Goal: Task Accomplishment & Management: Use online tool/utility

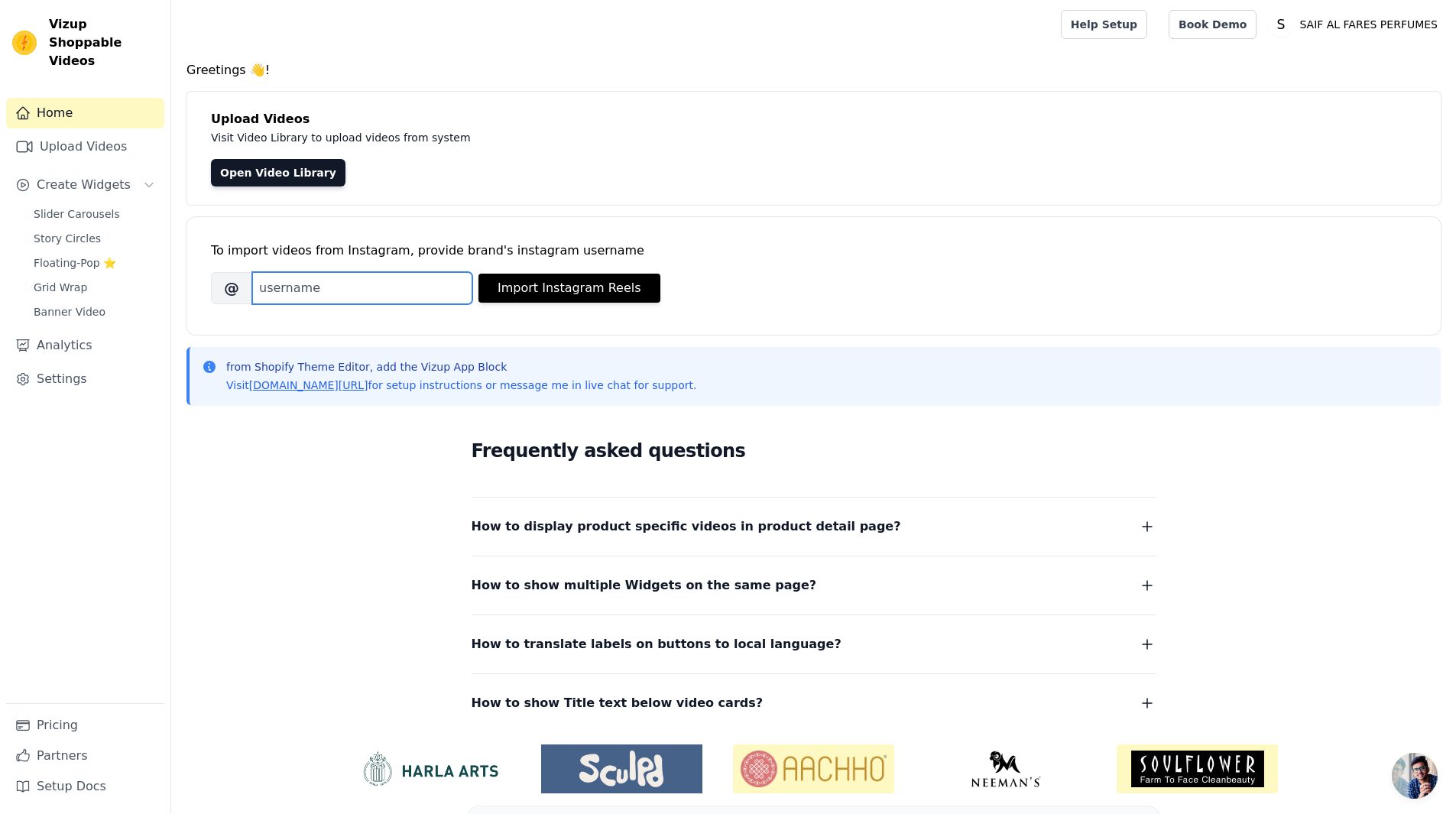
click at [310, 297] on input "Brand's Instagram Username" at bounding box center [362, 288] width 220 height 32
click at [78, 176] on span "Create Widgets" at bounding box center [84, 185] width 94 height 18
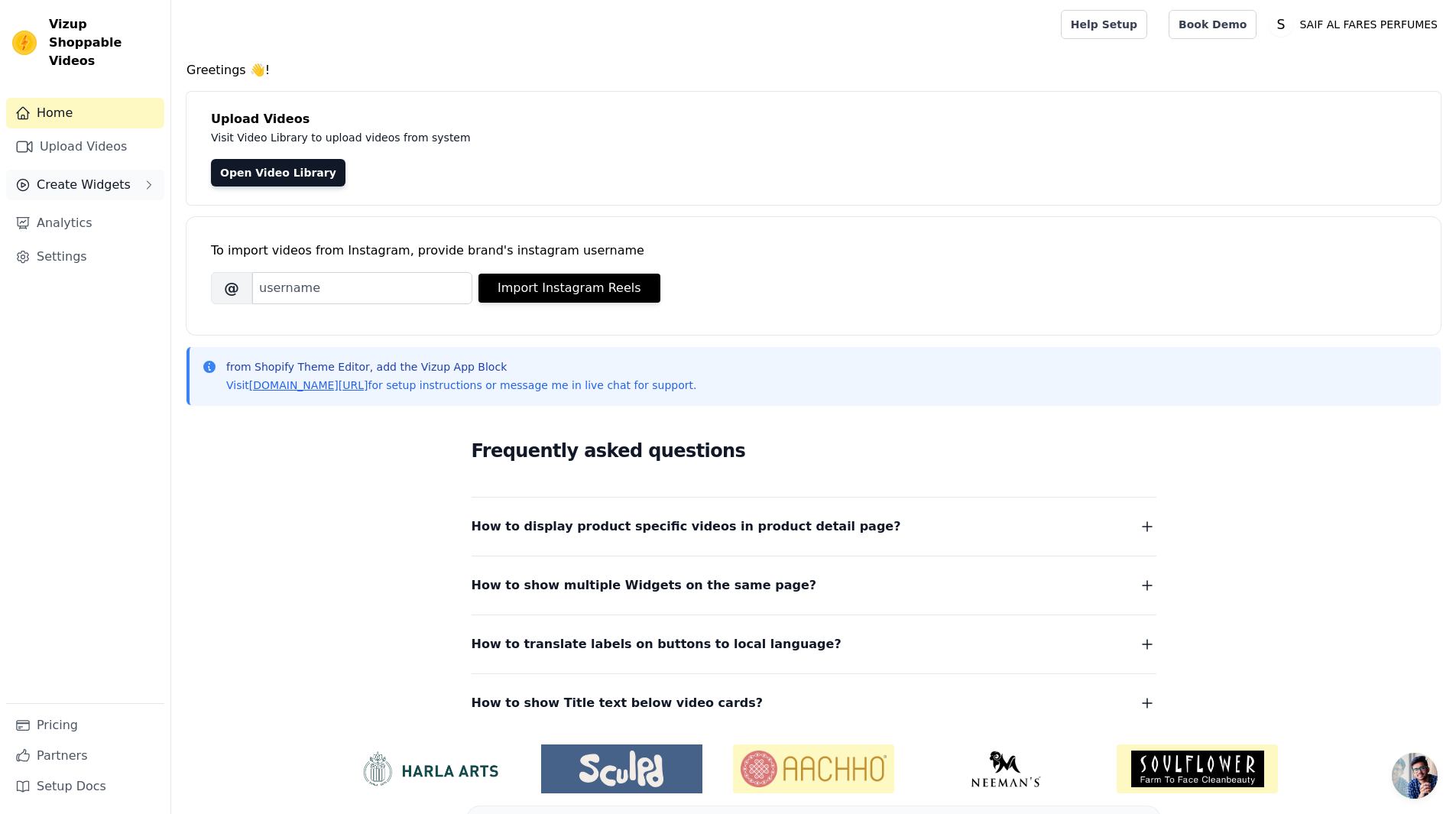
click at [78, 176] on span "Create Widgets" at bounding box center [84, 185] width 94 height 18
click at [70, 208] on link "Analytics" at bounding box center [85, 224] width 158 height 31
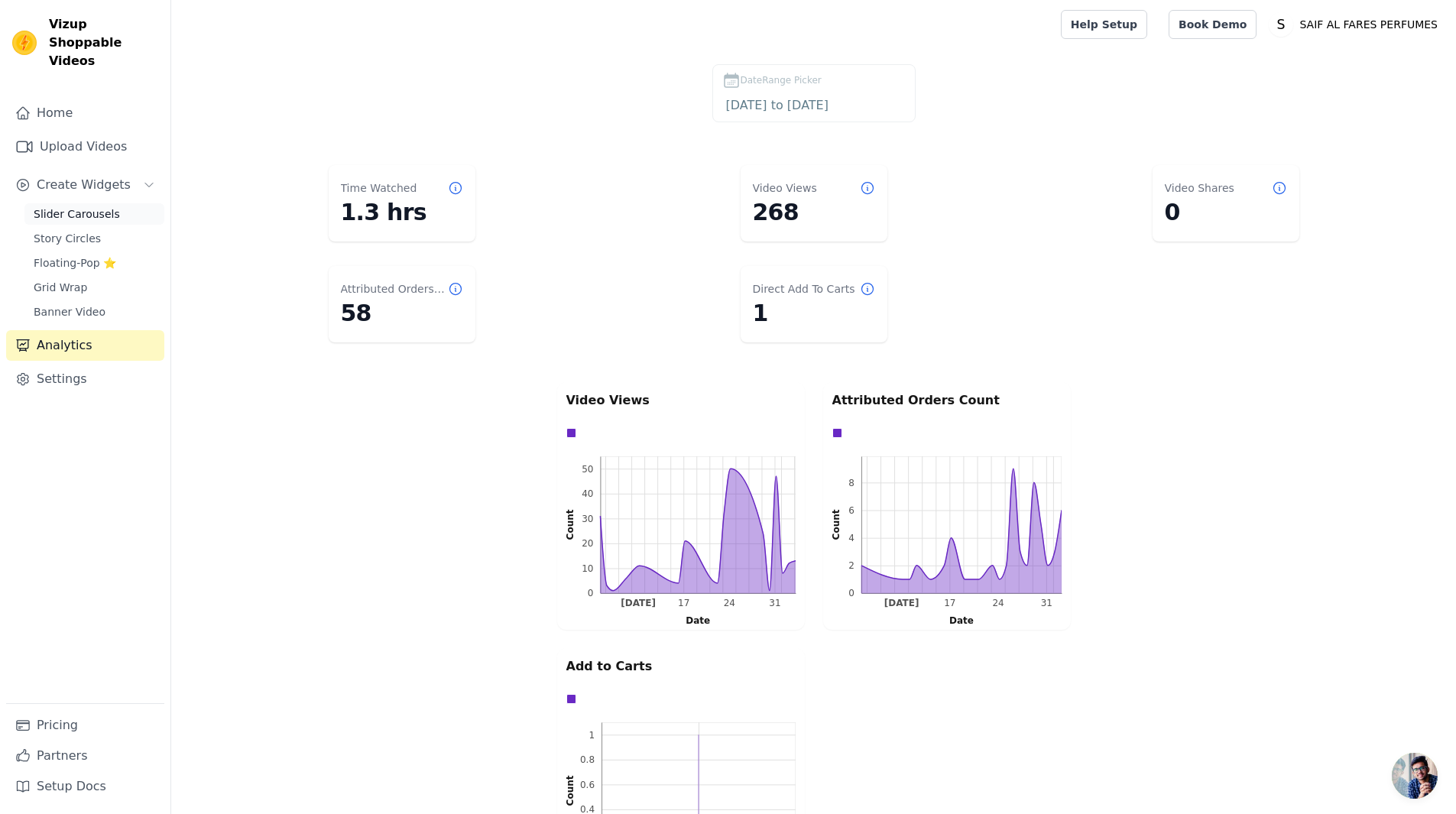
click at [55, 207] on span "Slider Carousels" at bounding box center [77, 214] width 86 height 15
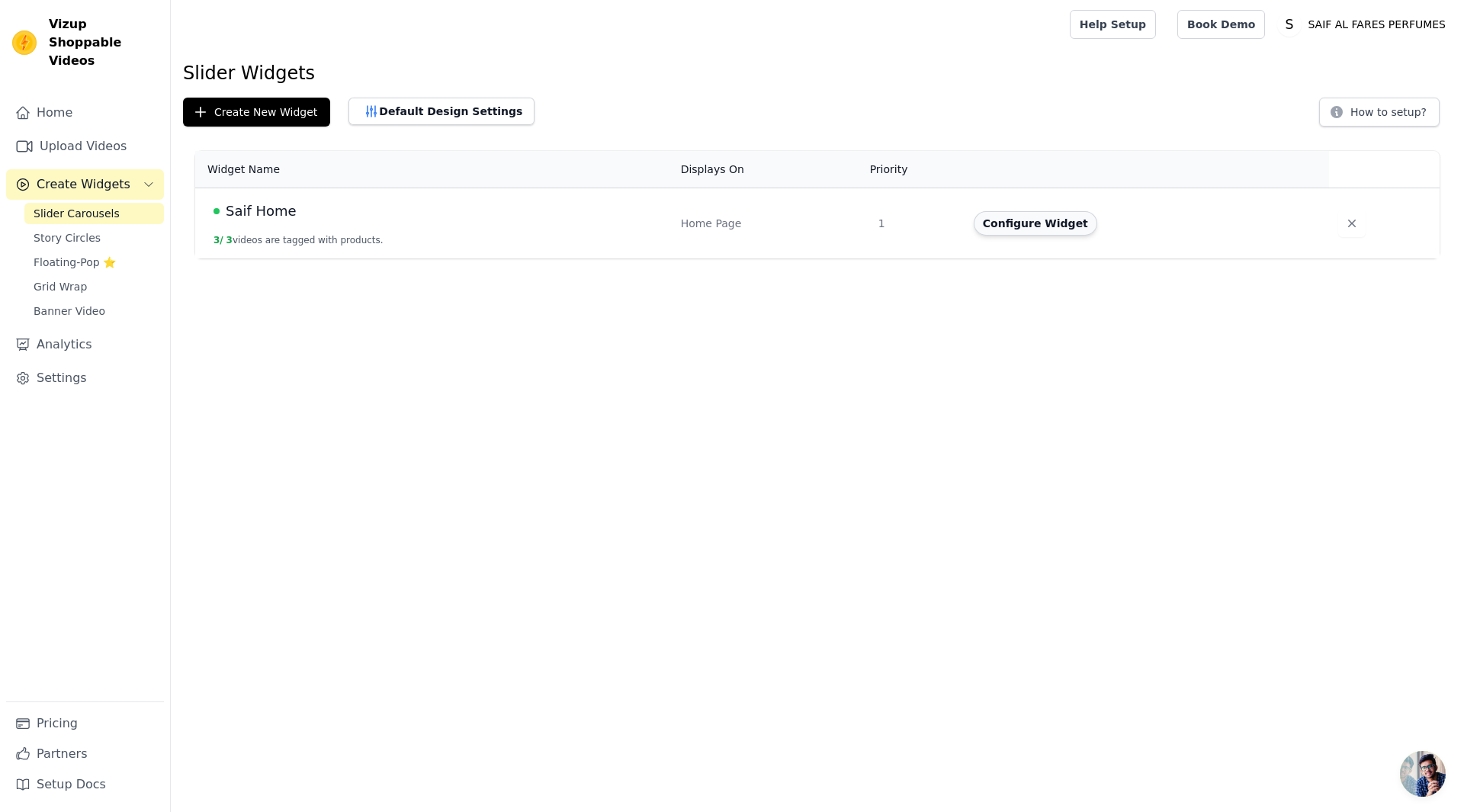
click at [1004, 221] on button "Configure Widget" at bounding box center [1035, 223] width 123 height 25
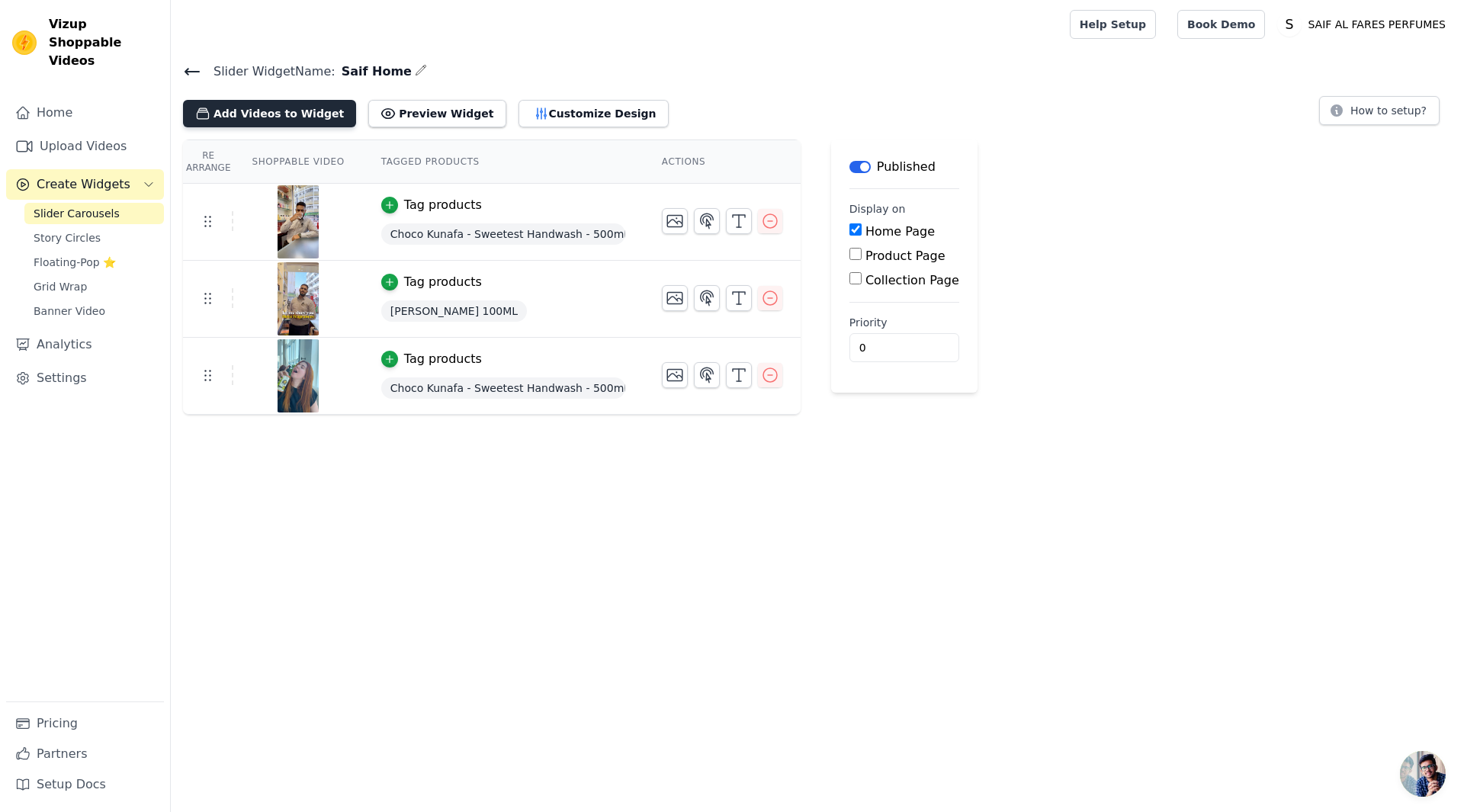
click at [243, 117] on button "Add Videos to Widget" at bounding box center [270, 113] width 173 height 28
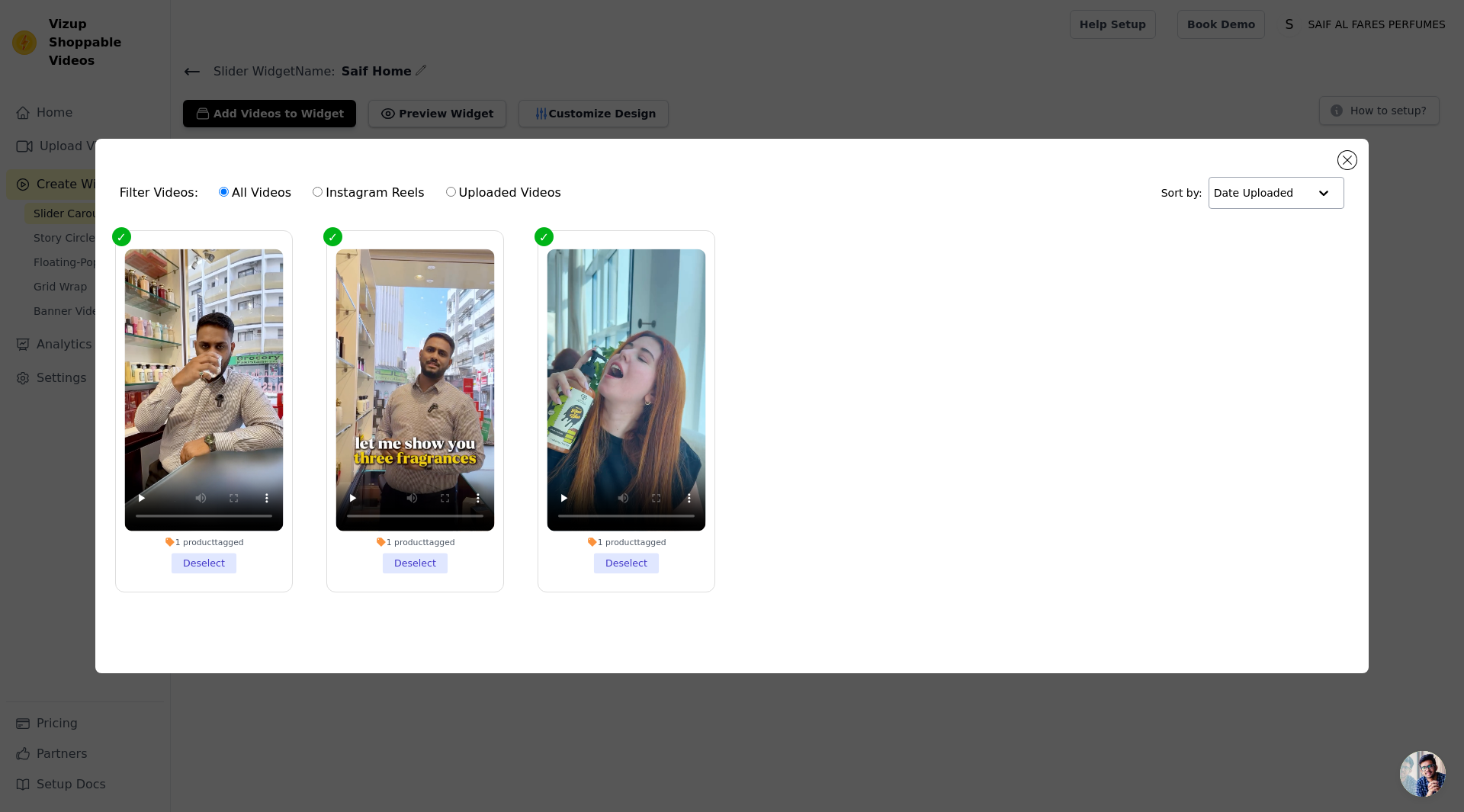
click at [1287, 197] on input "text" at bounding box center [1261, 193] width 94 height 31
click at [966, 572] on ul "1 product tagged Deselect 1 product tagged Deselect 1 product tagged Deselect" at bounding box center [732, 423] width 1249 height 402
click at [1346, 158] on button "Close modal" at bounding box center [1347, 160] width 18 height 18
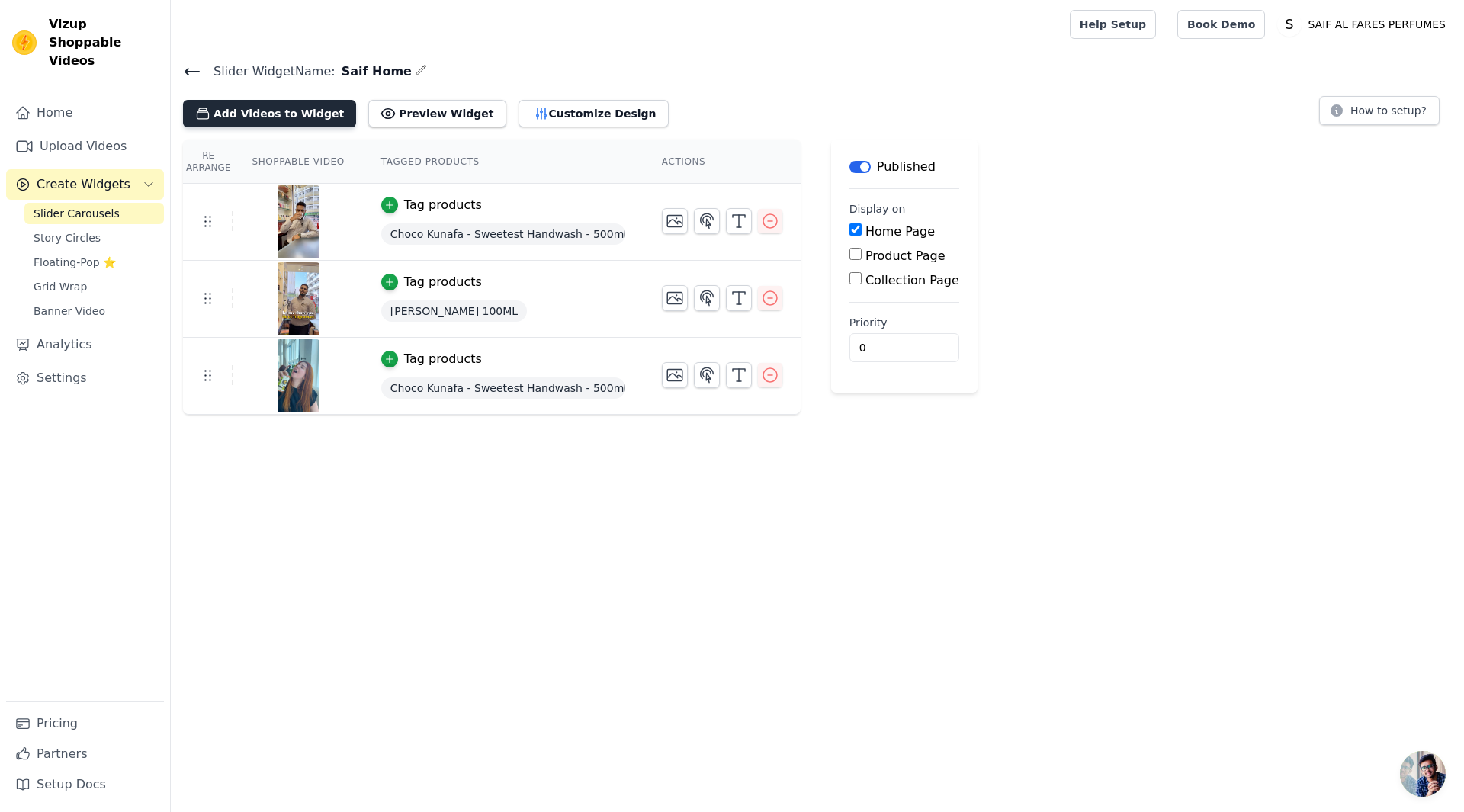
click at [271, 117] on button "Add Videos to Widget" at bounding box center [270, 113] width 173 height 28
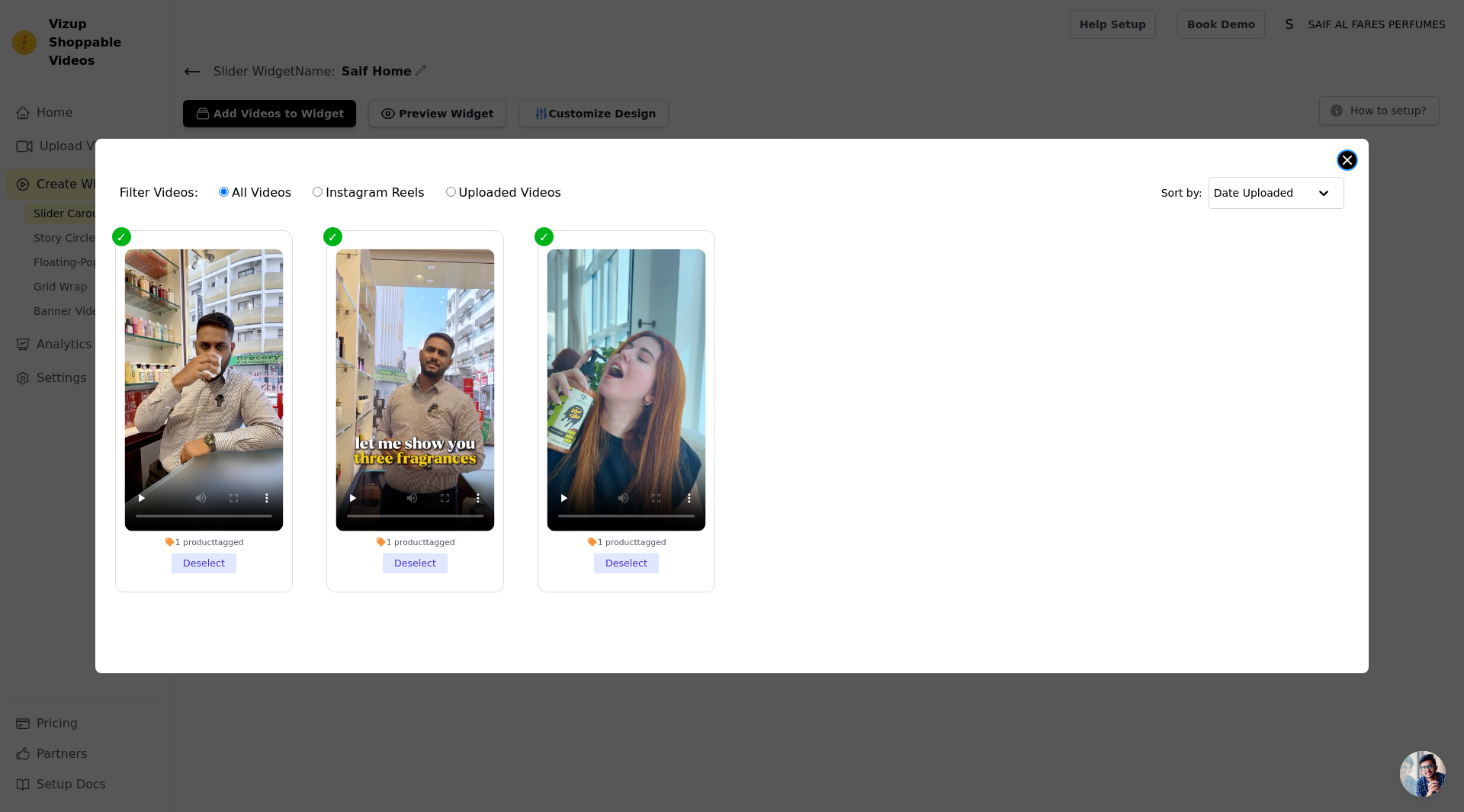
click at [1344, 158] on button "Close modal" at bounding box center [1347, 160] width 18 height 18
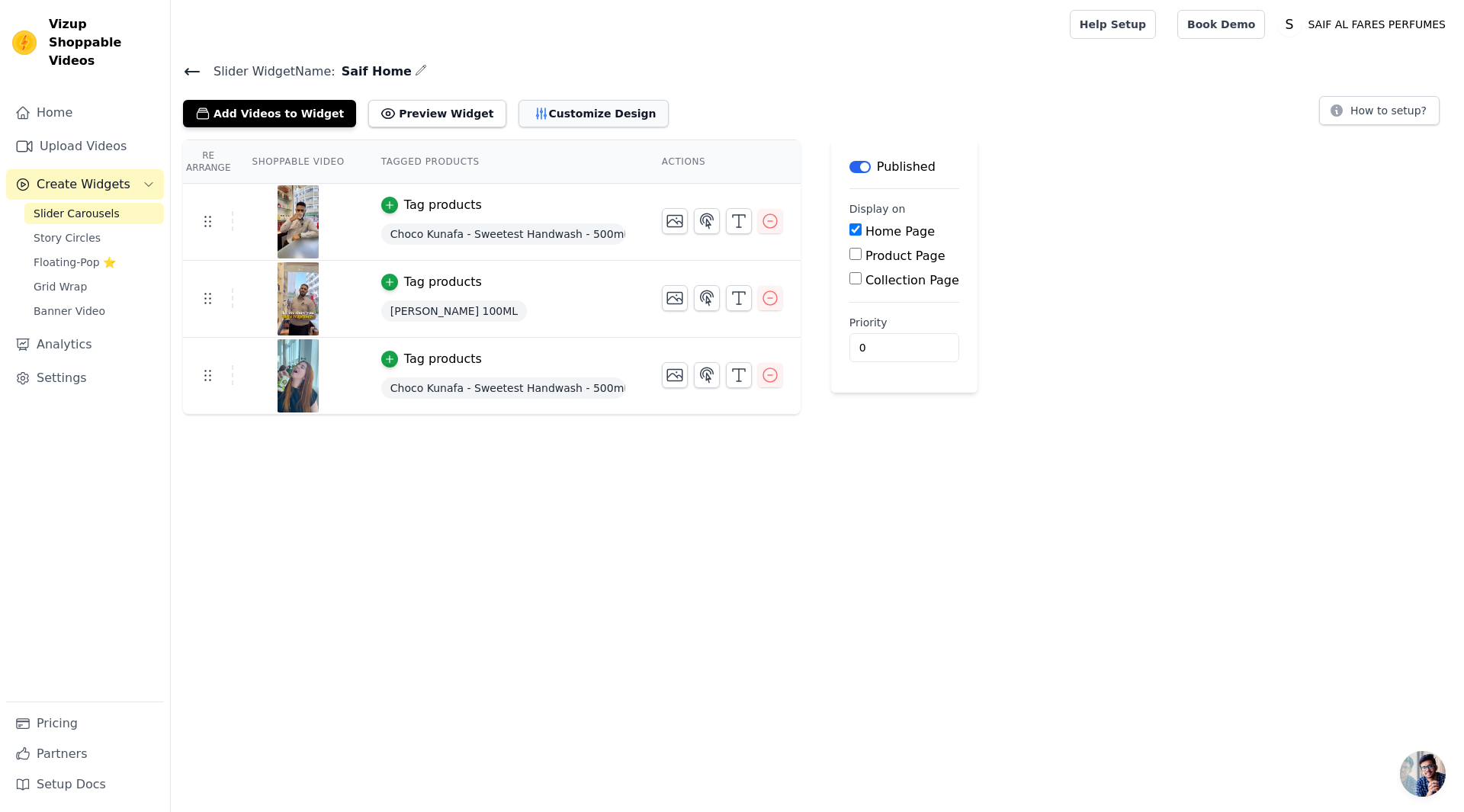
click at [518, 107] on button "Customize Design" at bounding box center [594, 113] width 150 height 28
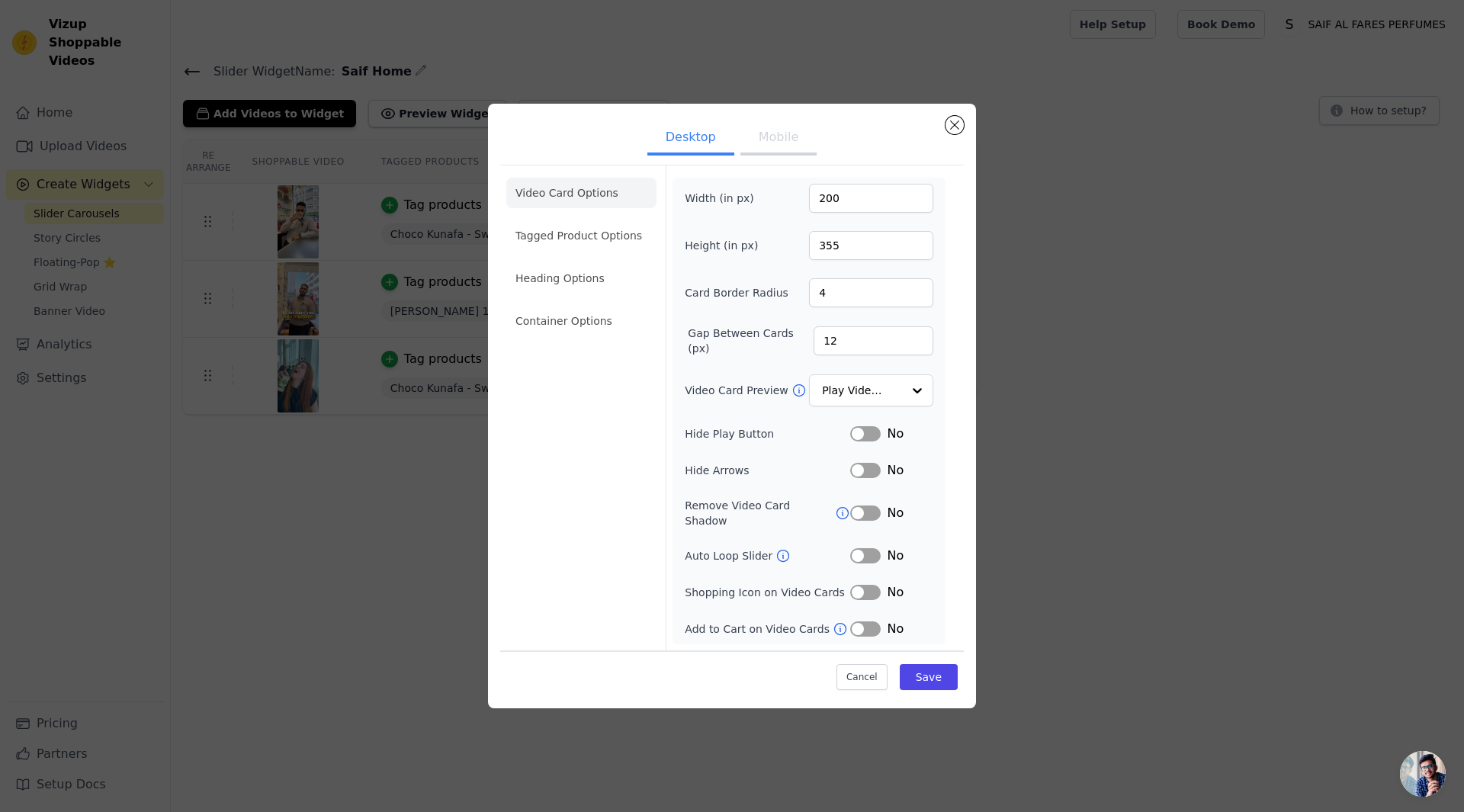
click at [785, 138] on button "Mobile" at bounding box center [778, 139] width 76 height 34
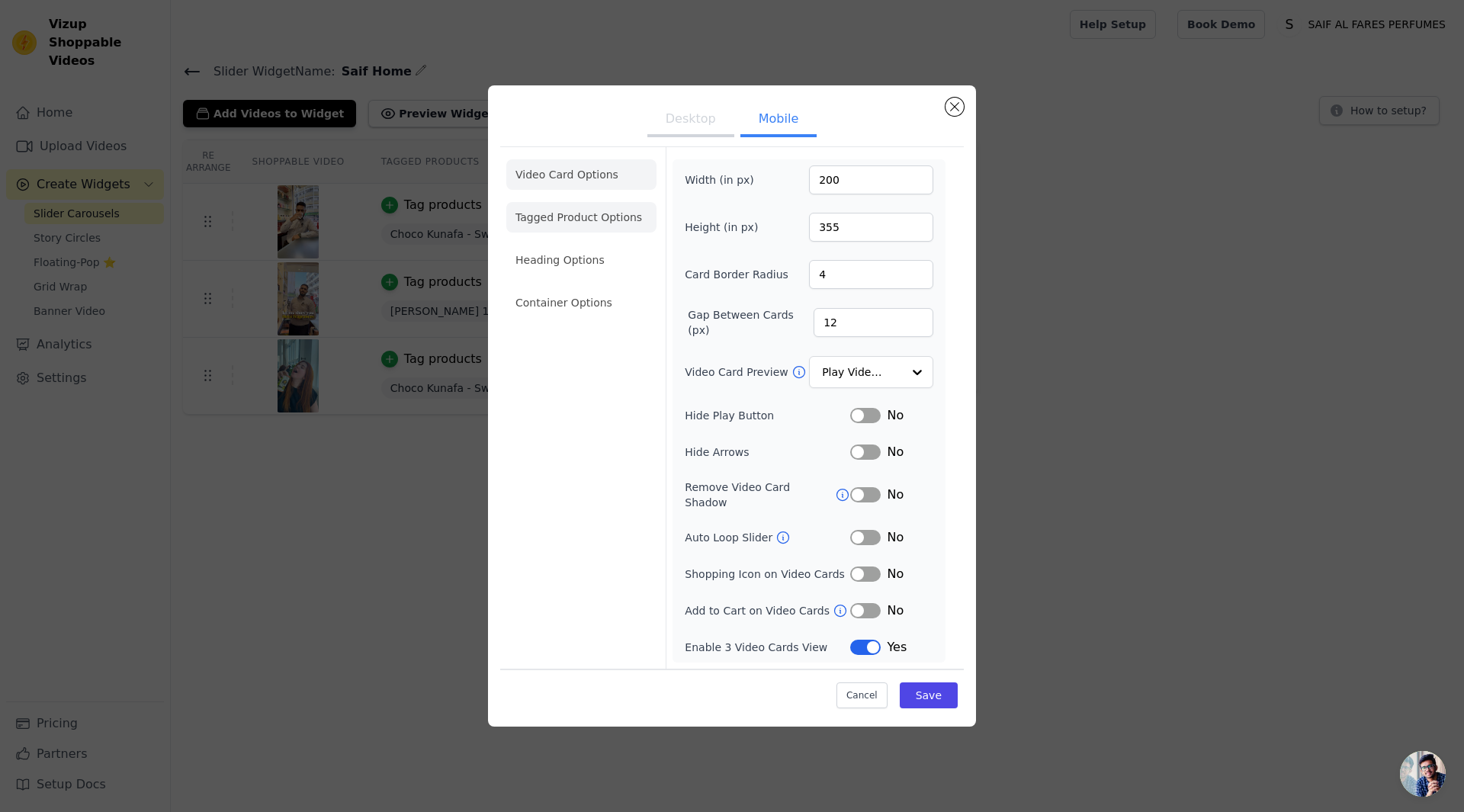
click at [531, 215] on li "Tagged Product Options" at bounding box center [581, 218] width 150 height 31
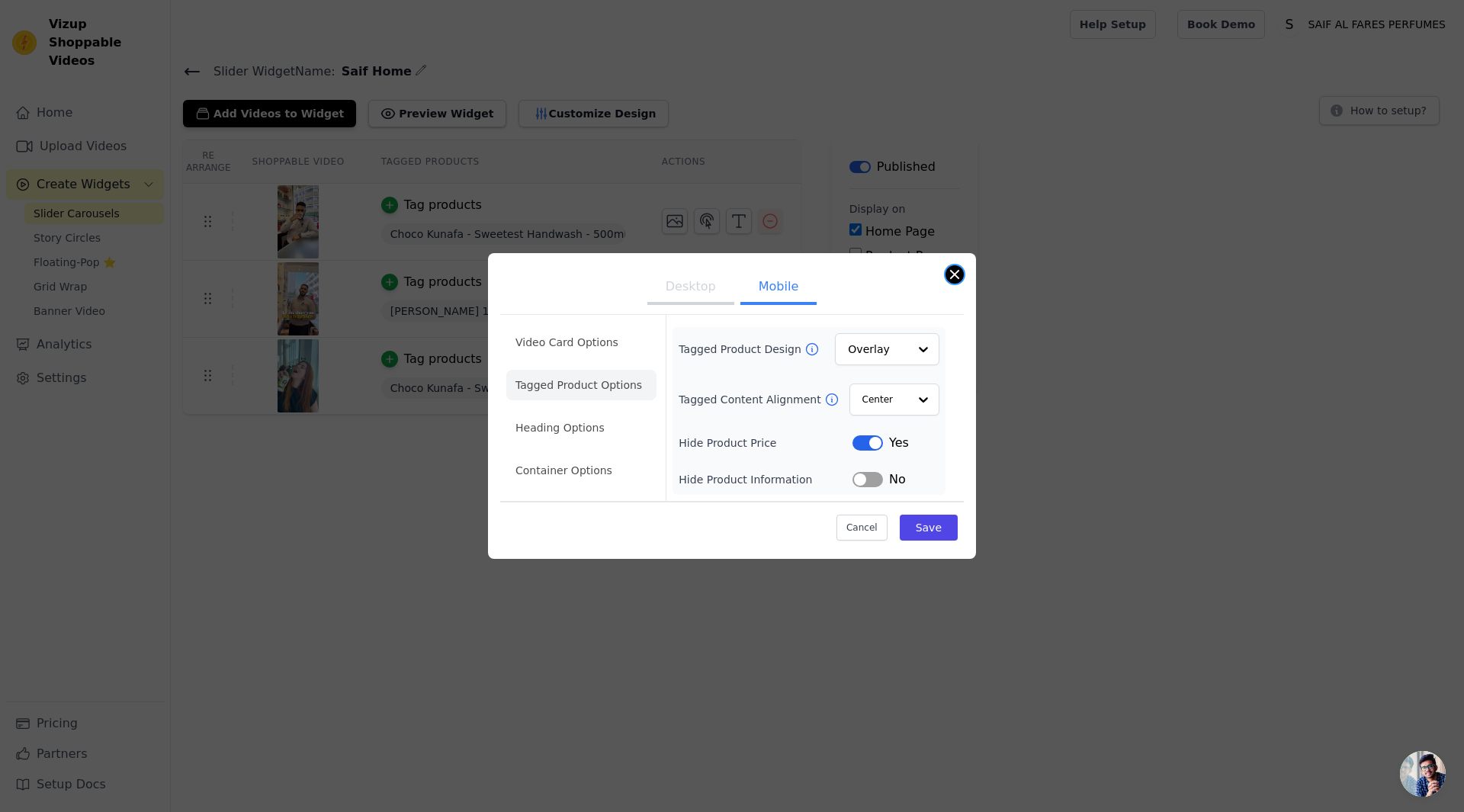
click at [958, 270] on button "Close modal" at bounding box center [955, 275] width 18 height 18
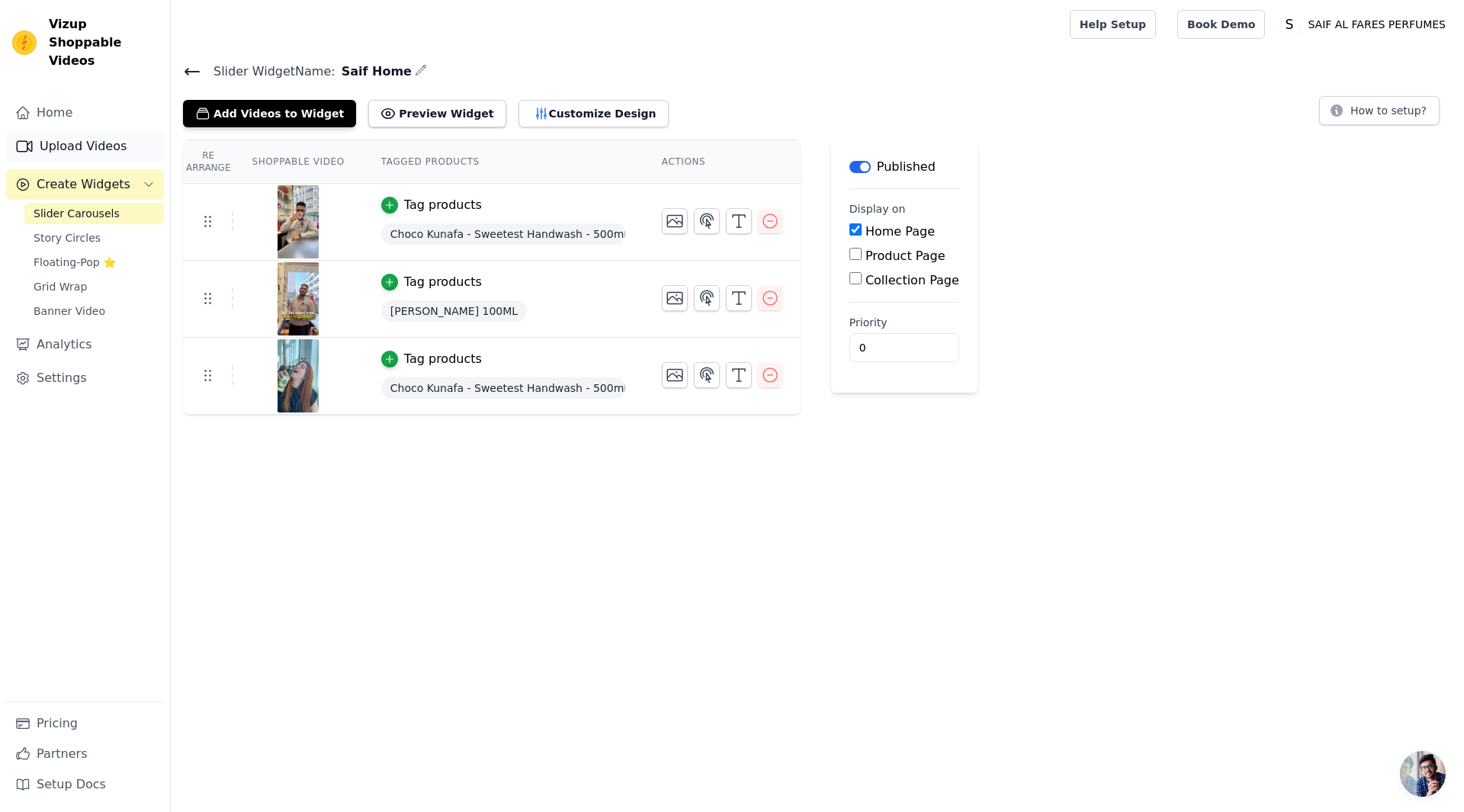
click at [61, 140] on link "Upload Videos" at bounding box center [85, 146] width 158 height 31
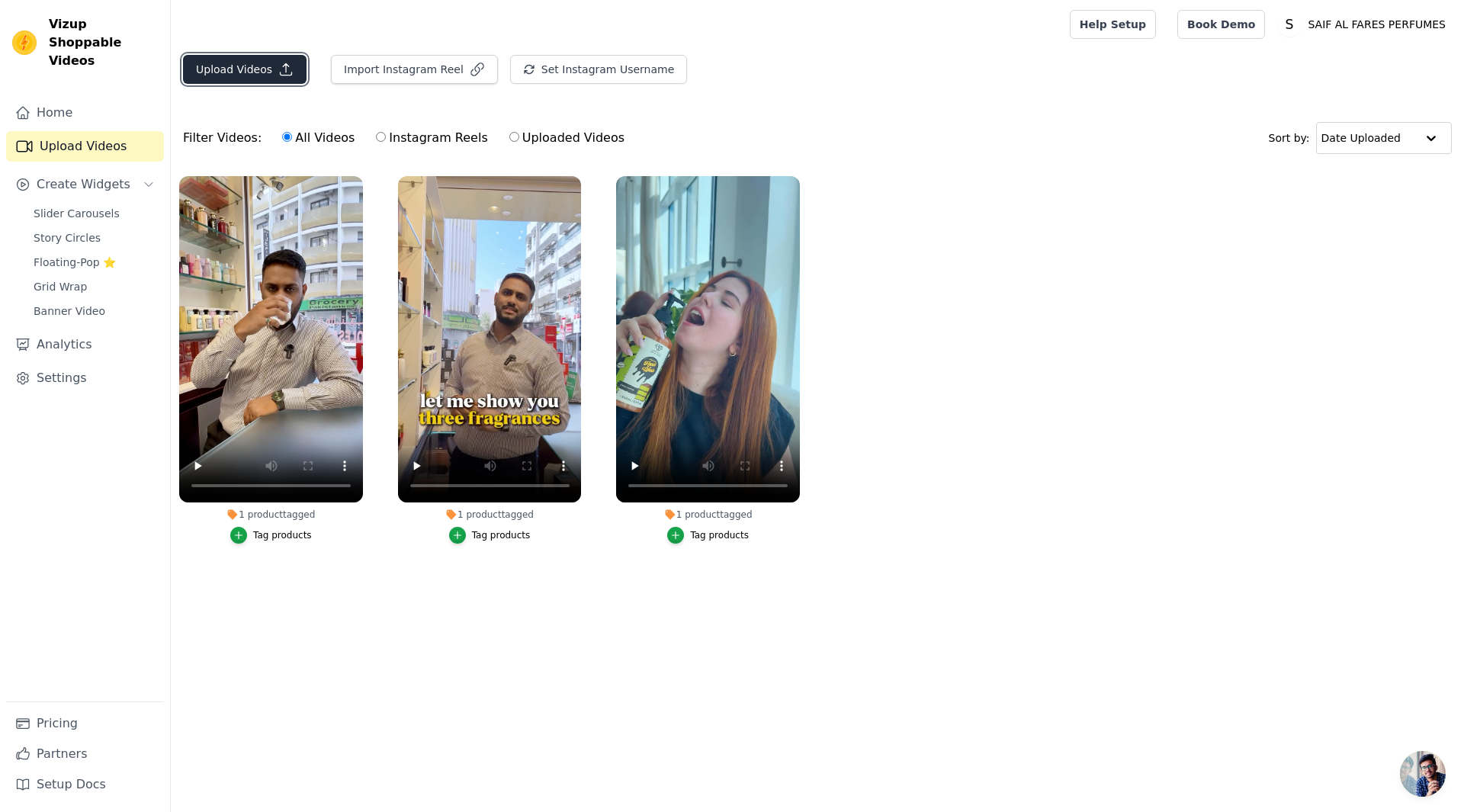
click at [242, 72] on button "Upload Videos" at bounding box center [245, 70] width 123 height 29
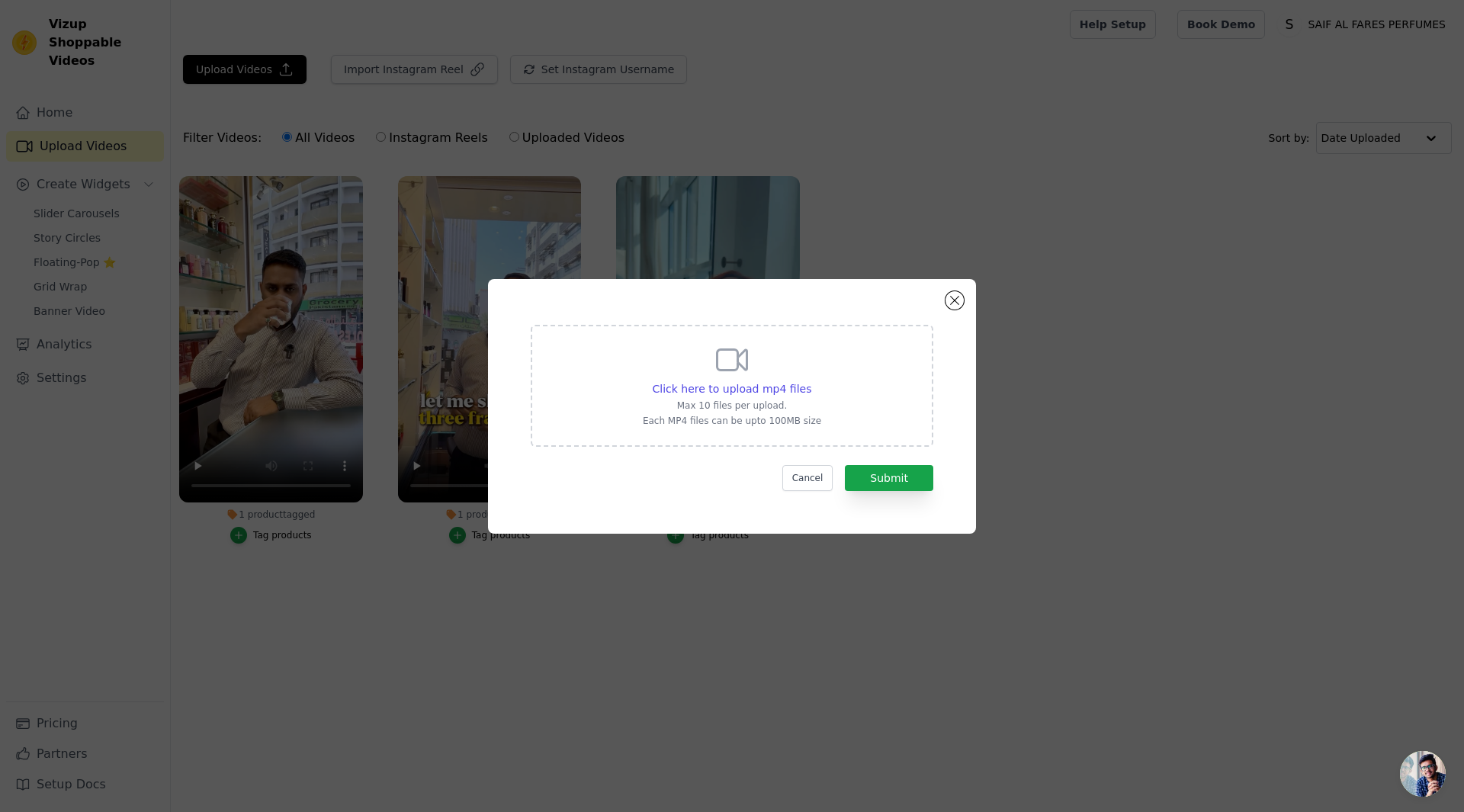
click at [709, 380] on div "Click here to upload mp4 files Max 10 files per upload. Each MP4 files can be u…" at bounding box center [732, 384] width 179 height 85
click at [811, 380] on input "Click here to upload mp4 files Max 10 files per upload. Each MP4 files can be u…" at bounding box center [811, 380] width 1 height 1
type input "C:\fakepath\Full Combo 199AED.mp4"
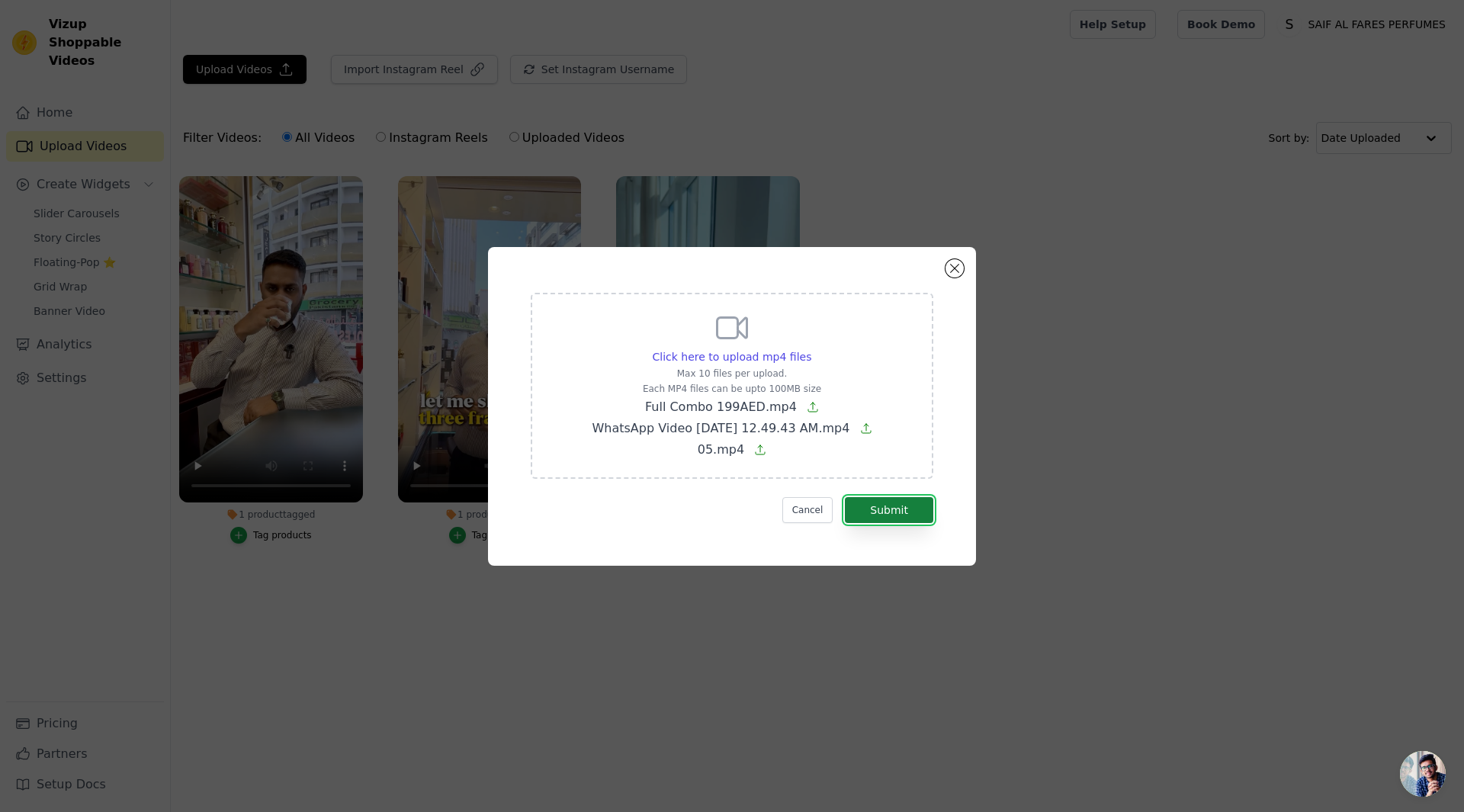
click at [899, 517] on button "Submit" at bounding box center [889, 510] width 88 height 26
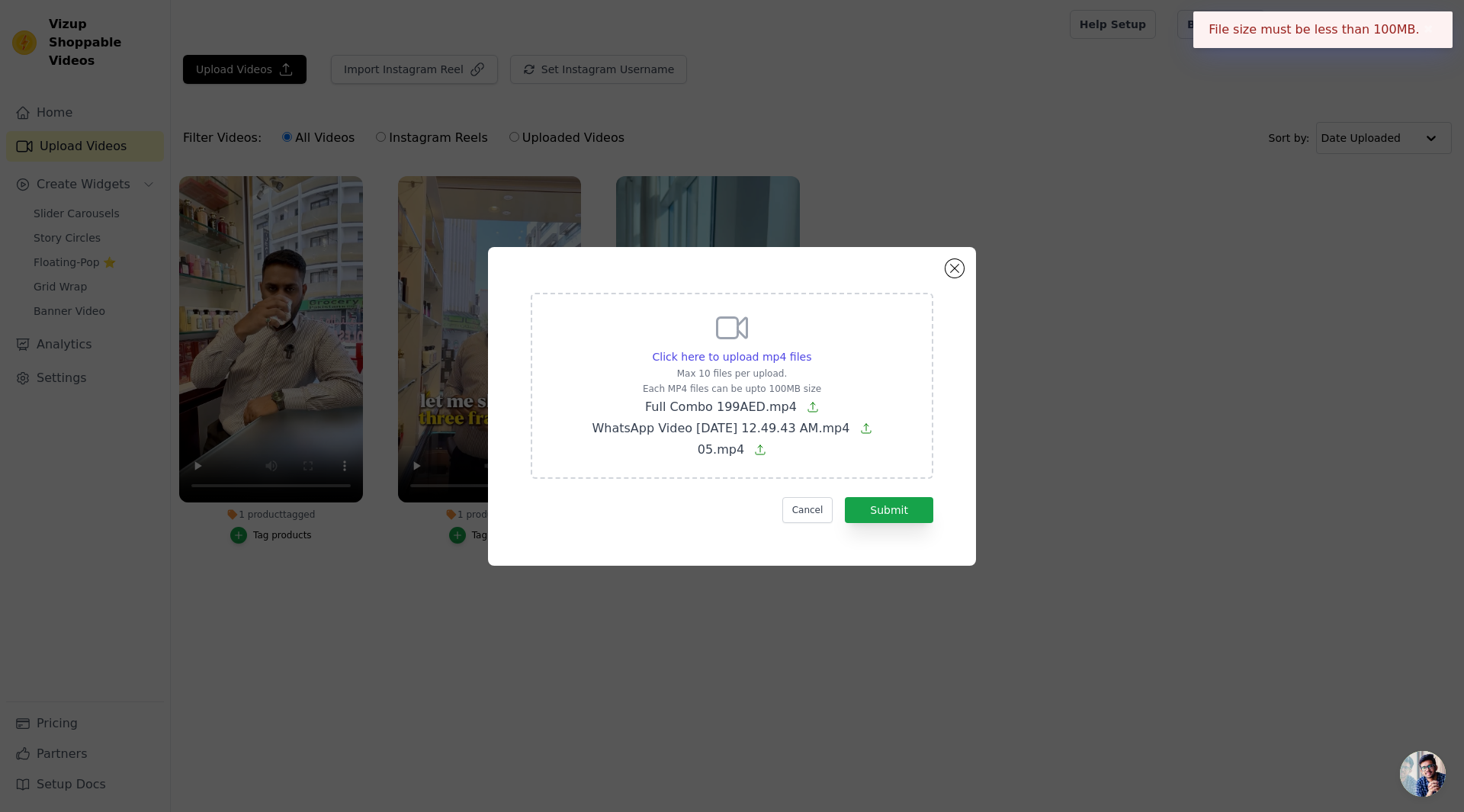
click at [778, 410] on span "Full Combo 199AED.mp4" at bounding box center [721, 406] width 152 height 15
click at [811, 349] on input "Click here to upload mp4 files Max 10 files per upload. Each MP4 files can be u…" at bounding box center [811, 348] width 1 height 1
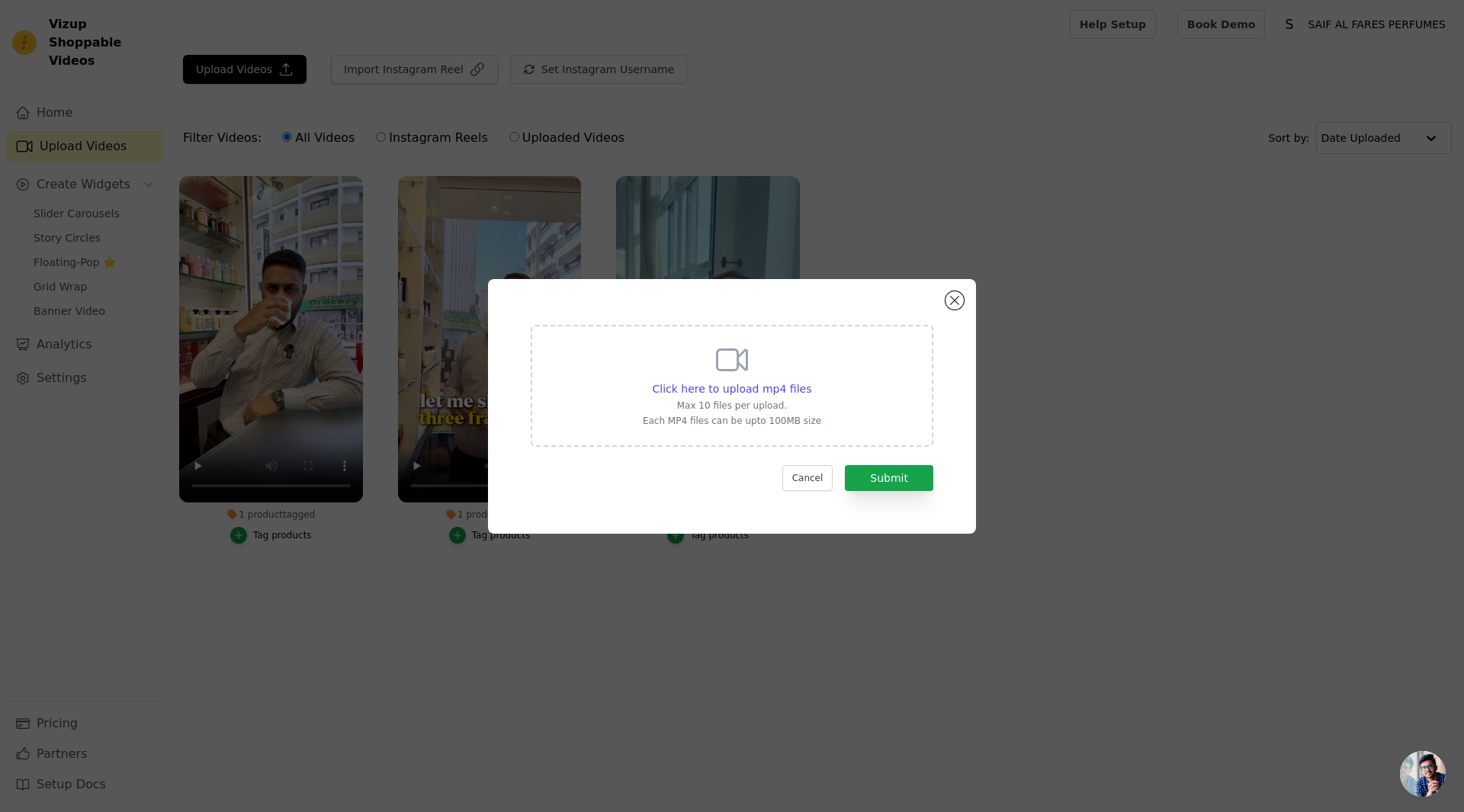
click at [752, 399] on p "Max 10 files per upload." at bounding box center [732, 406] width 179 height 12
click at [811, 381] on input "Click here to upload mp4 files Max 10 files per upload. Each MP4 files can be u…" at bounding box center [811, 380] width 1 height 1
type input "C:\fakepath\01.mp4"
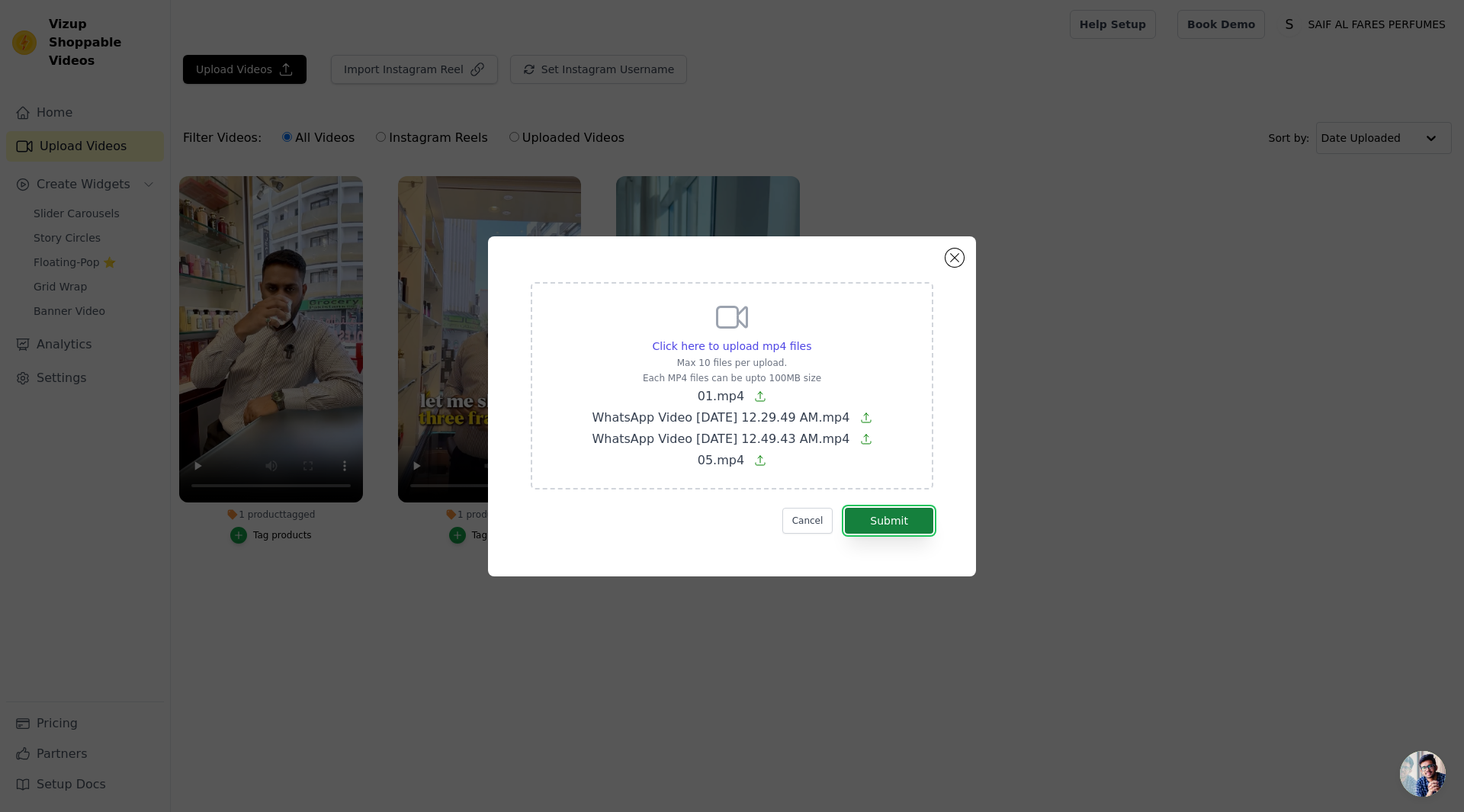
click at [909, 524] on button "Submit" at bounding box center [889, 521] width 88 height 26
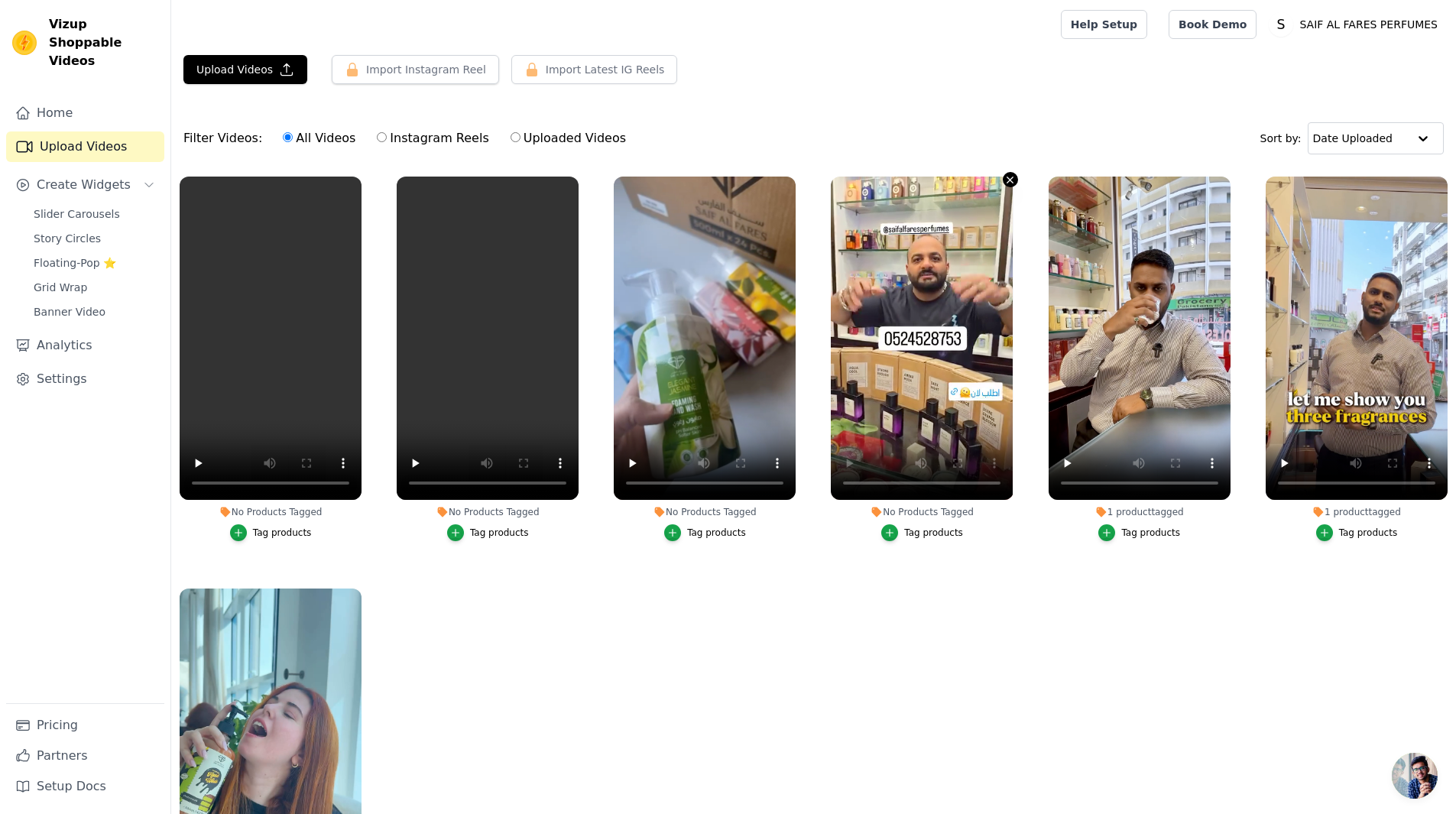
click at [1004, 179] on icon "button" at bounding box center [1010, 180] width 12 height 12
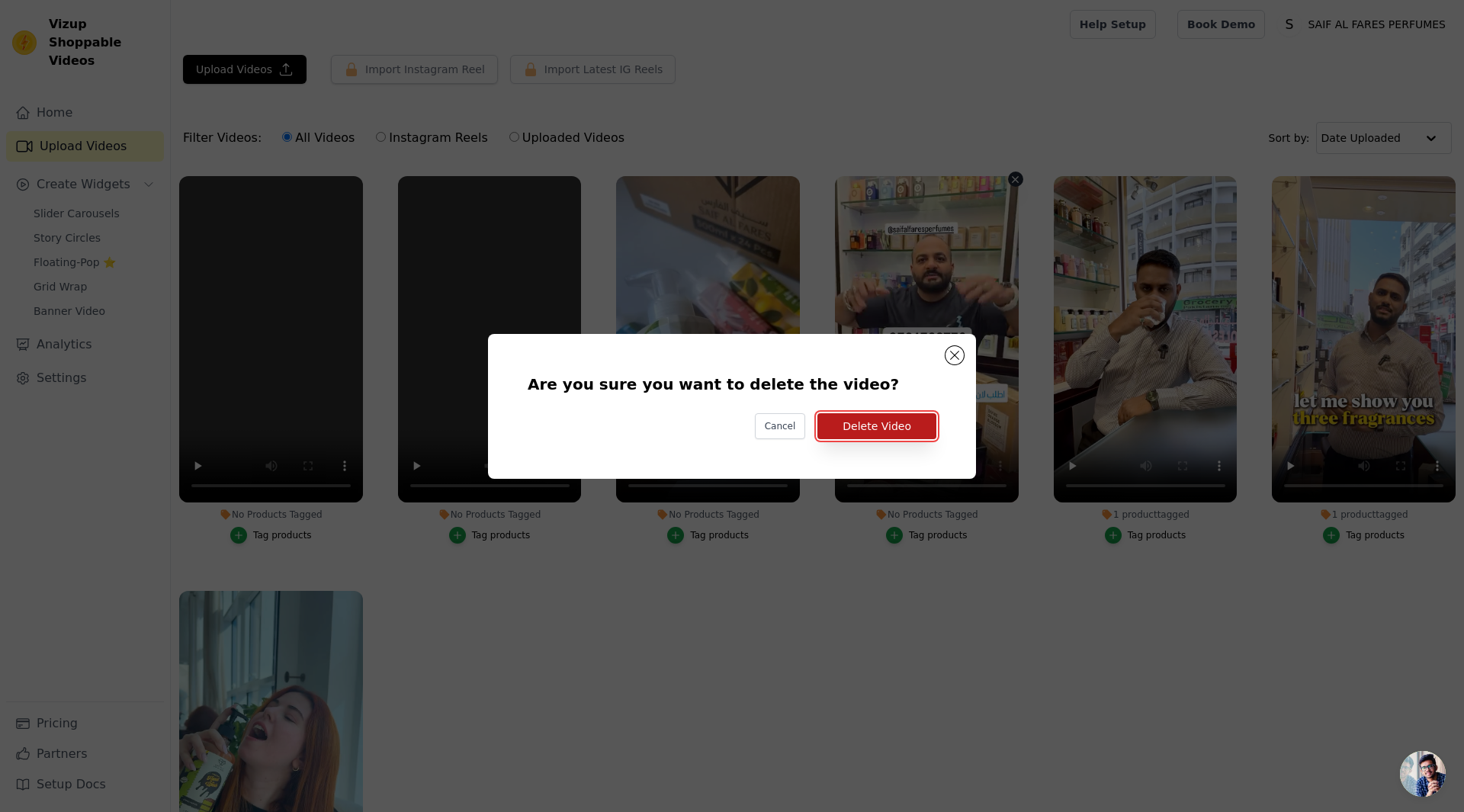
click at [867, 429] on button "Delete Video" at bounding box center [877, 426] width 119 height 26
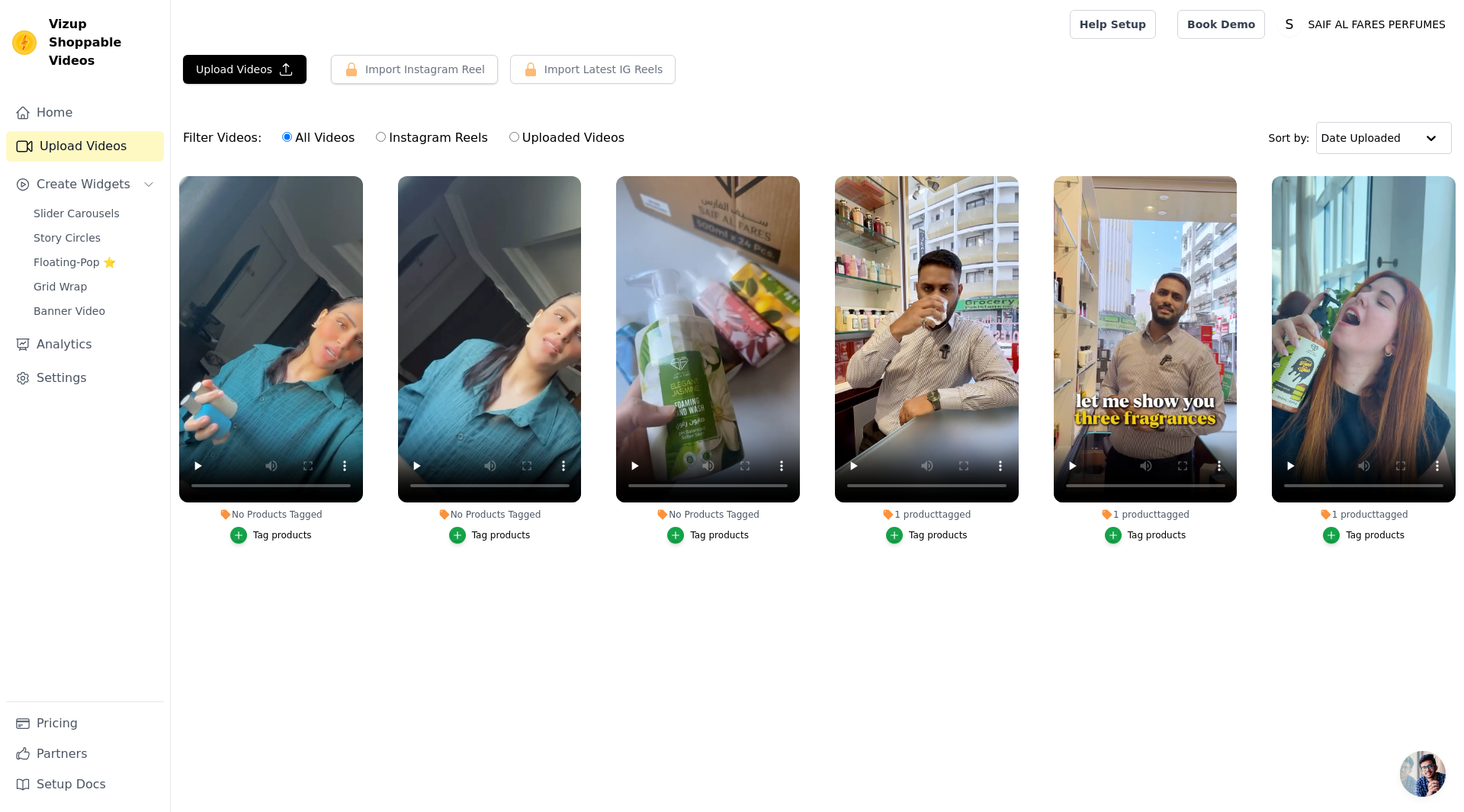
click at [688, 533] on button "Tag products" at bounding box center [708, 535] width 81 height 17
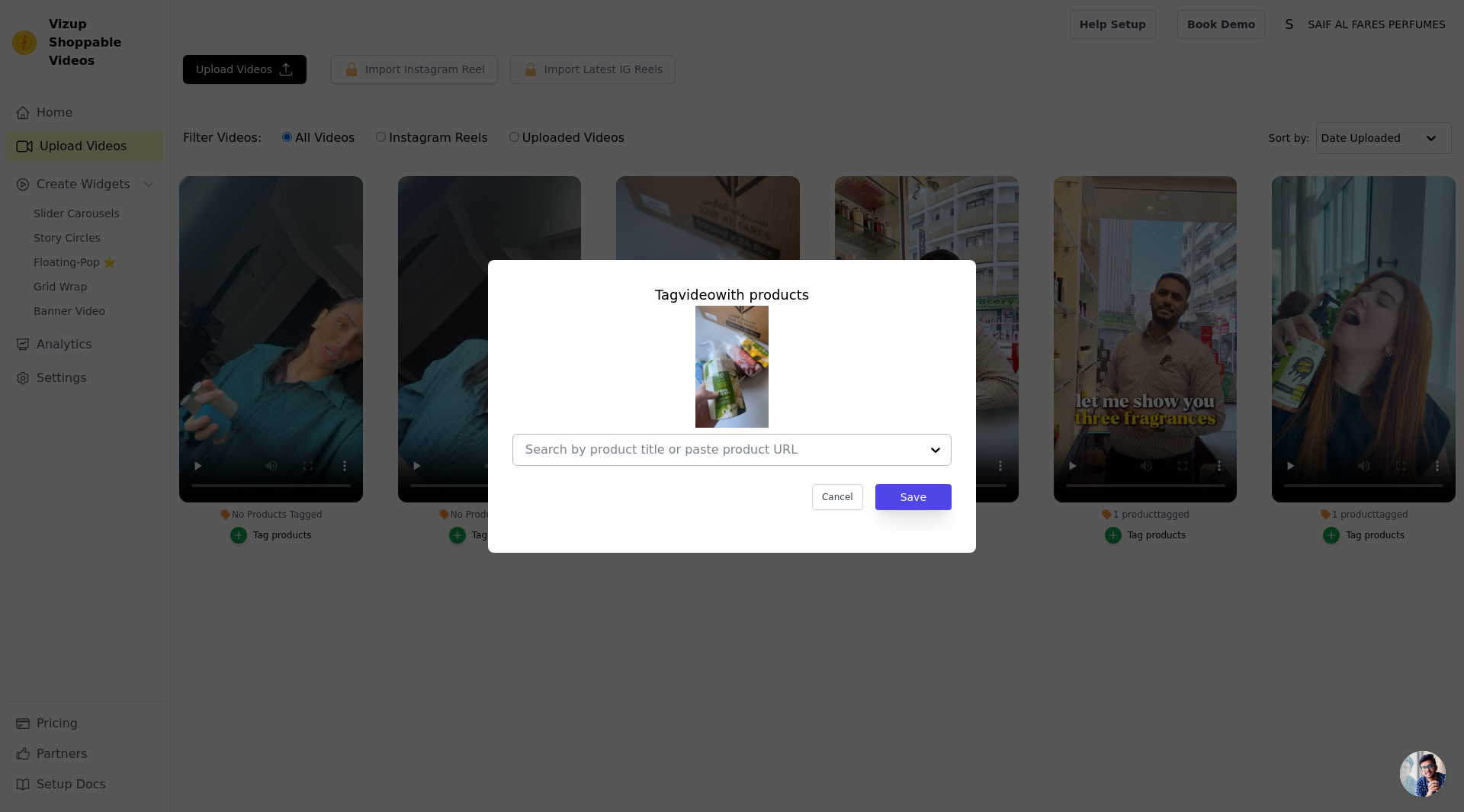
click at [768, 449] on input "No Products Tagged Tag video with products Cancel Save Tag products" at bounding box center [722, 449] width 395 height 15
type input "combo"
click at [653, 446] on input "No Products Tagged Tag video with products Cancel Save Tag products" at bounding box center [722, 449] width 395 height 15
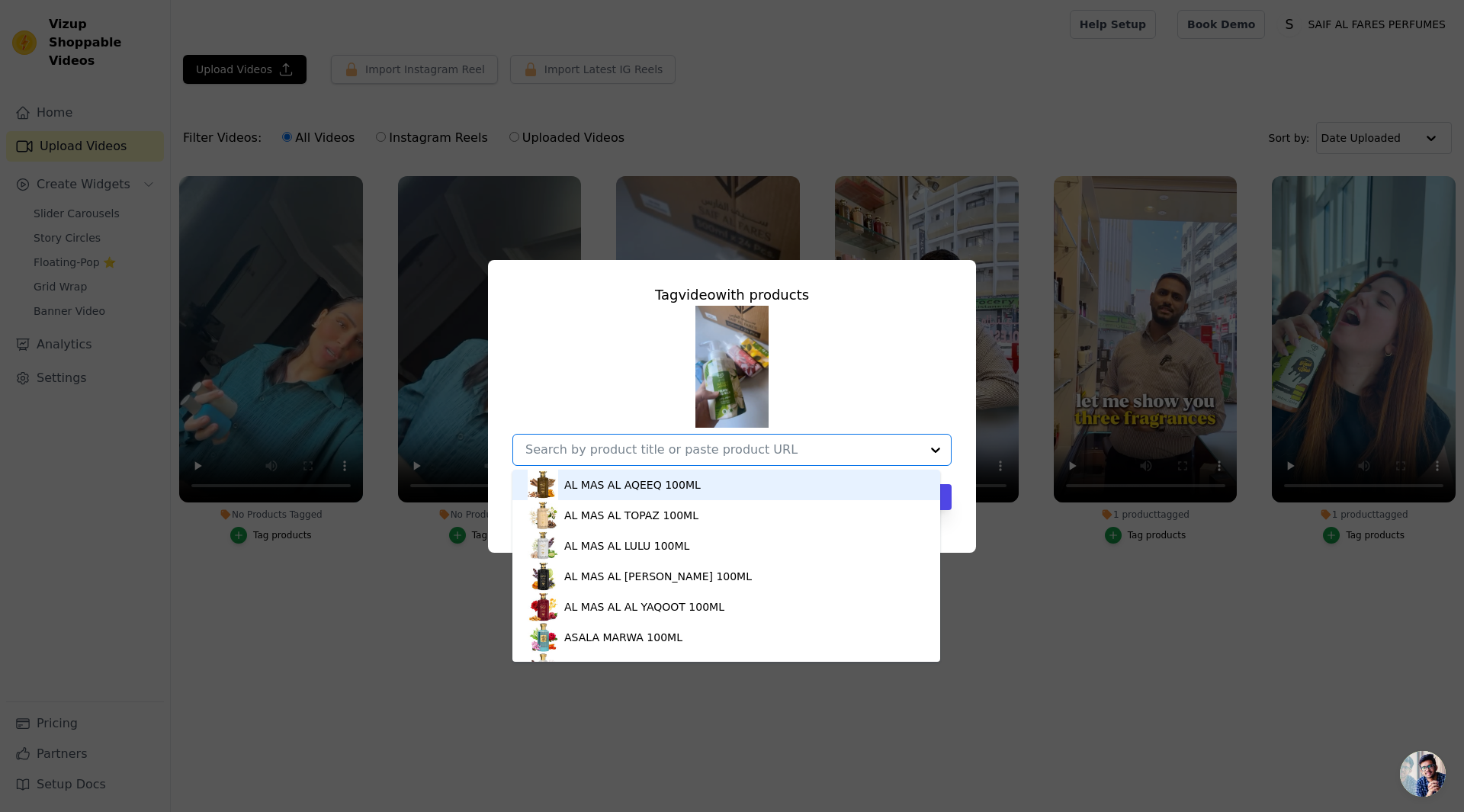
paste input "https://saifalfares.com/products/5pc-foaming-handwash"
type input "https://saifalfares.com/products/5pc-foaming-handwash"
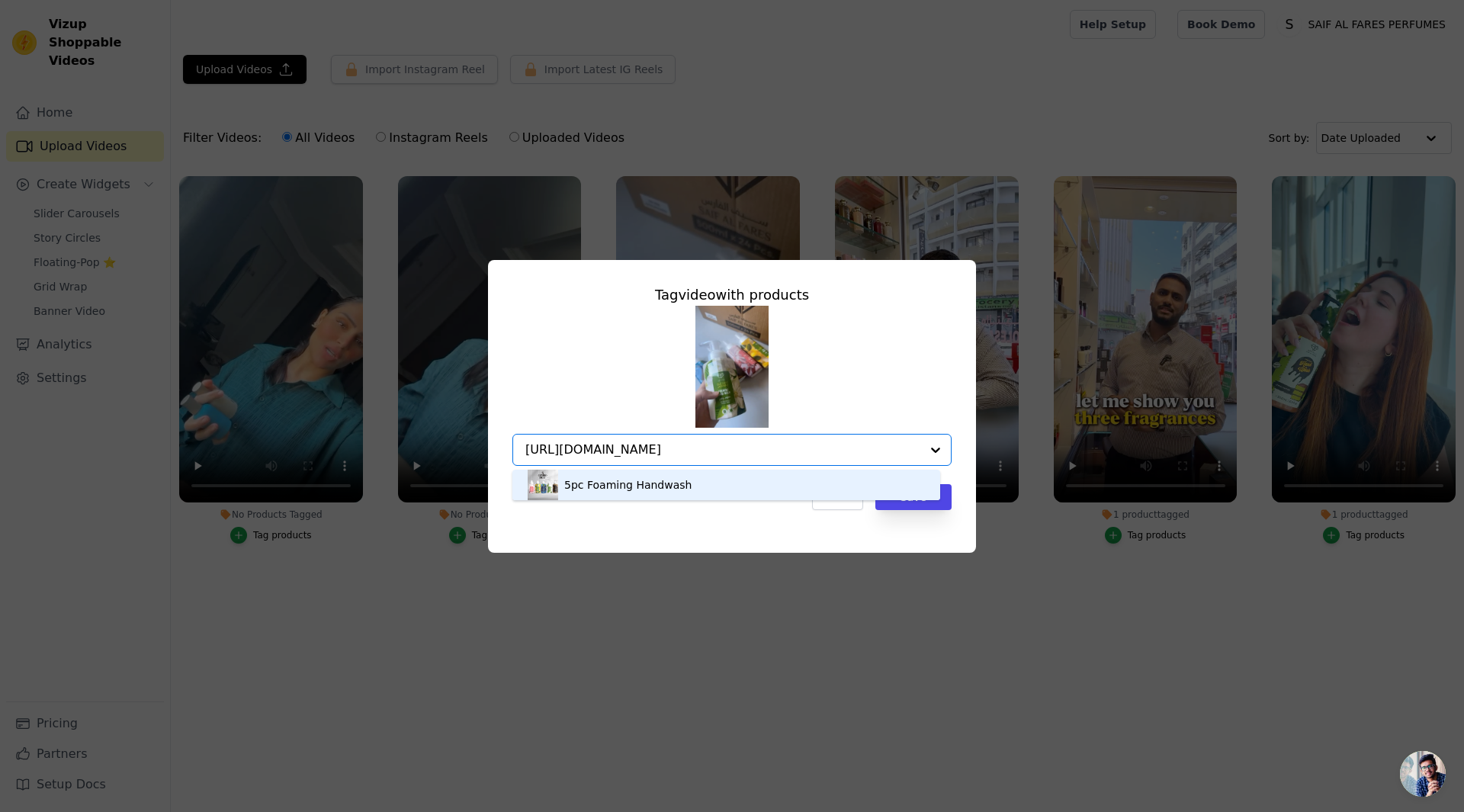
click at [630, 480] on div "5pc Foaming Handwash" at bounding box center [628, 485] width 127 height 15
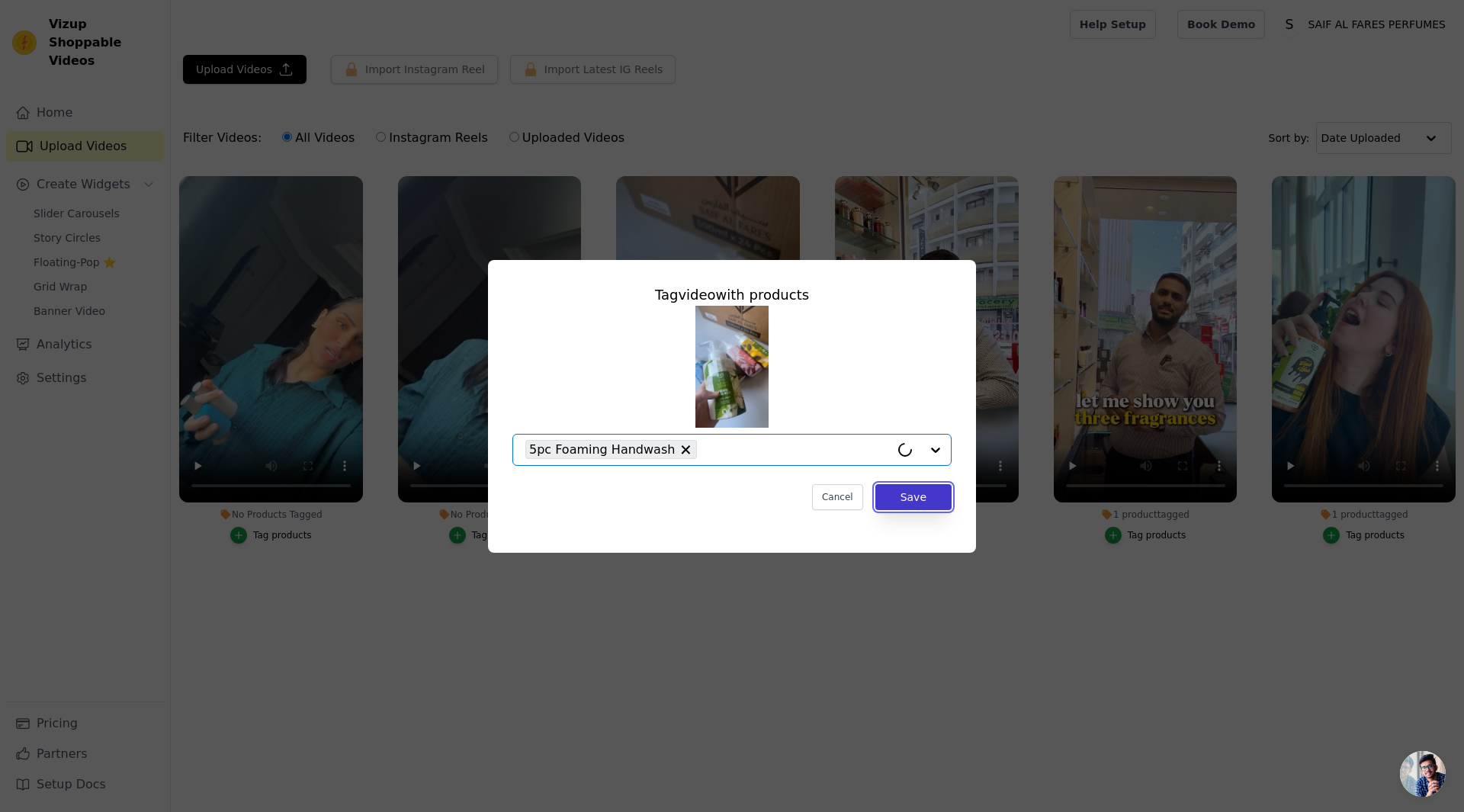
click at [927, 495] on button "Save" at bounding box center [913, 498] width 76 height 26
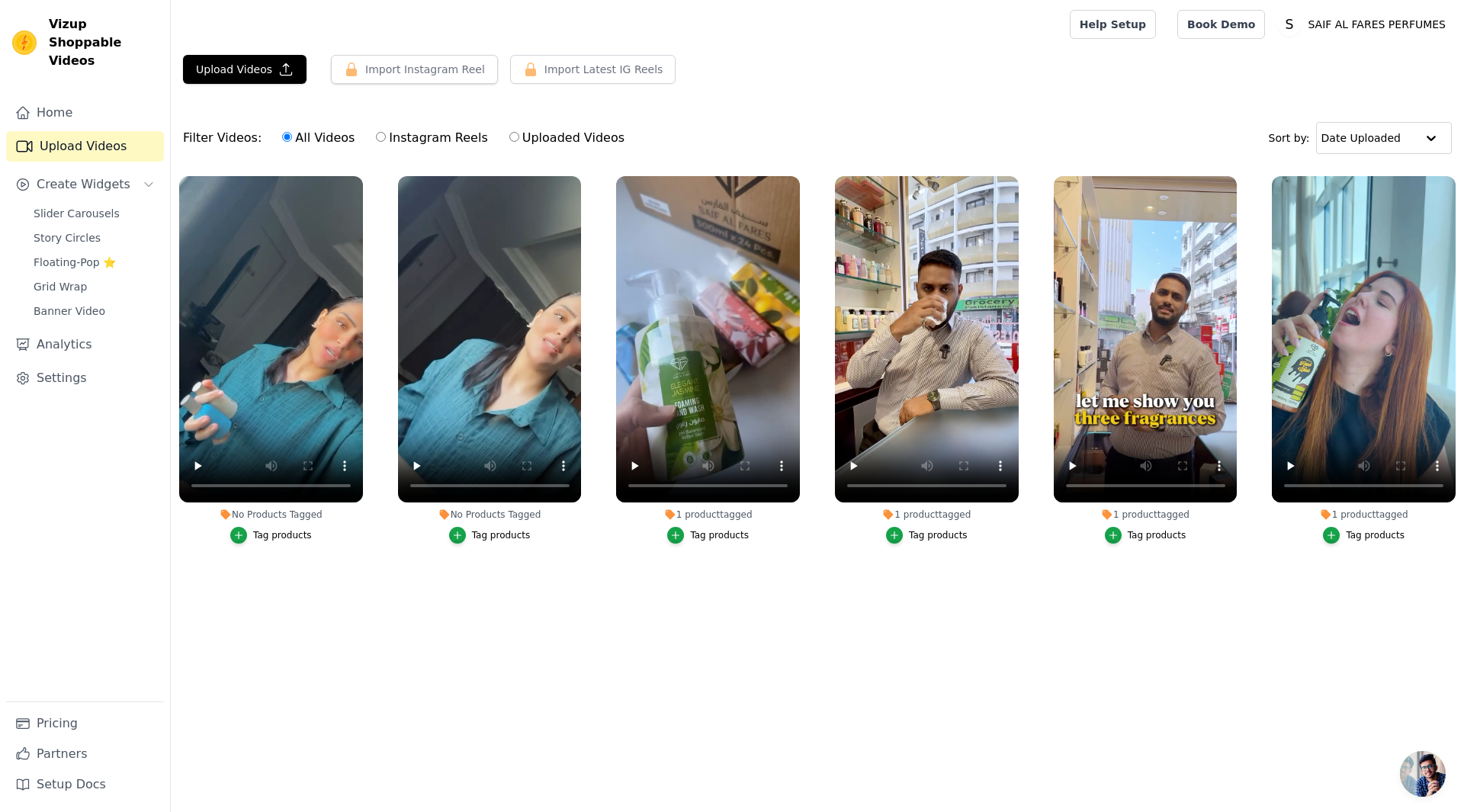
click at [480, 534] on div "Tag products" at bounding box center [502, 535] width 59 height 12
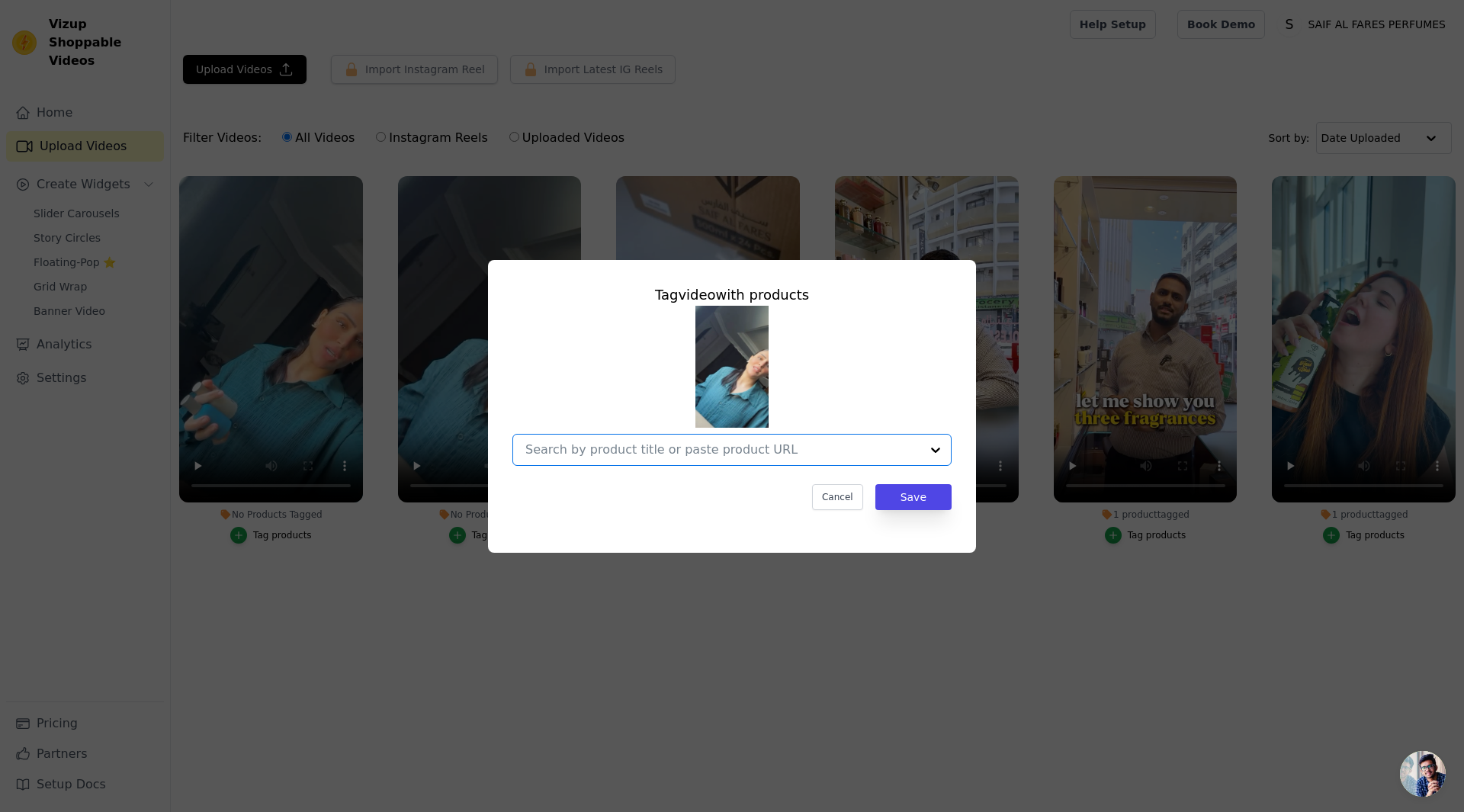
click at [728, 449] on input "No Products Tagged Tag video with products Option undefined, selected. Select i…" at bounding box center [722, 449] width 395 height 15
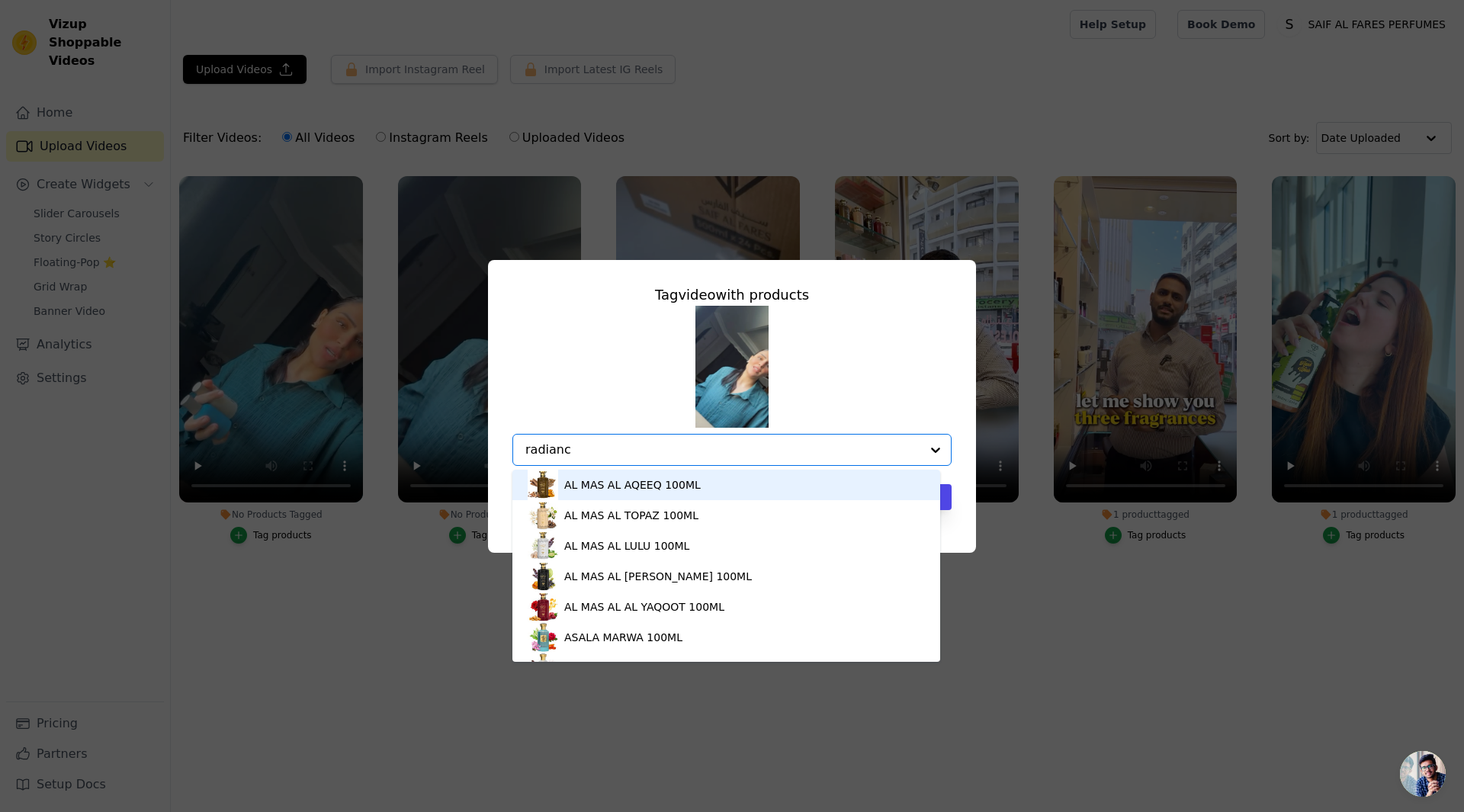
type input "radiance"
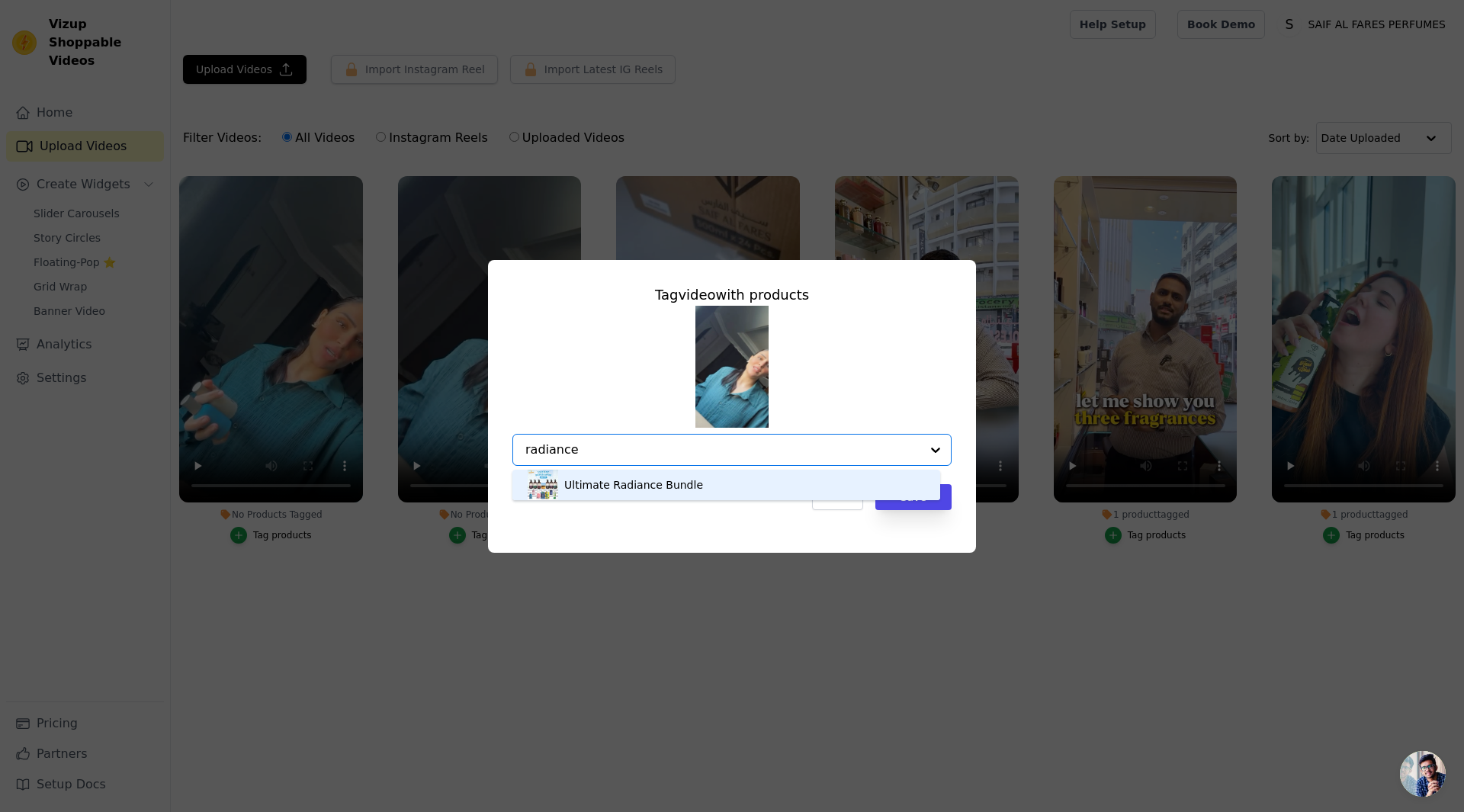
click at [616, 490] on div "Ultimate Radiance Bundle" at bounding box center [633, 485] width 139 height 15
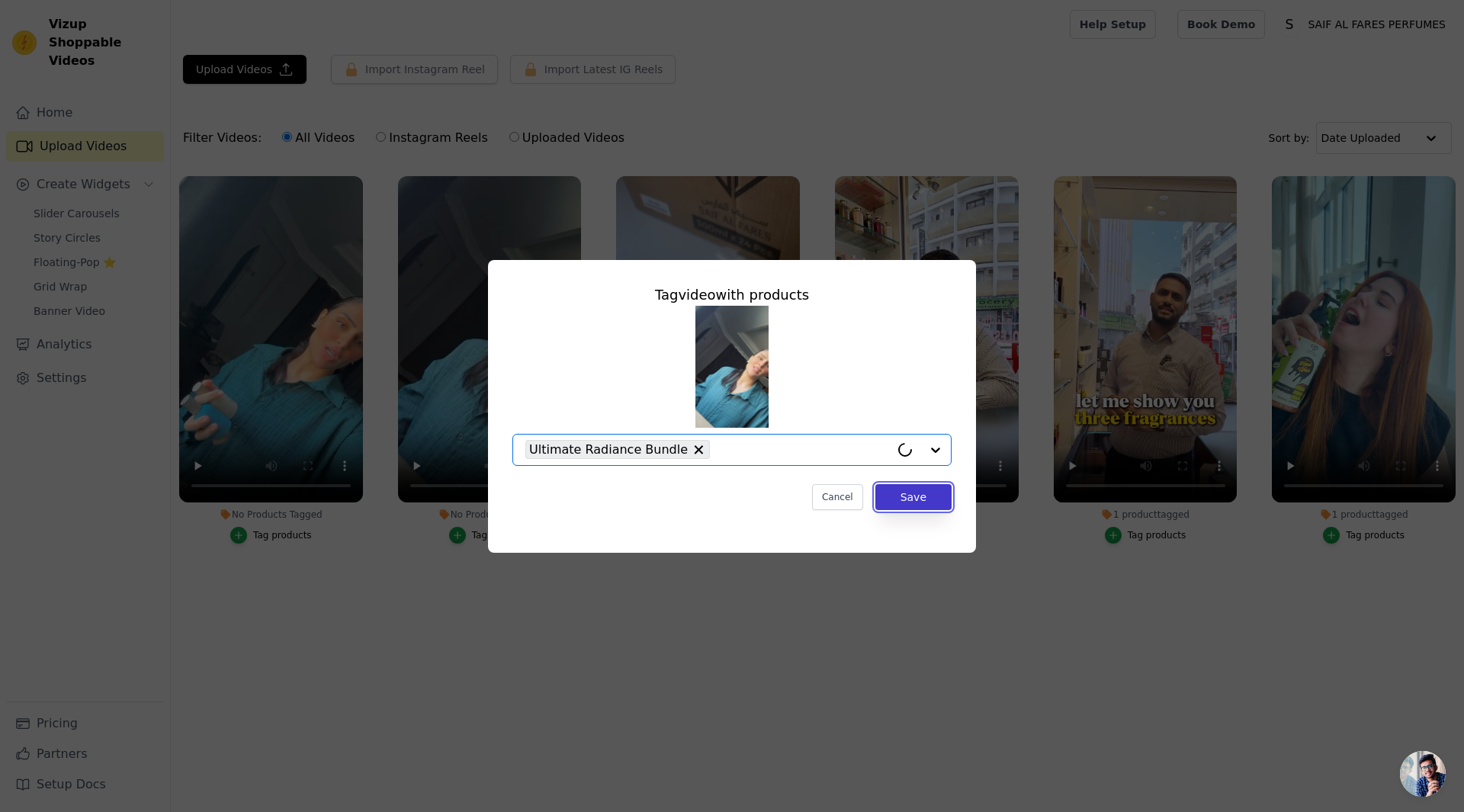
click at [901, 498] on button "Save" at bounding box center [913, 498] width 76 height 26
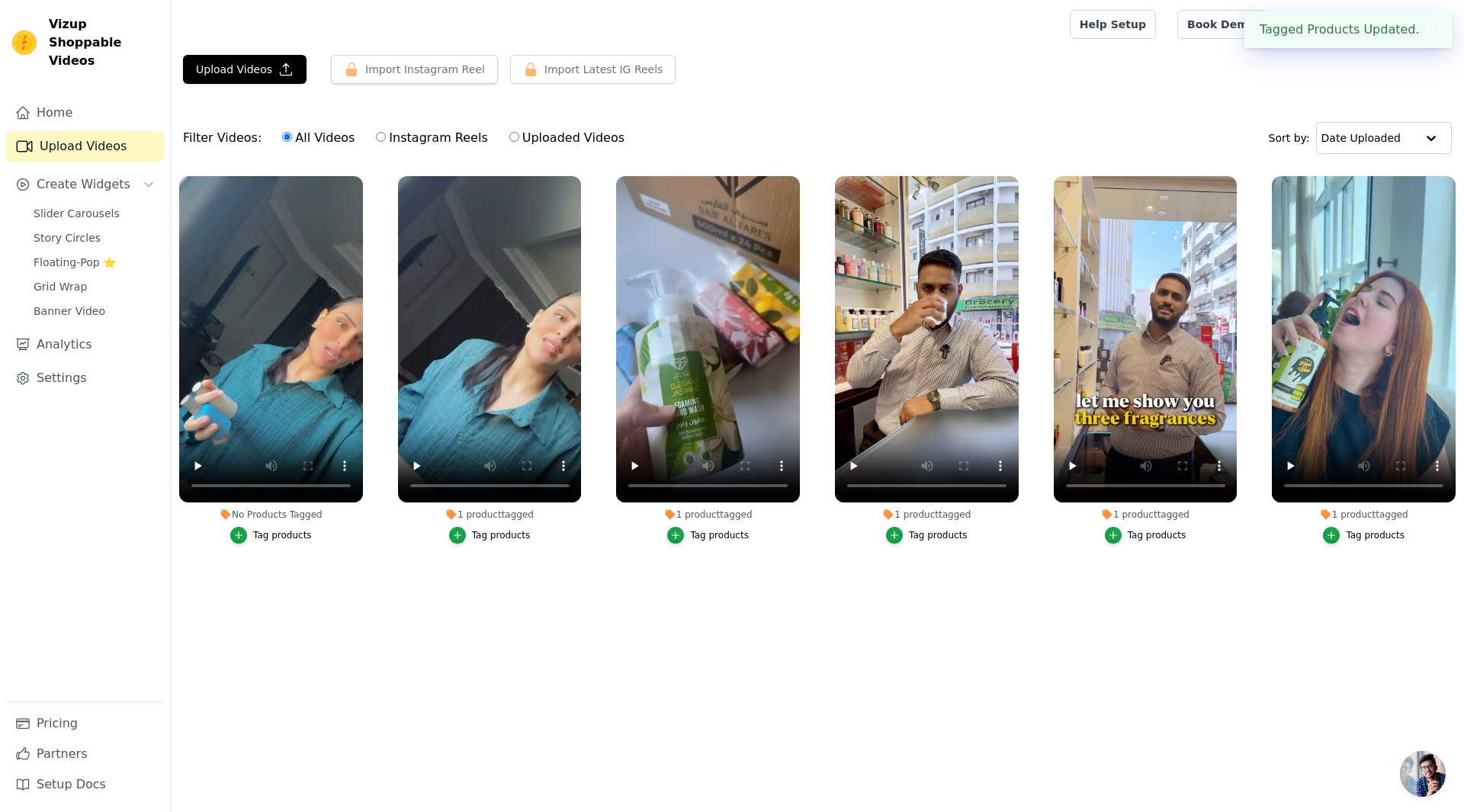
click at [278, 533] on div "Tag products" at bounding box center [282, 535] width 59 height 12
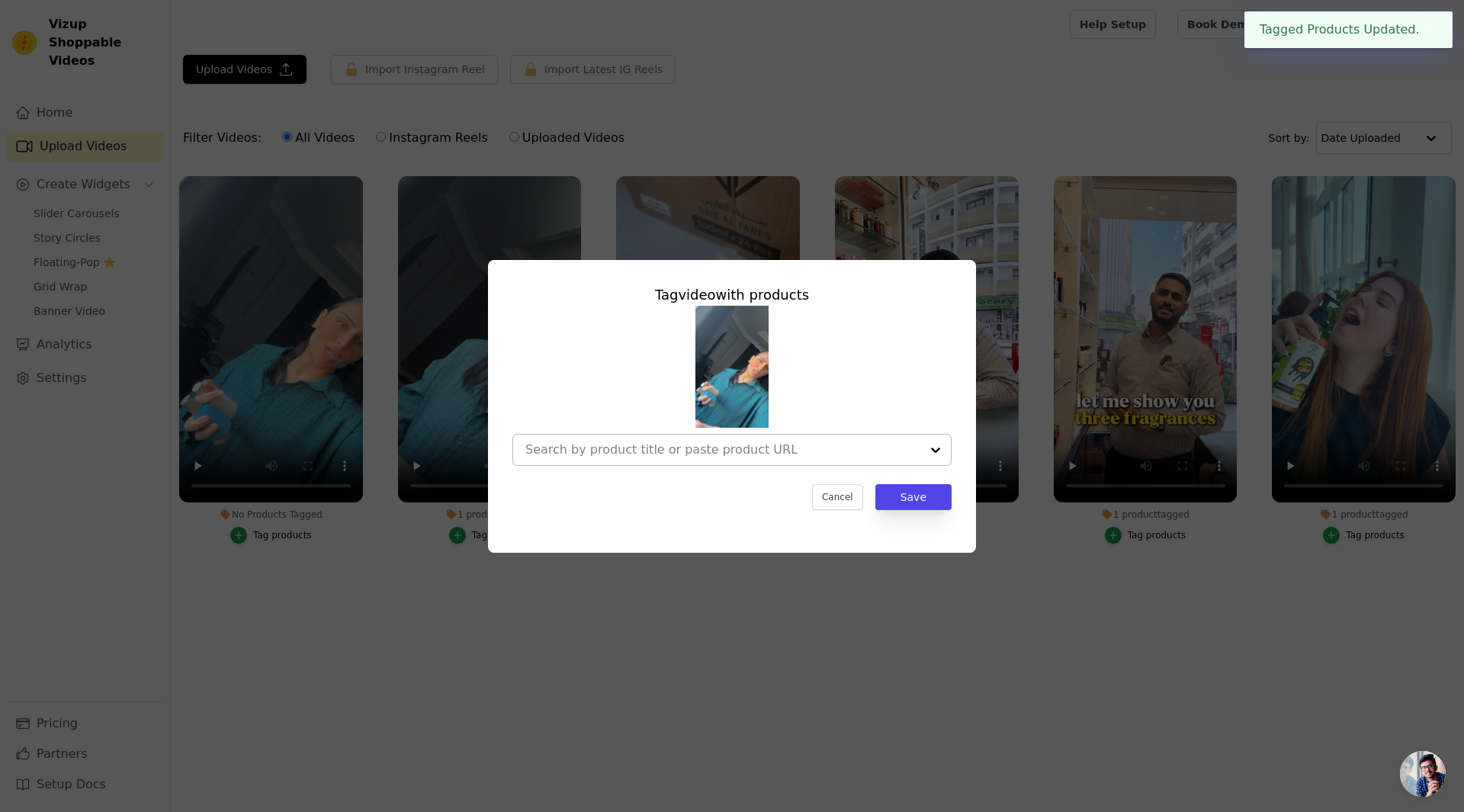
click at [637, 451] on input "No Products Tagged Tag video with products Cancel Save Tag products" at bounding box center [722, 449] width 395 height 15
click at [598, 432] on div at bounding box center [732, 386] width 439 height 160
click at [598, 439] on div at bounding box center [722, 450] width 395 height 31
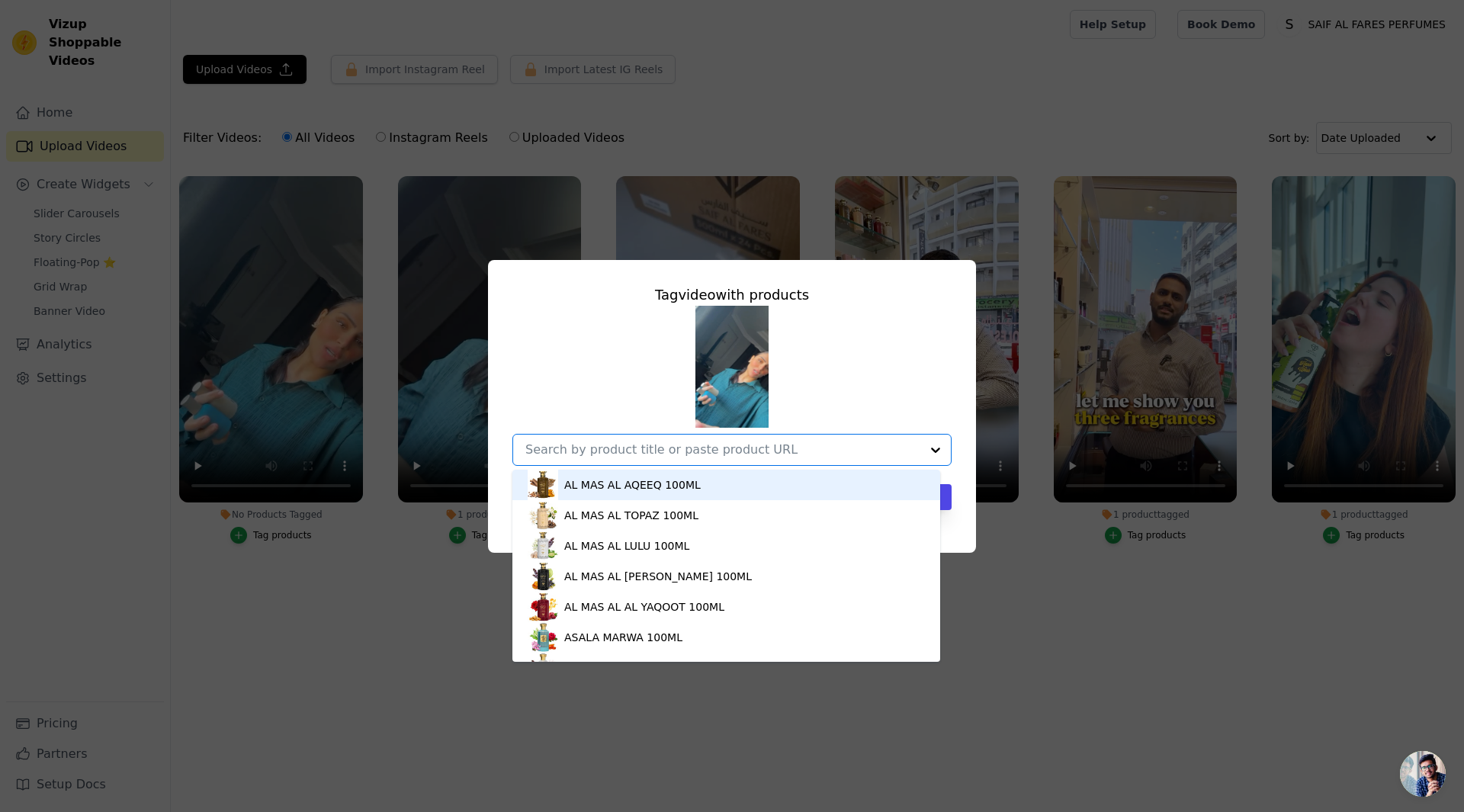
paste input "https://saifalfares.com/products/mystic-mix-7"
type input "https://saifalfares.com/products/mystic-mix-7"
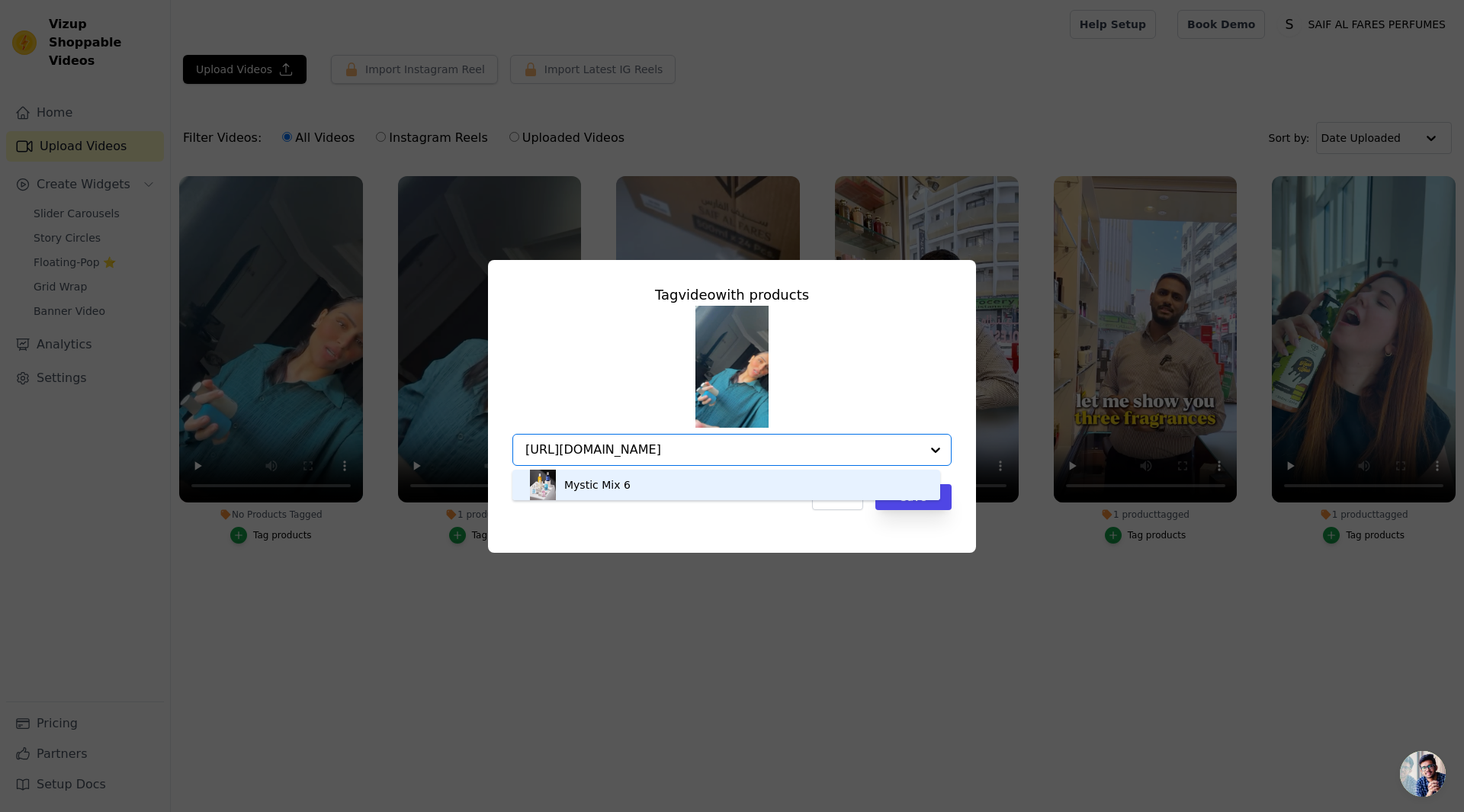
click at [609, 483] on div "Mystic Mix 6" at bounding box center [597, 485] width 67 height 15
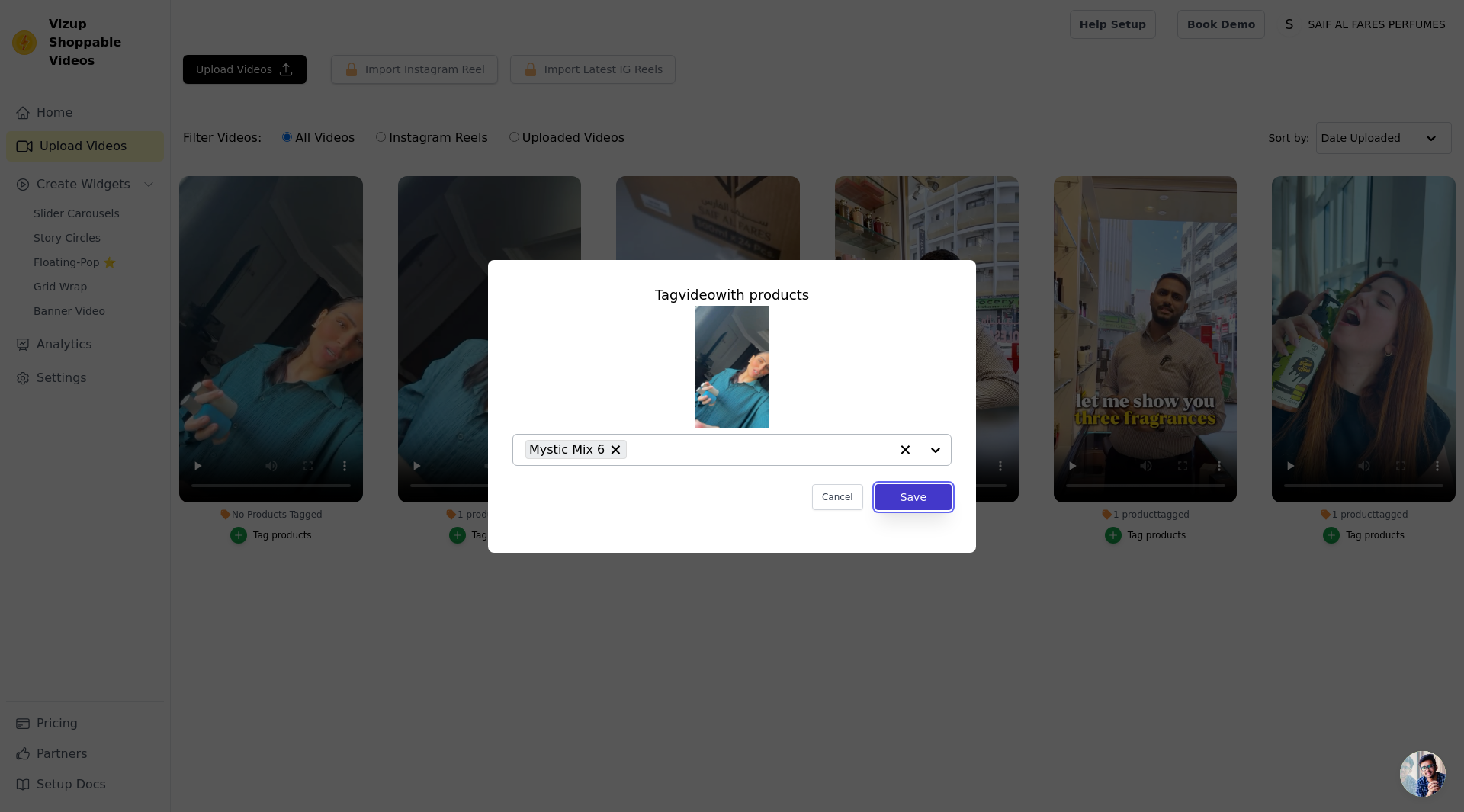
click at [924, 498] on button "Save" at bounding box center [913, 498] width 76 height 26
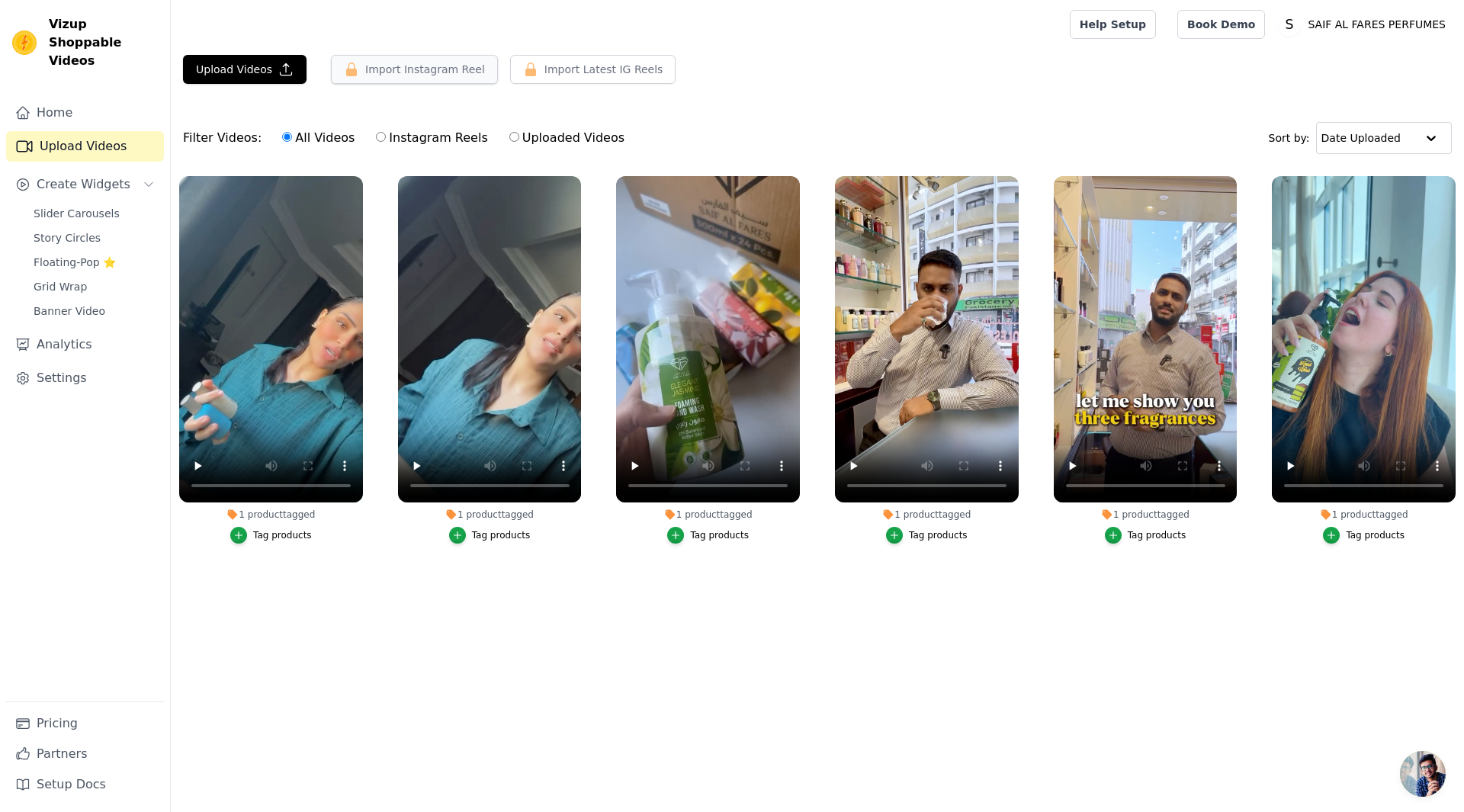
click at [410, 74] on button "Import Instagram Reel" at bounding box center [415, 70] width 167 height 29
click at [406, 139] on label "Instagram Reels" at bounding box center [431, 138] width 113 height 20
click at [386, 139] on input "Instagram Reels" at bounding box center [380, 136] width 10 height 10
radio input "true"
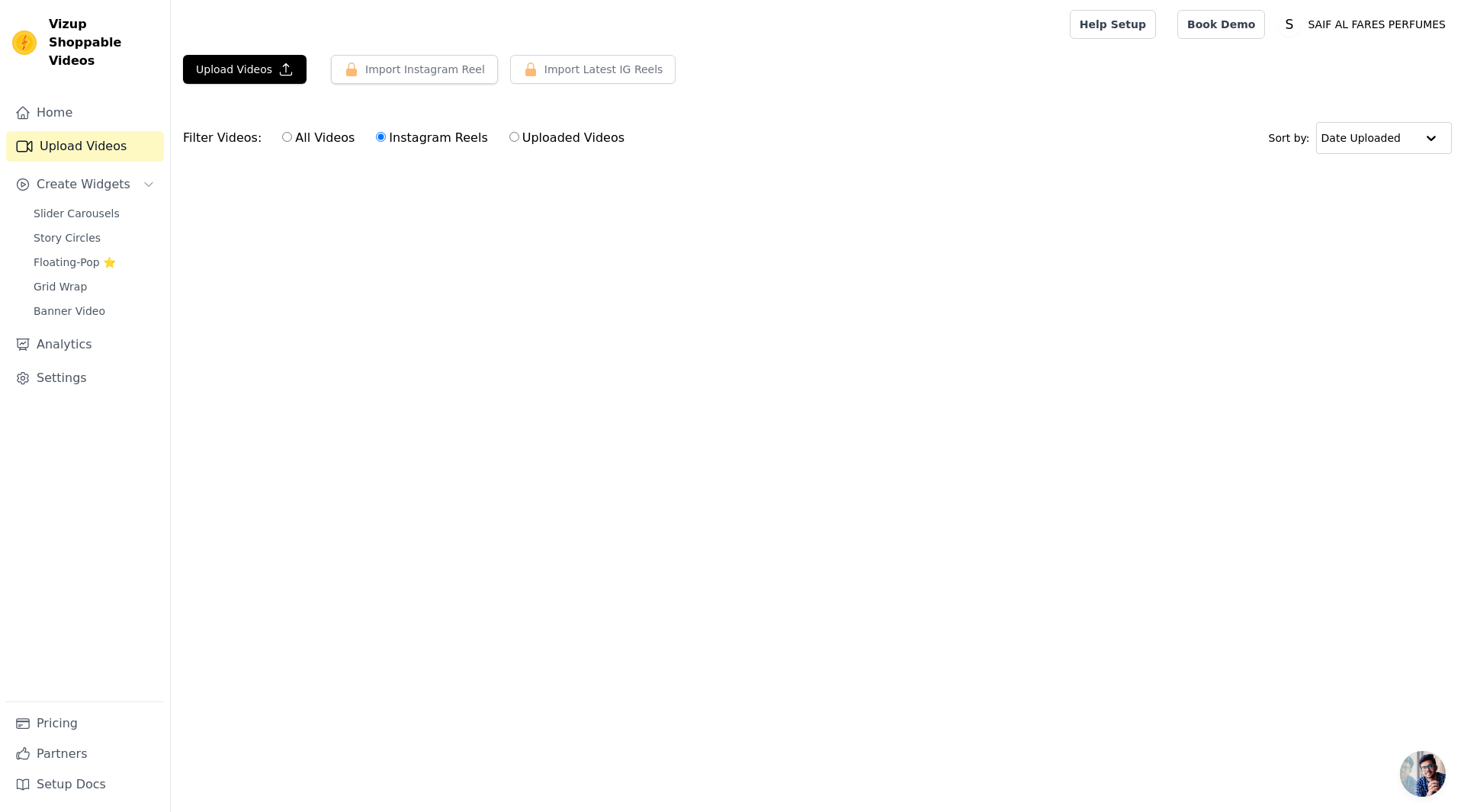
click at [312, 140] on label "All Videos" at bounding box center [318, 138] width 74 height 20
click at [292, 140] on input "All Videos" at bounding box center [287, 136] width 10 height 10
radio input "true"
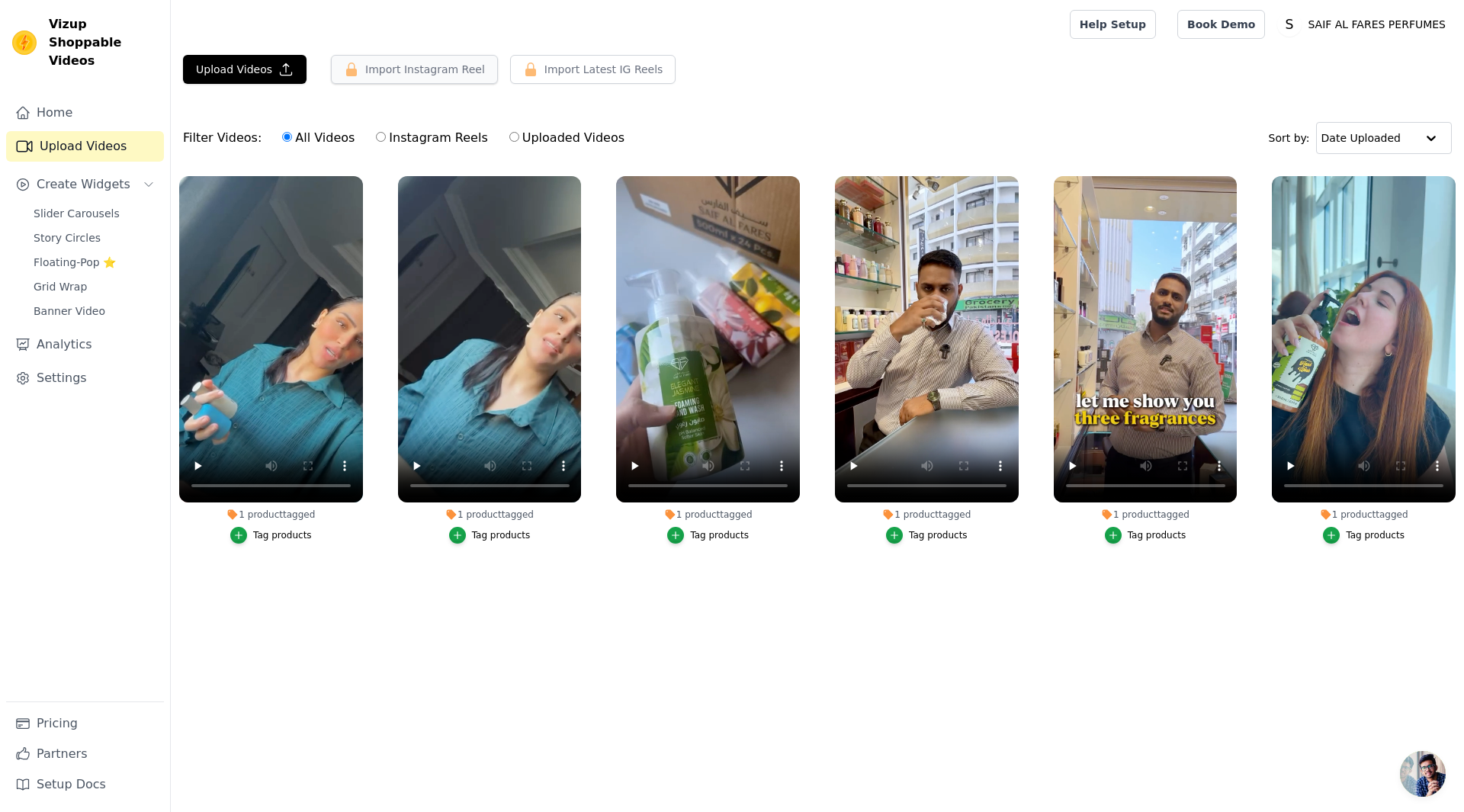
click at [439, 65] on button "Import Instagram Reel" at bounding box center [415, 70] width 167 height 29
click at [376, 72] on button "Import Instagram Reel" at bounding box center [415, 70] width 167 height 29
click at [389, 134] on label "Instagram Reels" at bounding box center [431, 138] width 113 height 20
click at [386, 134] on input "Instagram Reels" at bounding box center [380, 136] width 10 height 10
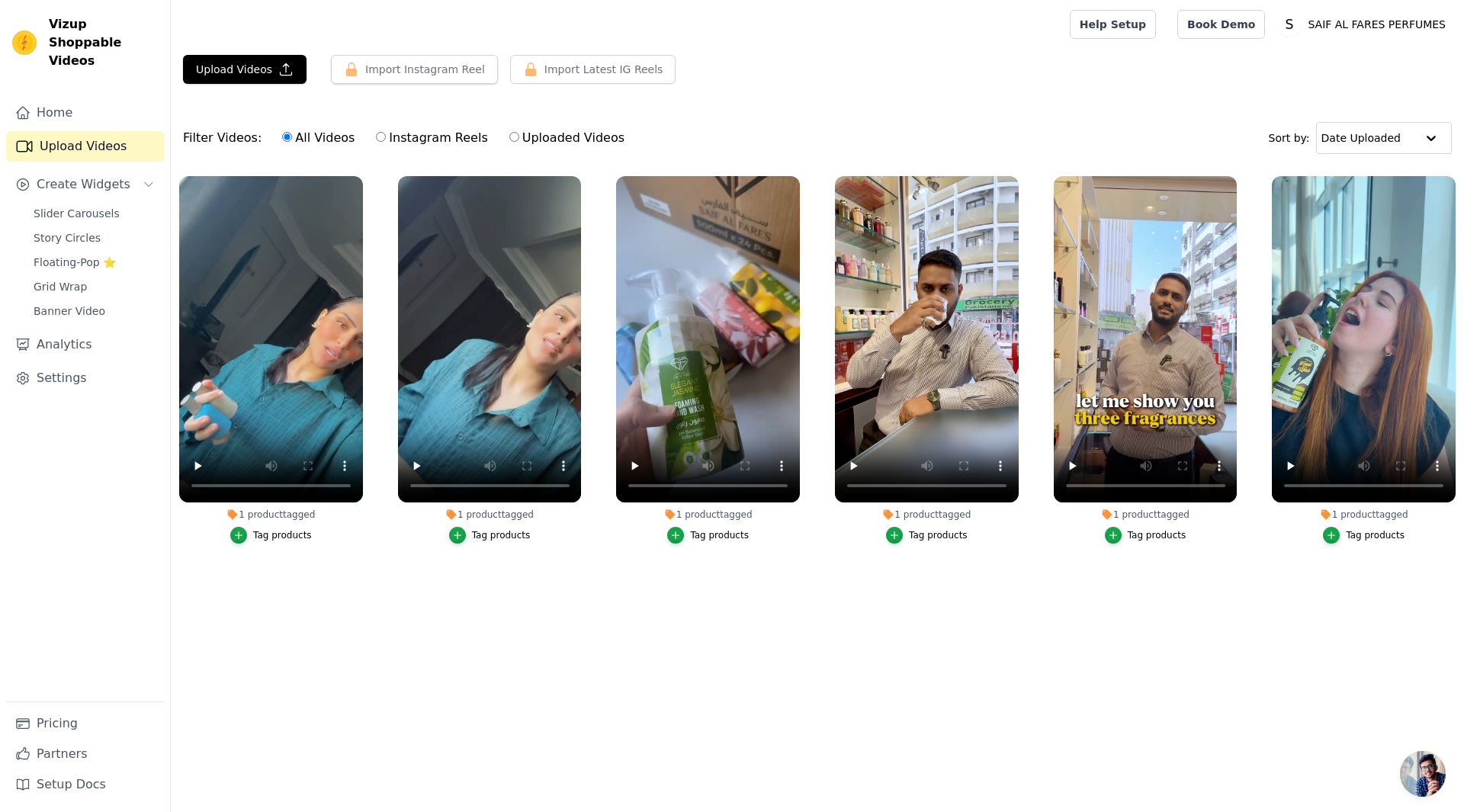
radio input "true"
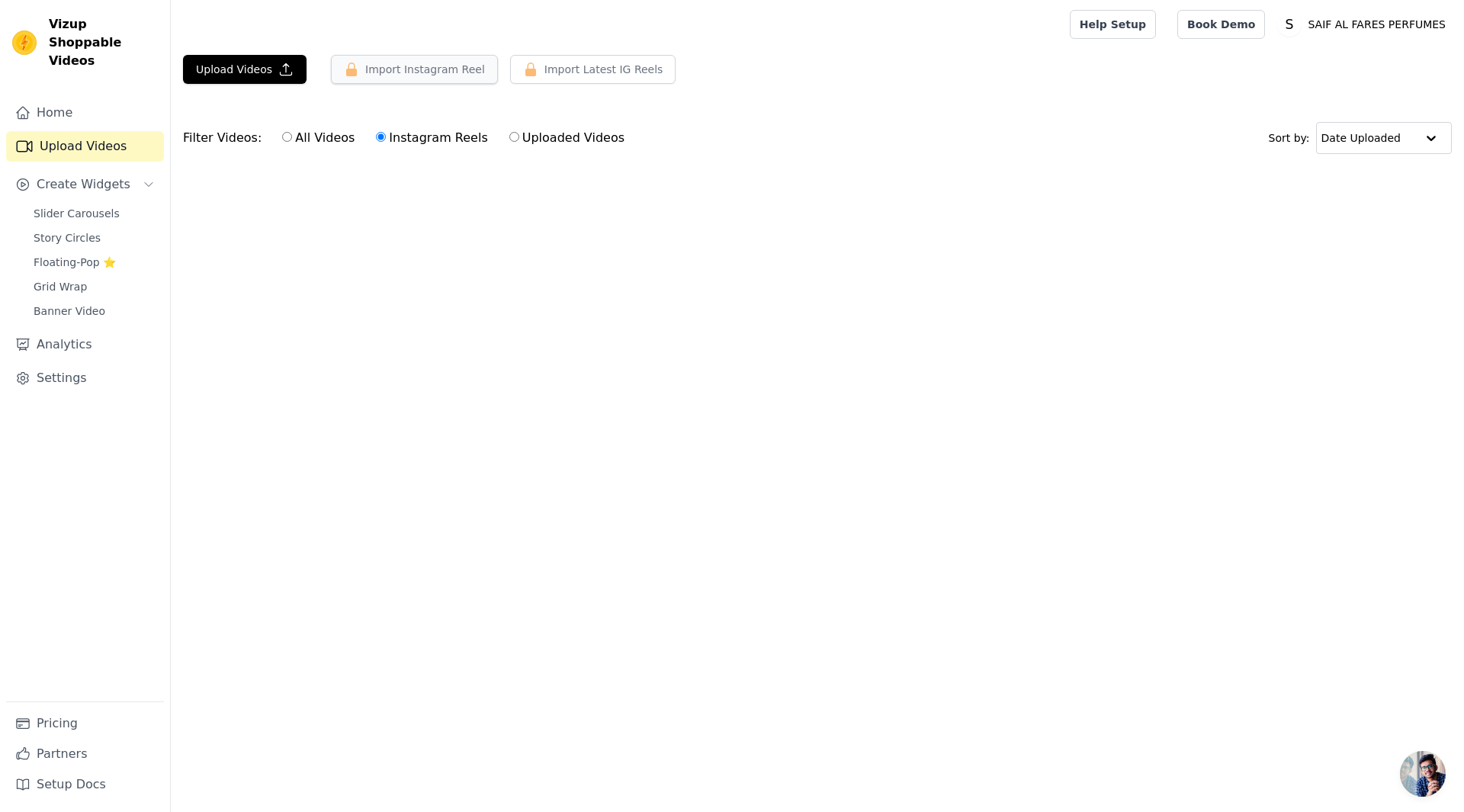
click at [396, 61] on button "Import Instagram Reel" at bounding box center [415, 70] width 167 height 29
click at [282, 139] on input "All Videos" at bounding box center [287, 136] width 10 height 10
radio input "true"
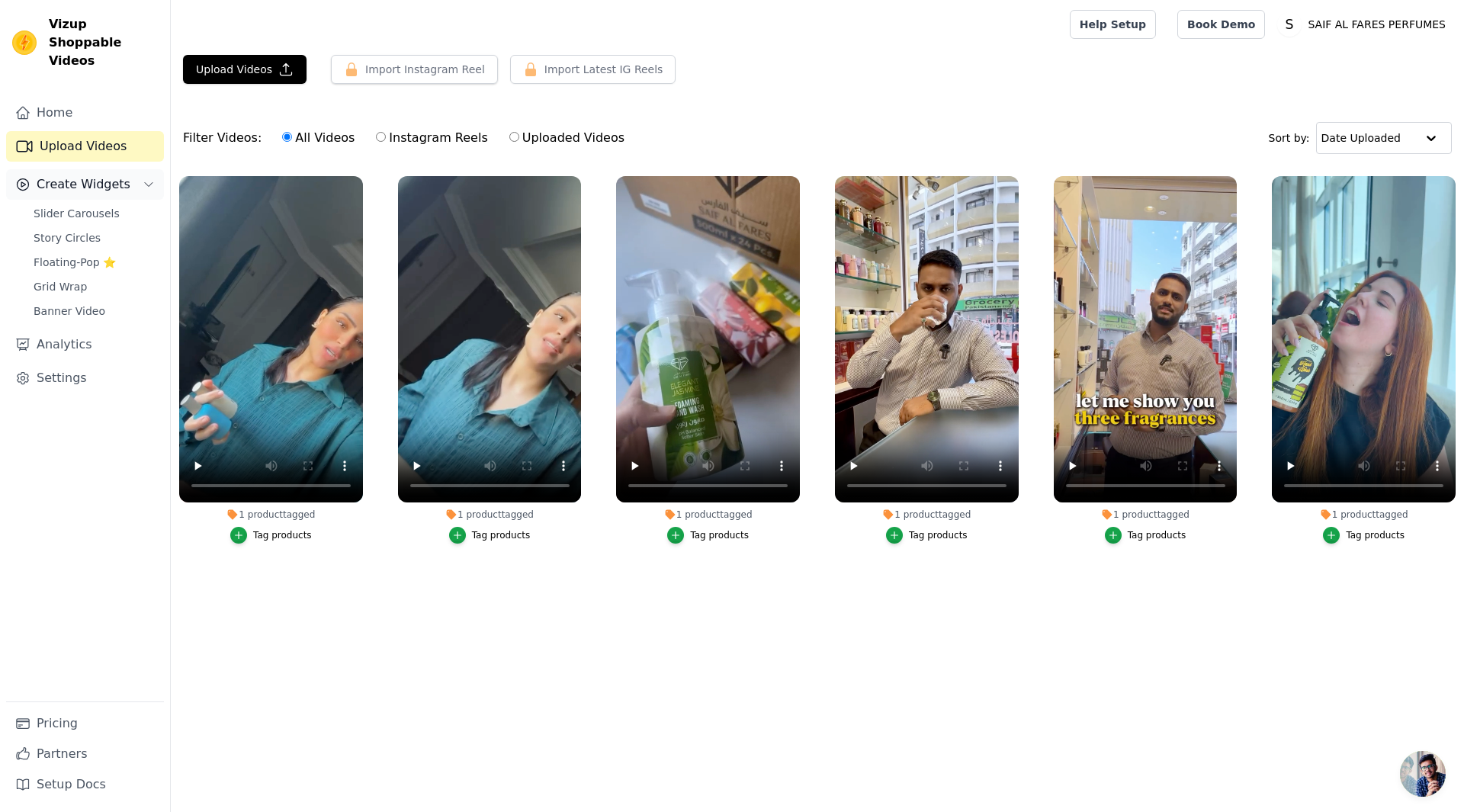
click at [87, 169] on button "Create Widgets" at bounding box center [85, 185] width 158 height 31
click at [76, 206] on span "Slider Carousels" at bounding box center [77, 214] width 86 height 15
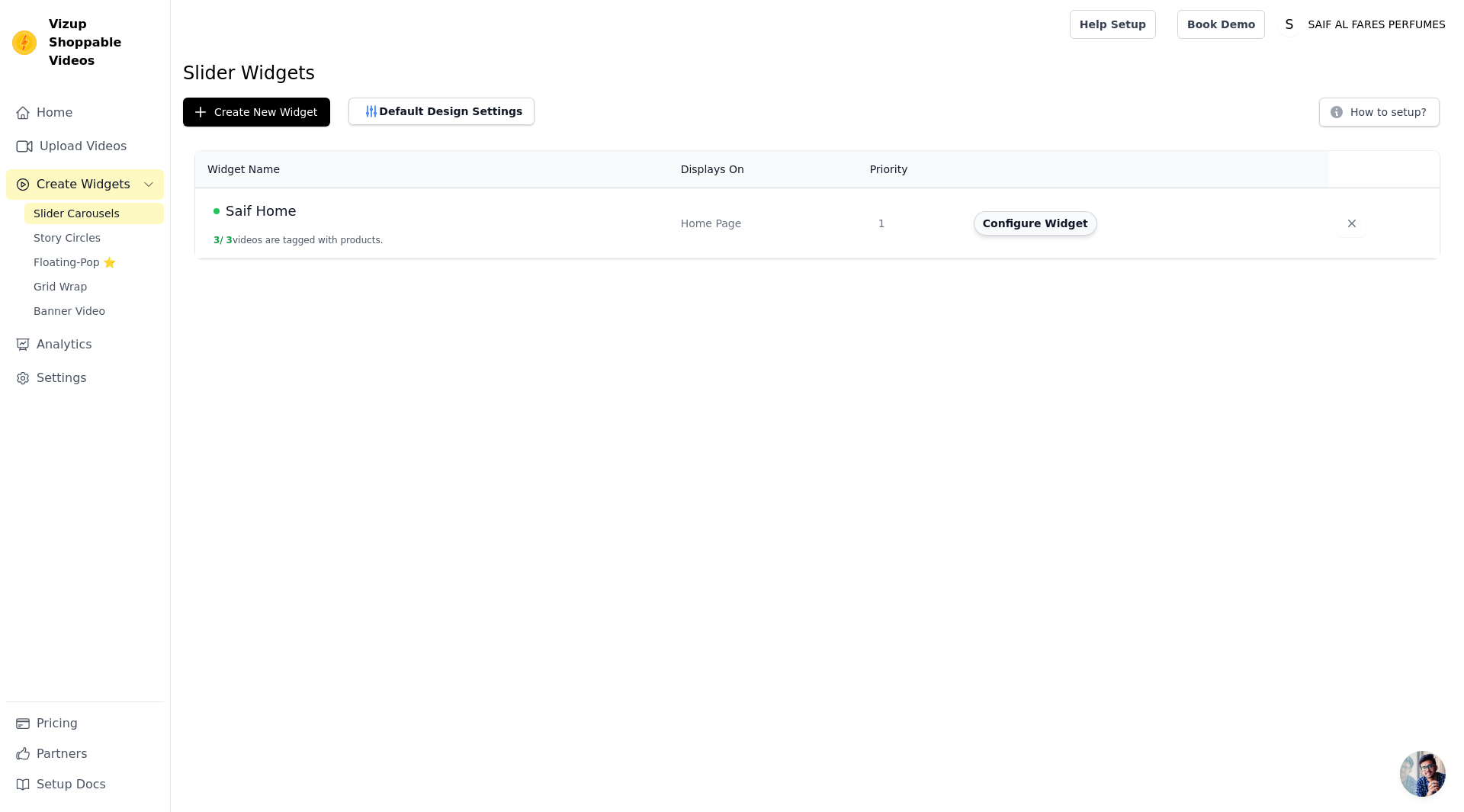
click at [1037, 227] on button "Configure Widget" at bounding box center [1035, 223] width 123 height 25
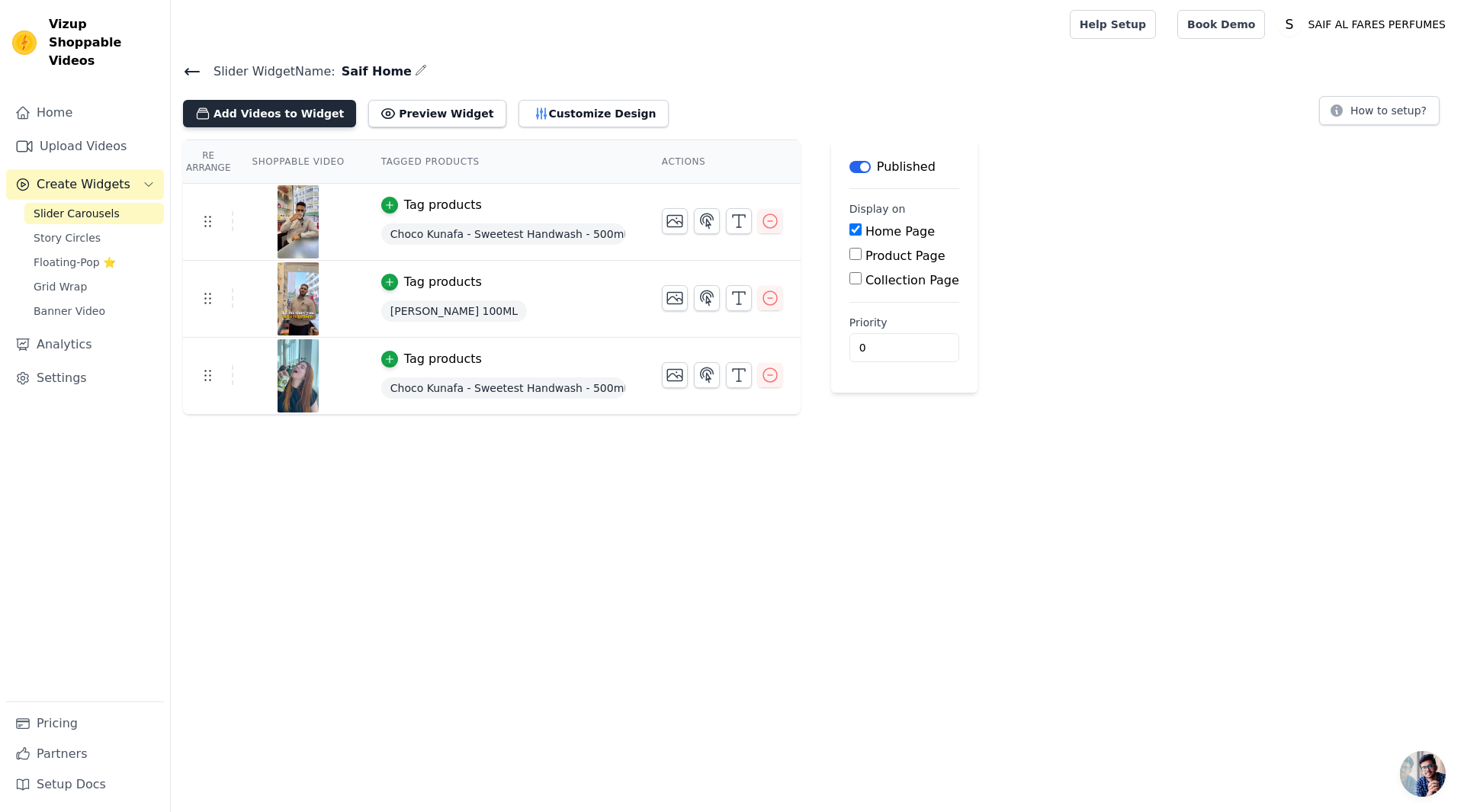
click at [267, 106] on button "Add Videos to Widget" at bounding box center [270, 113] width 173 height 28
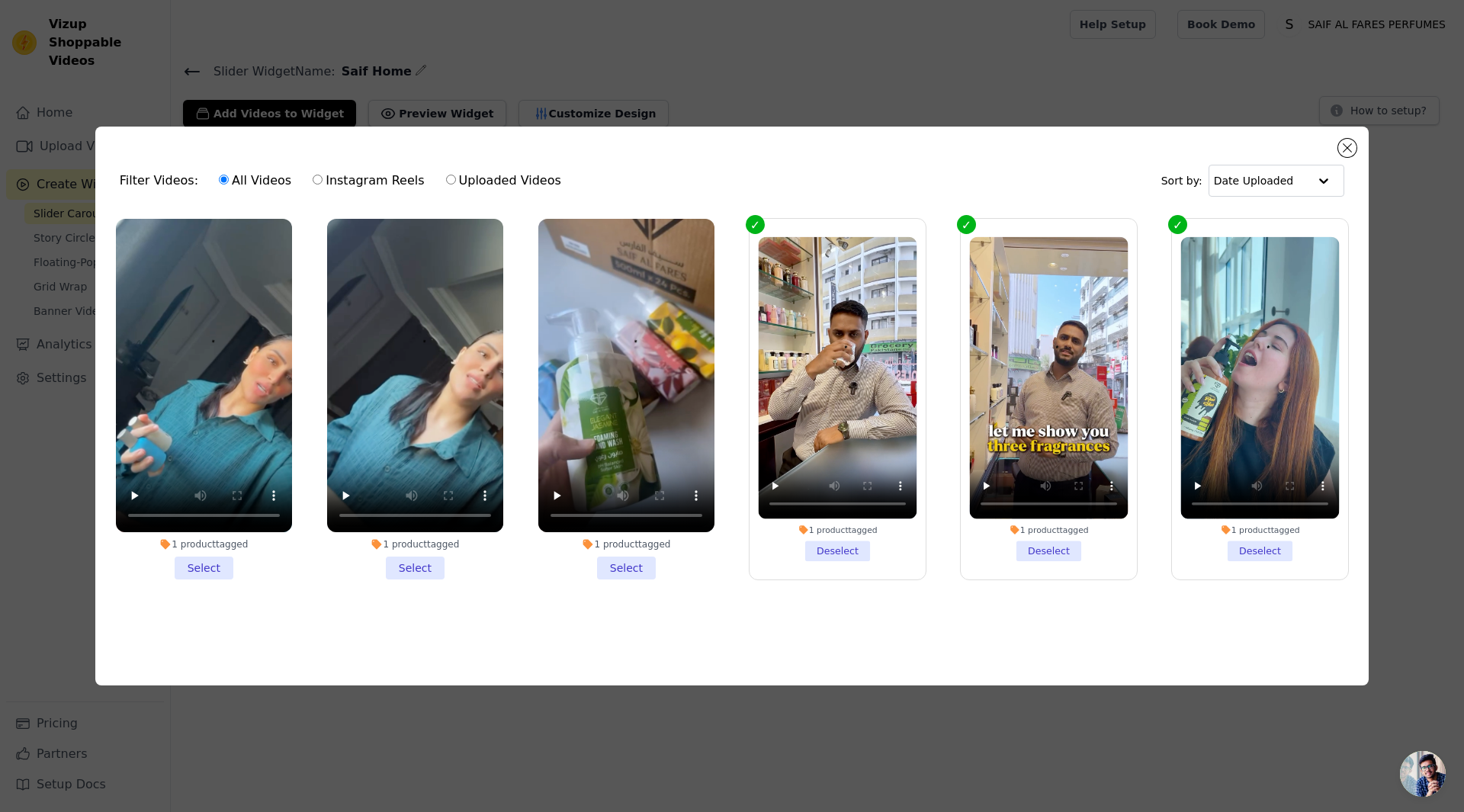
click at [197, 566] on li "1 product tagged Select" at bounding box center [204, 399] width 176 height 360
click at [0, 0] on input "1 product tagged Select" at bounding box center [0, 0] width 0 height 0
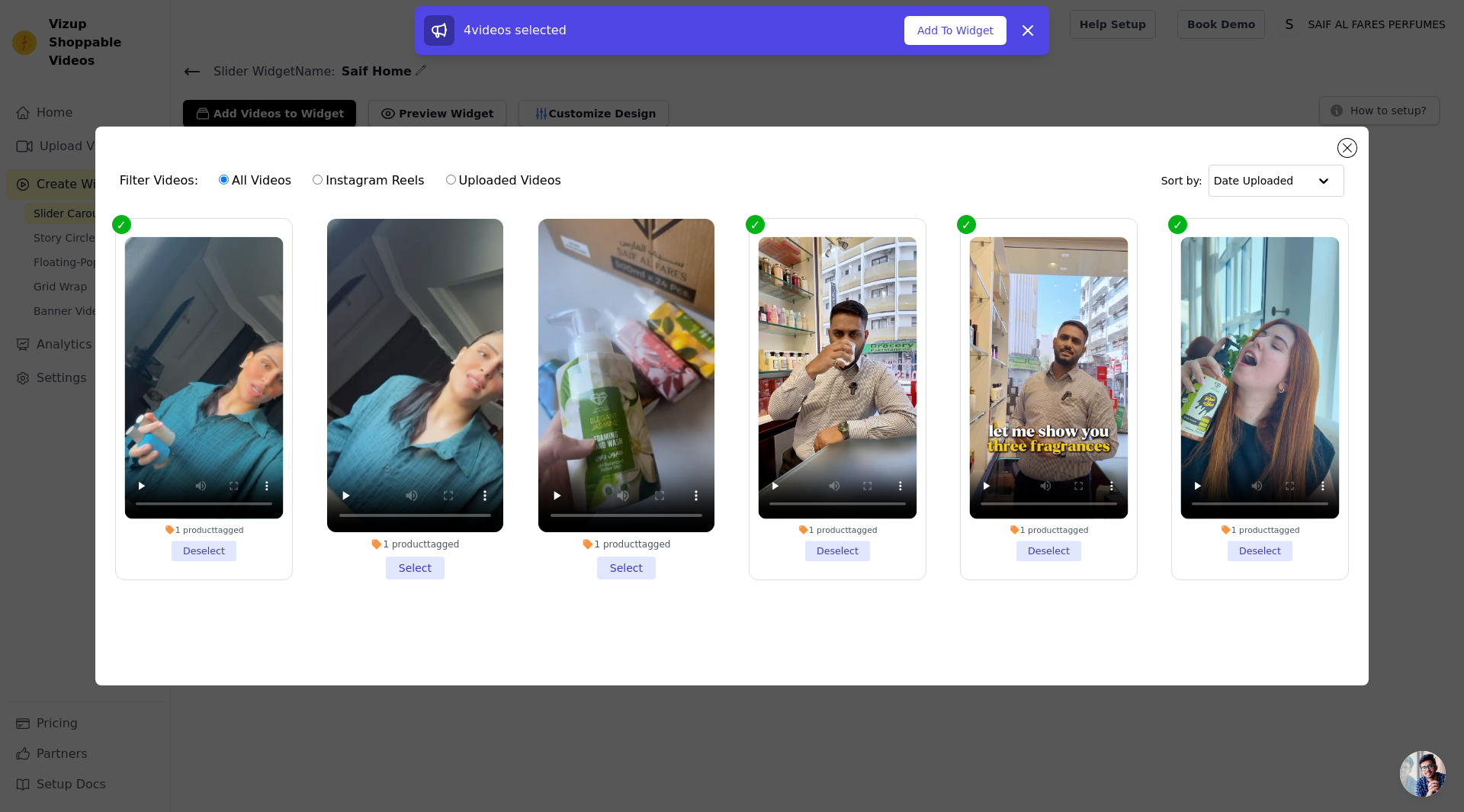
click at [395, 557] on li "1 product tagged Select" at bounding box center [416, 399] width 176 height 360
click at [0, 0] on input "1 product tagged Select" at bounding box center [0, 0] width 0 height 0
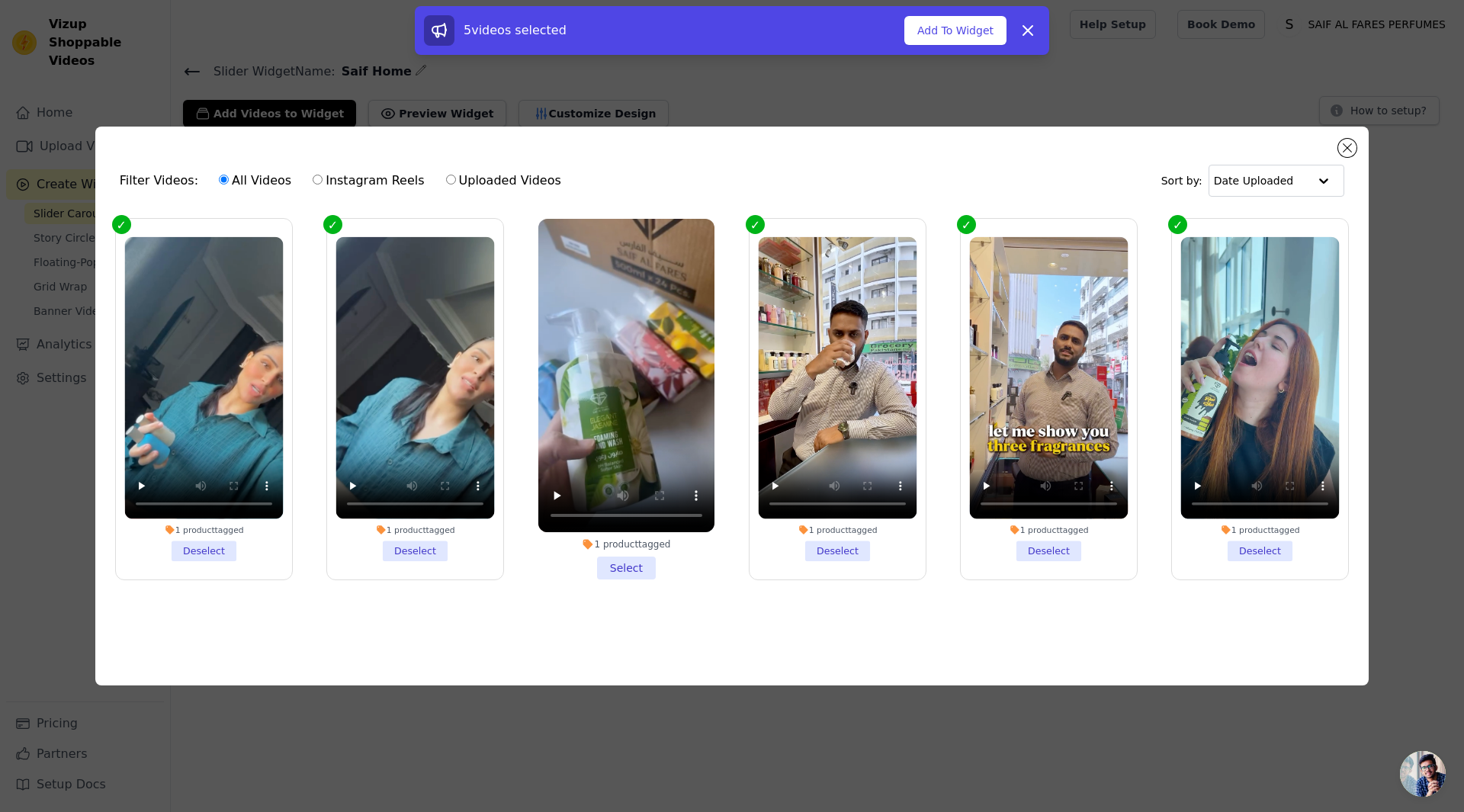
click at [645, 567] on li "1 product tagged Select" at bounding box center [627, 399] width 176 height 360
click at [0, 0] on input "1 product tagged Select" at bounding box center [0, 0] width 0 height 0
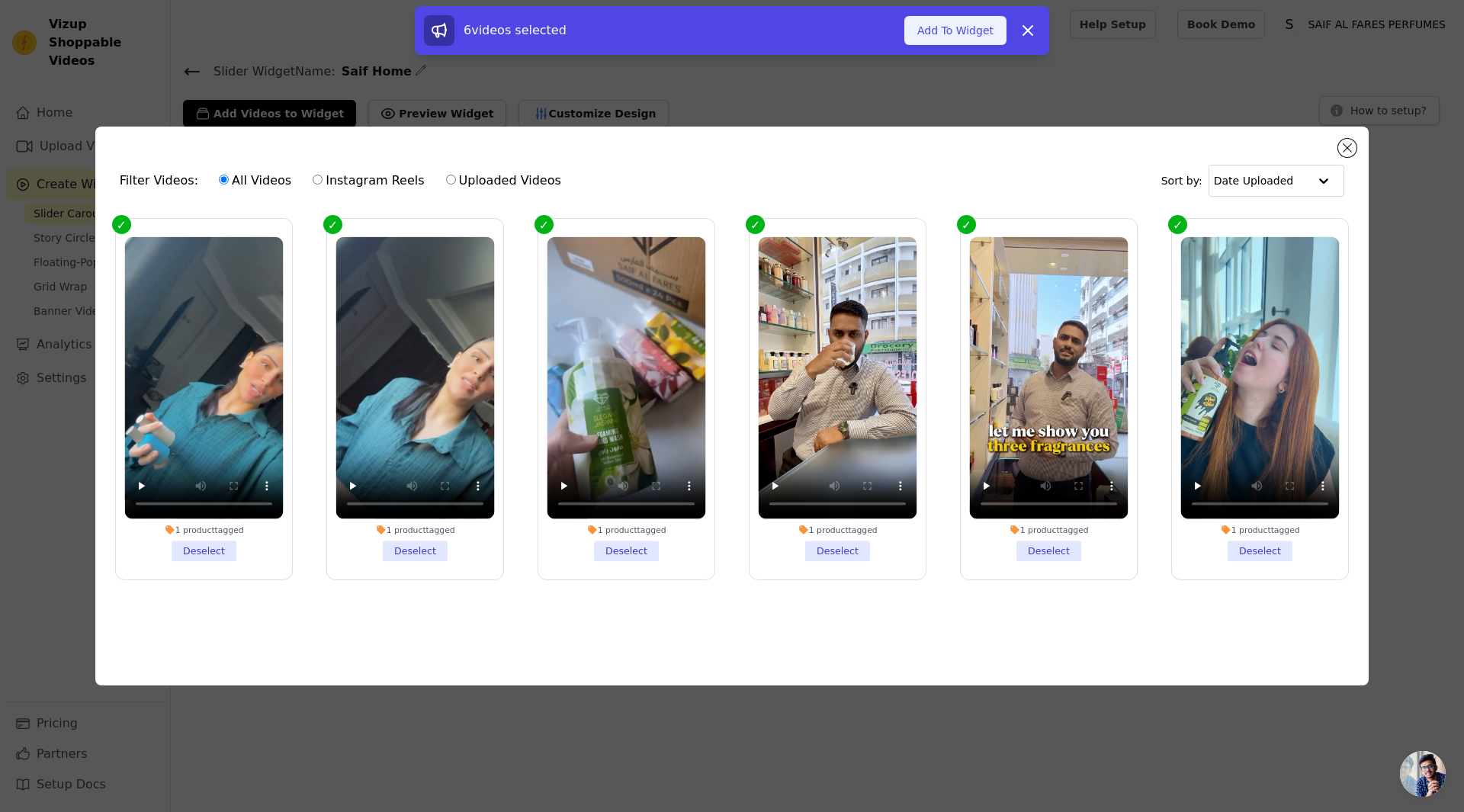
click at [943, 37] on button "Add To Widget" at bounding box center [955, 31] width 102 height 29
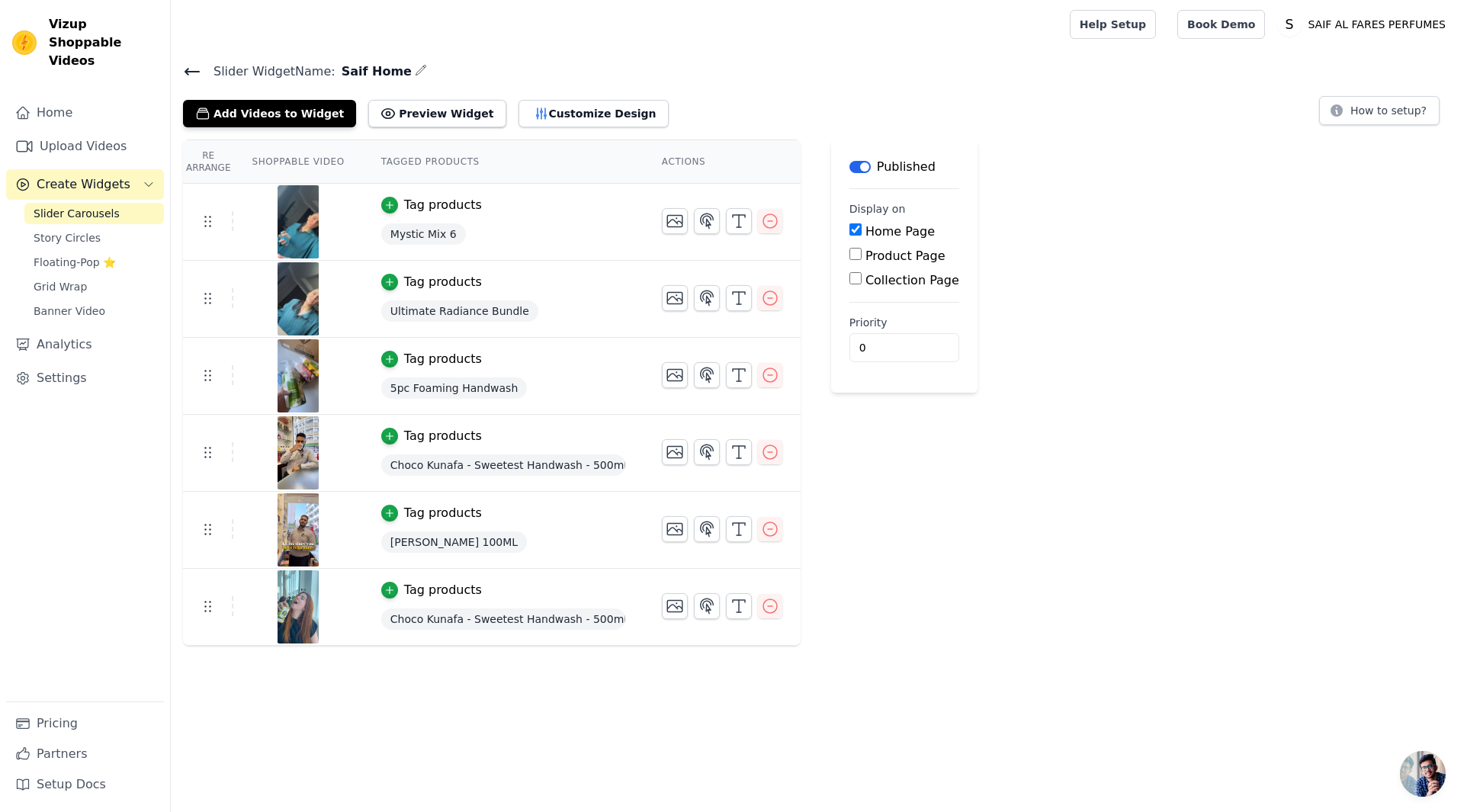
click at [192, 71] on icon at bounding box center [192, 72] width 14 height 6
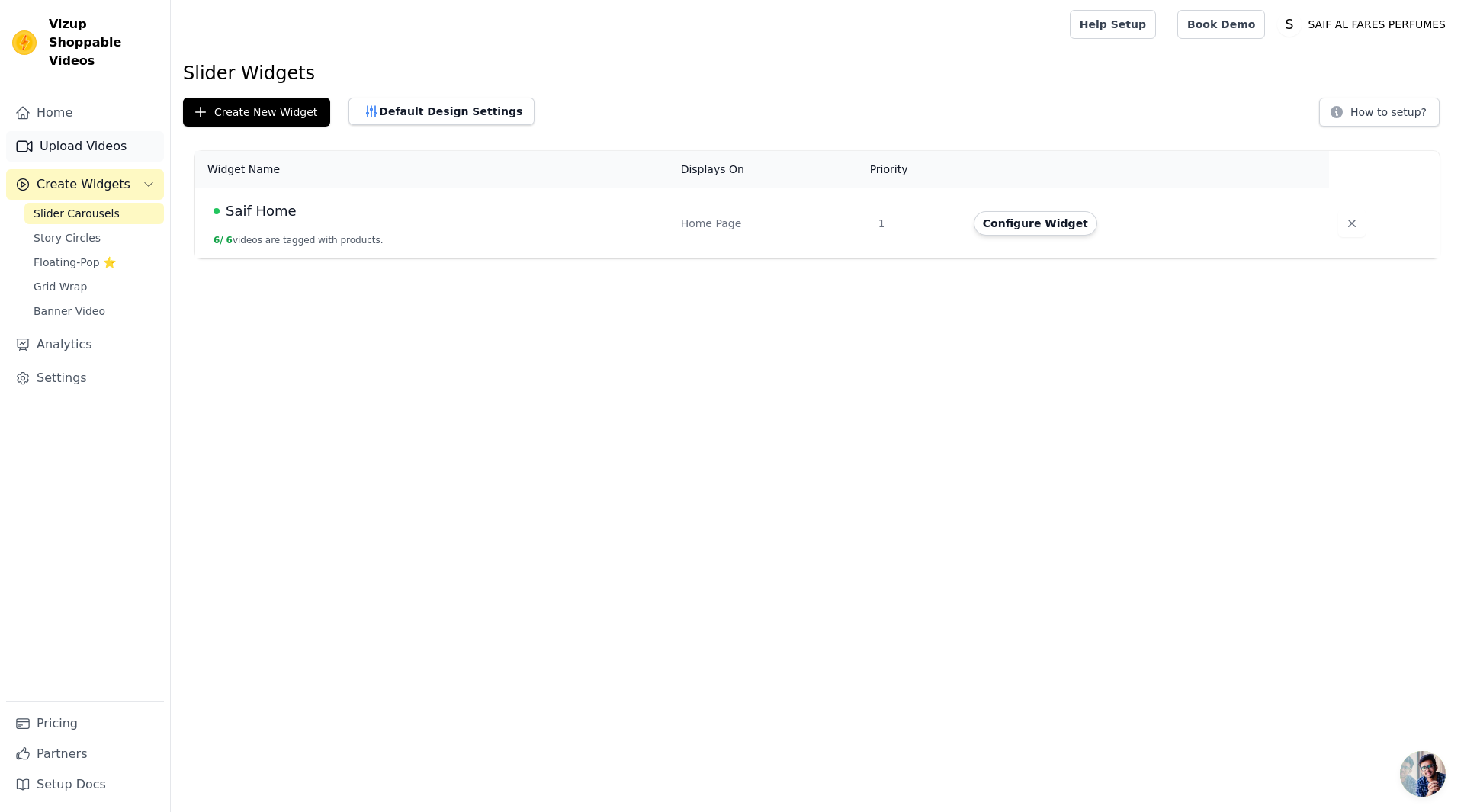
click at [64, 131] on link "Upload Videos" at bounding box center [85, 146] width 158 height 31
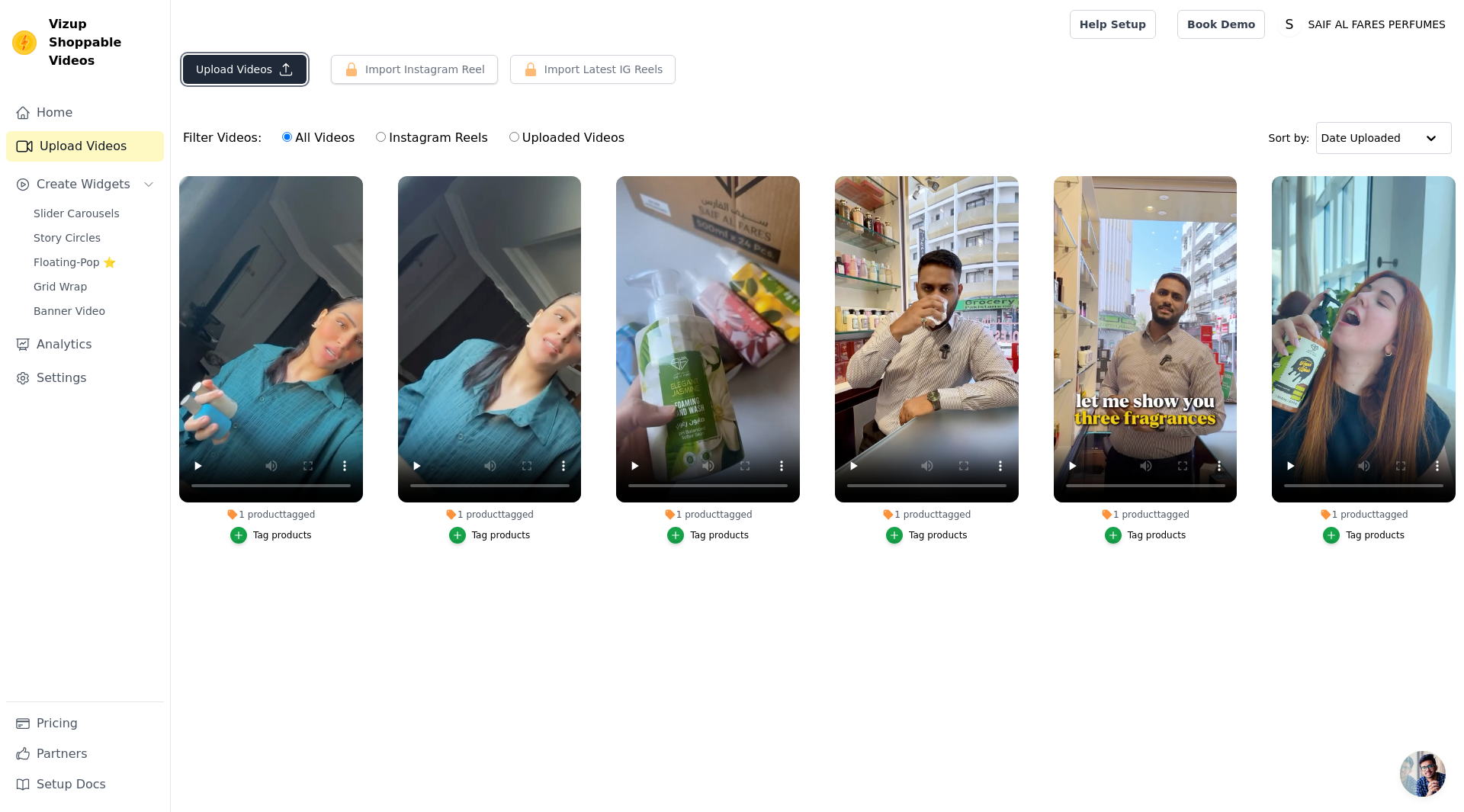
click at [278, 66] on icon "button" at bounding box center [286, 70] width 15 height 15
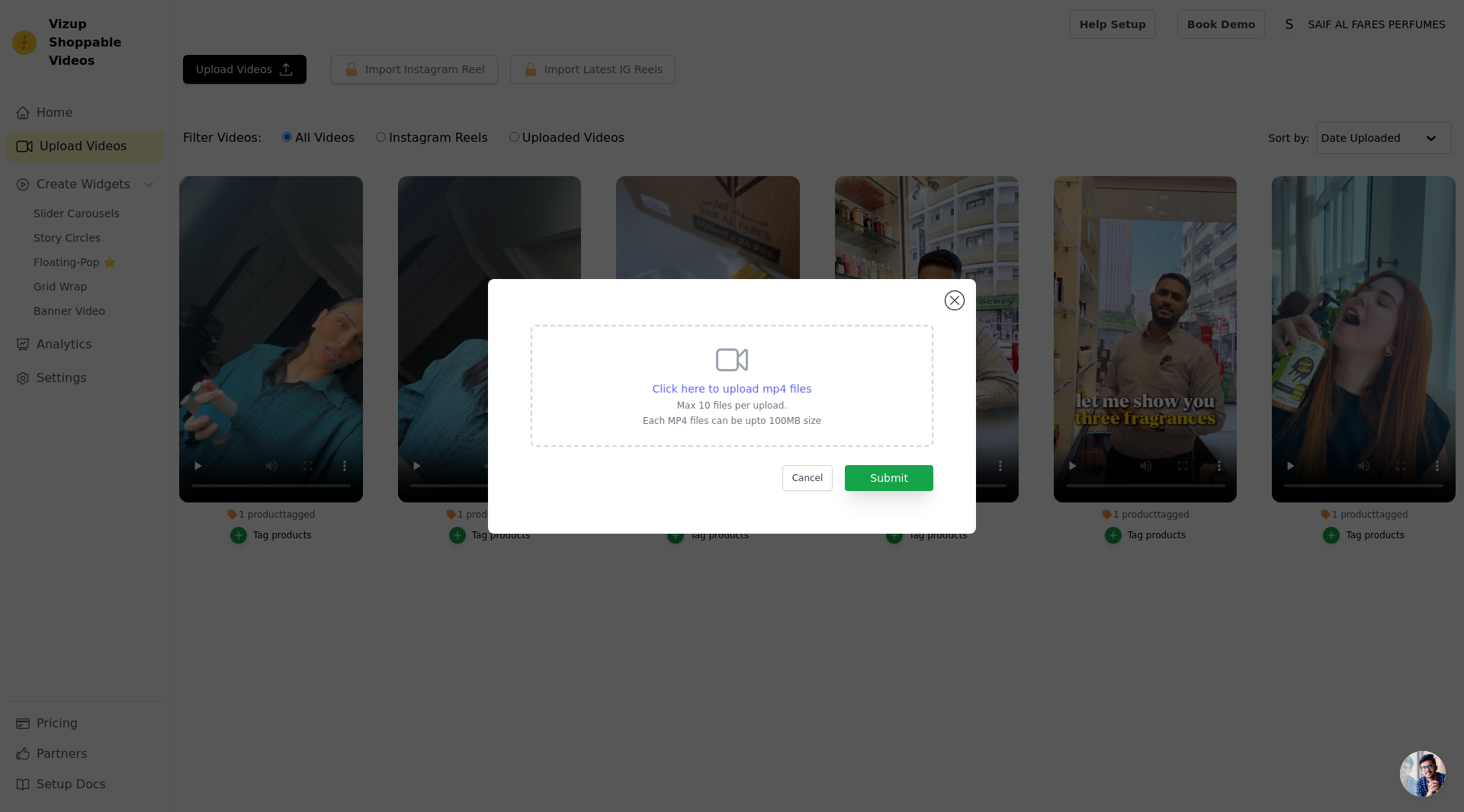
click at [768, 385] on span "Click here to upload mp4 files" at bounding box center [732, 389] width 160 height 12
click at [811, 381] on input "Click here to upload mp4 files Max 10 files per upload. Each MP4 files can be u…" at bounding box center [811, 380] width 1 height 1
type input "C:\fakepath\Why spend 1,200 AED on Pacific chillWhen you can smell just as luxu…"
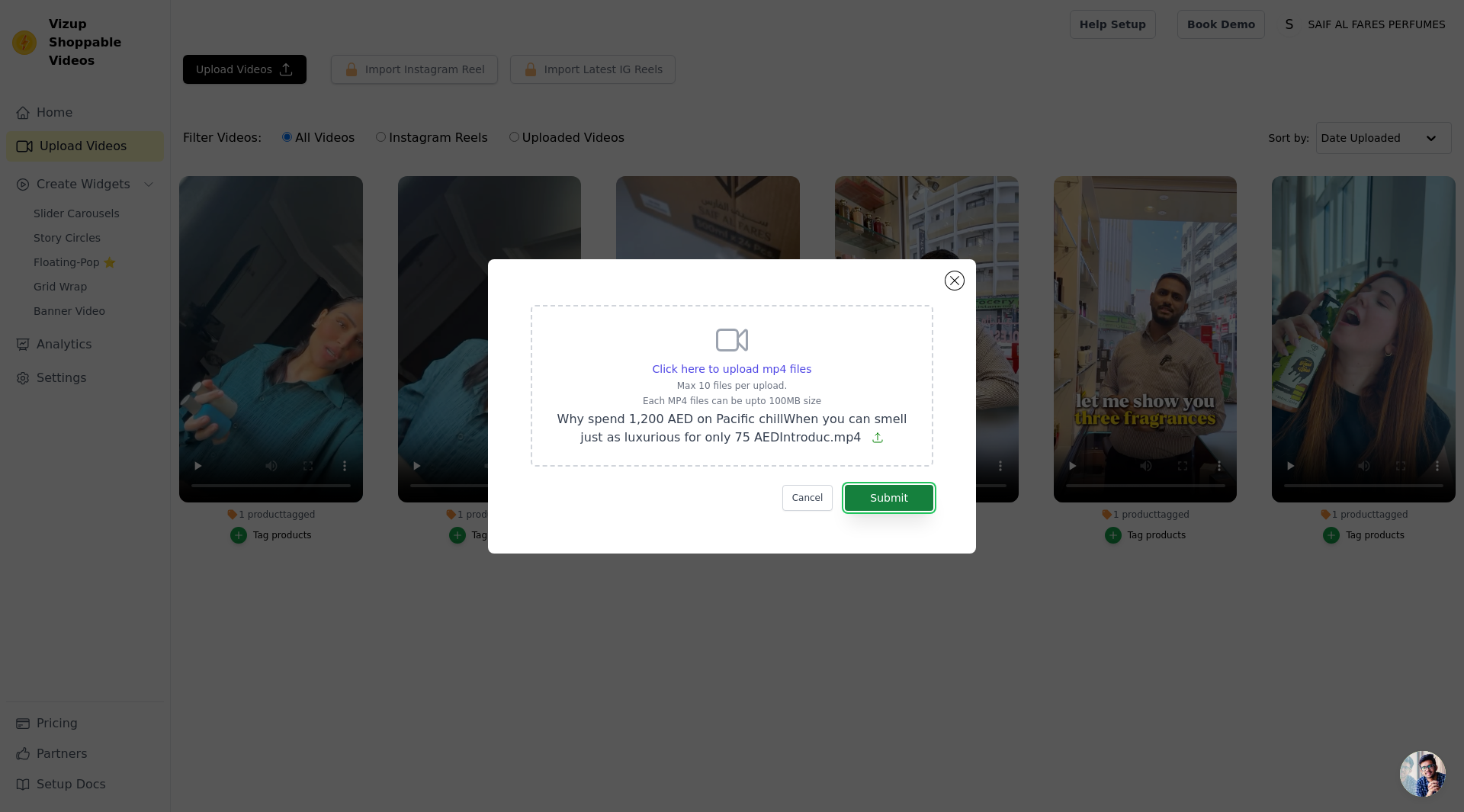
click at [882, 496] on button "Submit" at bounding box center [889, 498] width 88 height 26
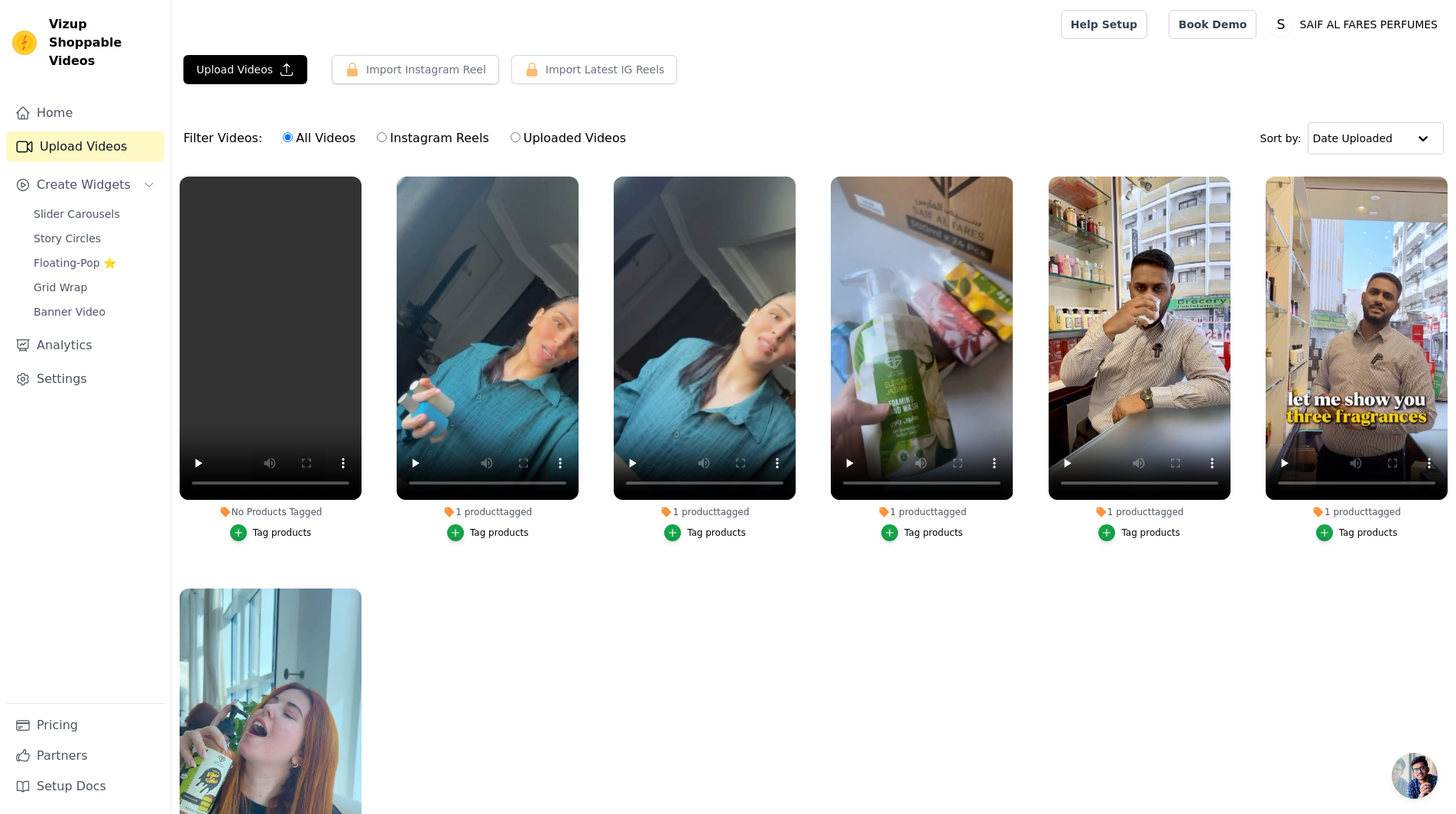
click at [263, 533] on div "Tag products" at bounding box center [282, 533] width 59 height 12
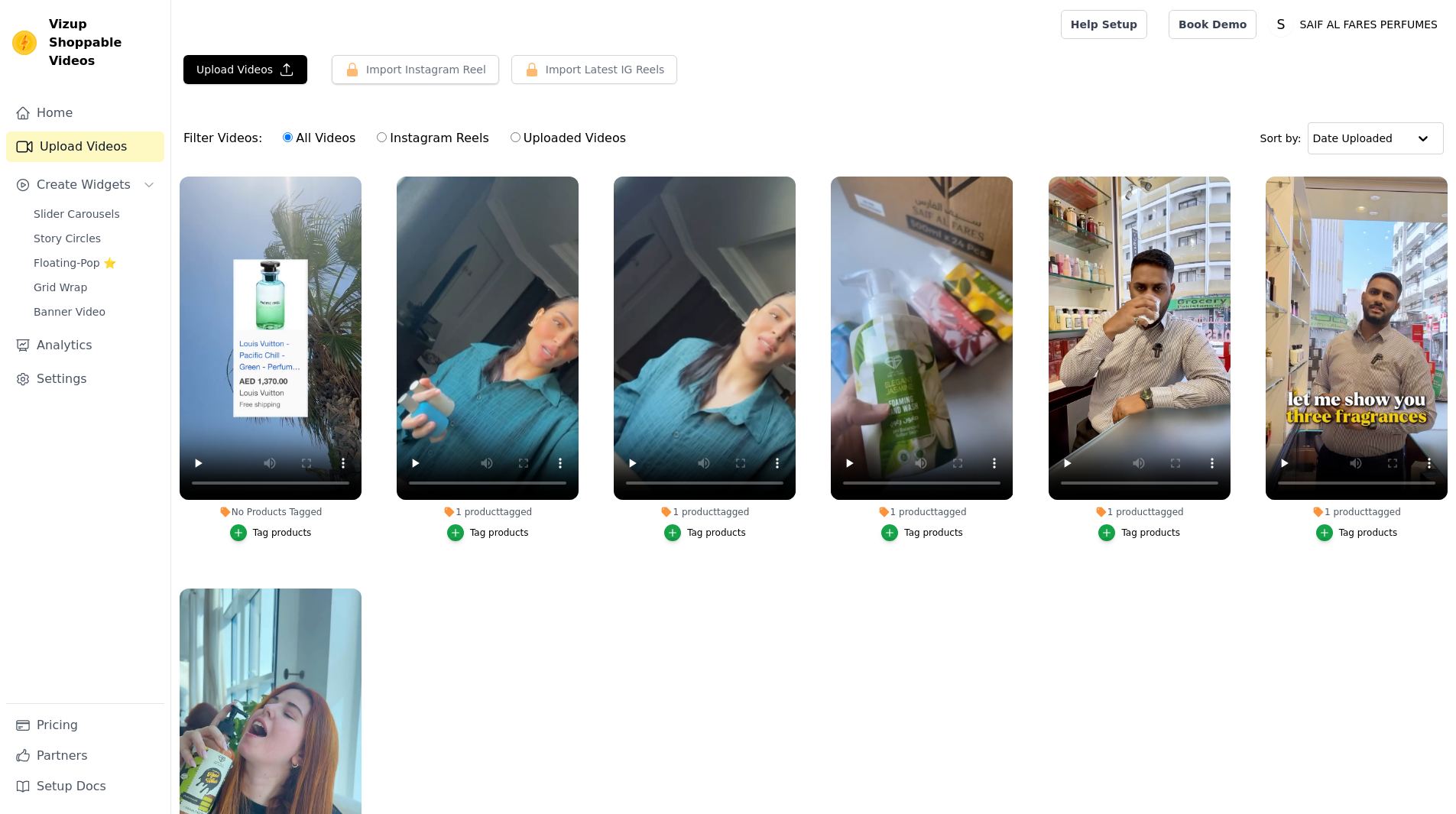
click at [272, 530] on div "Tag products" at bounding box center [282, 533] width 59 height 12
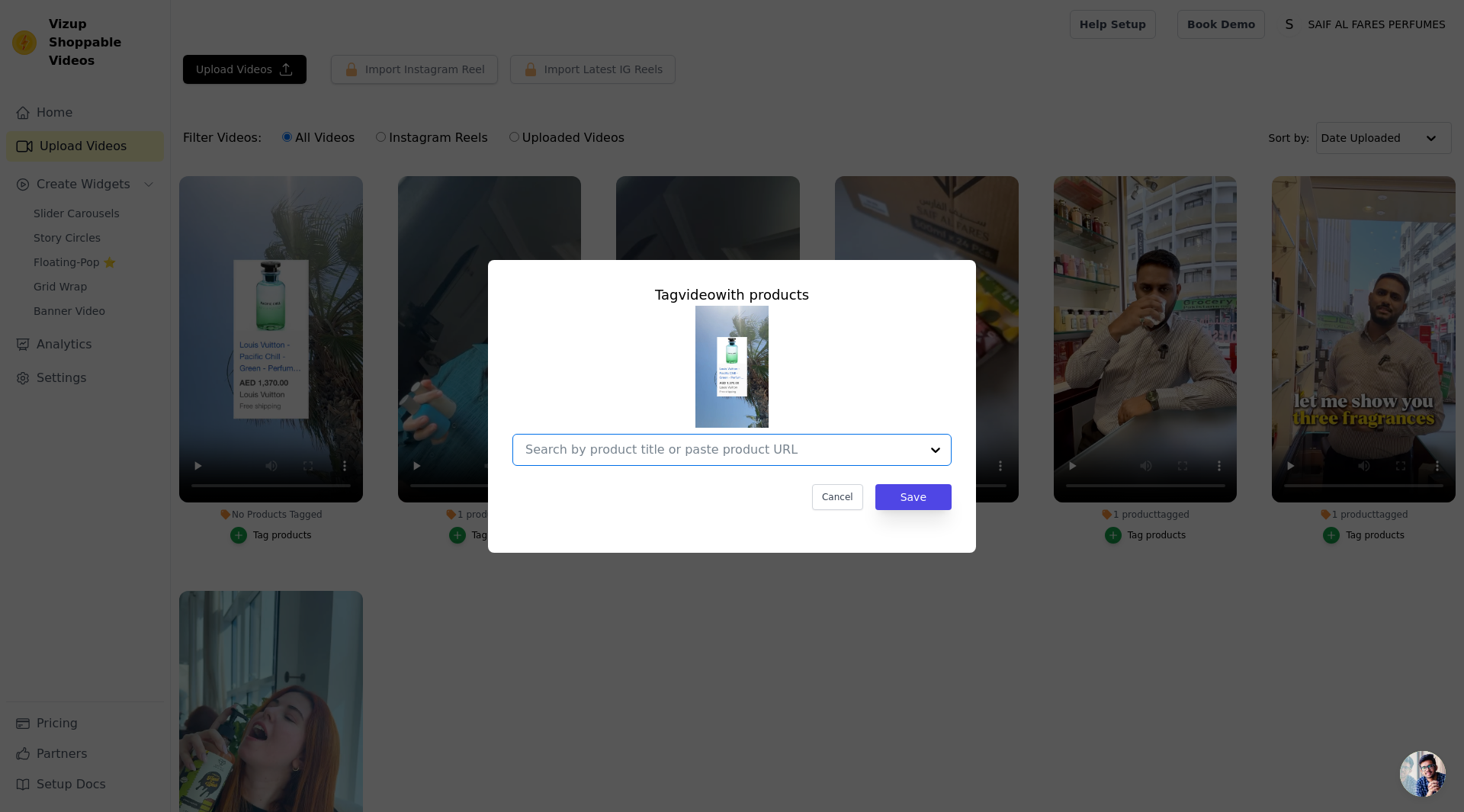
click at [653, 451] on input "No Products Tagged Tag video with products Option undefined, selected. Select i…" at bounding box center [722, 449] width 395 height 15
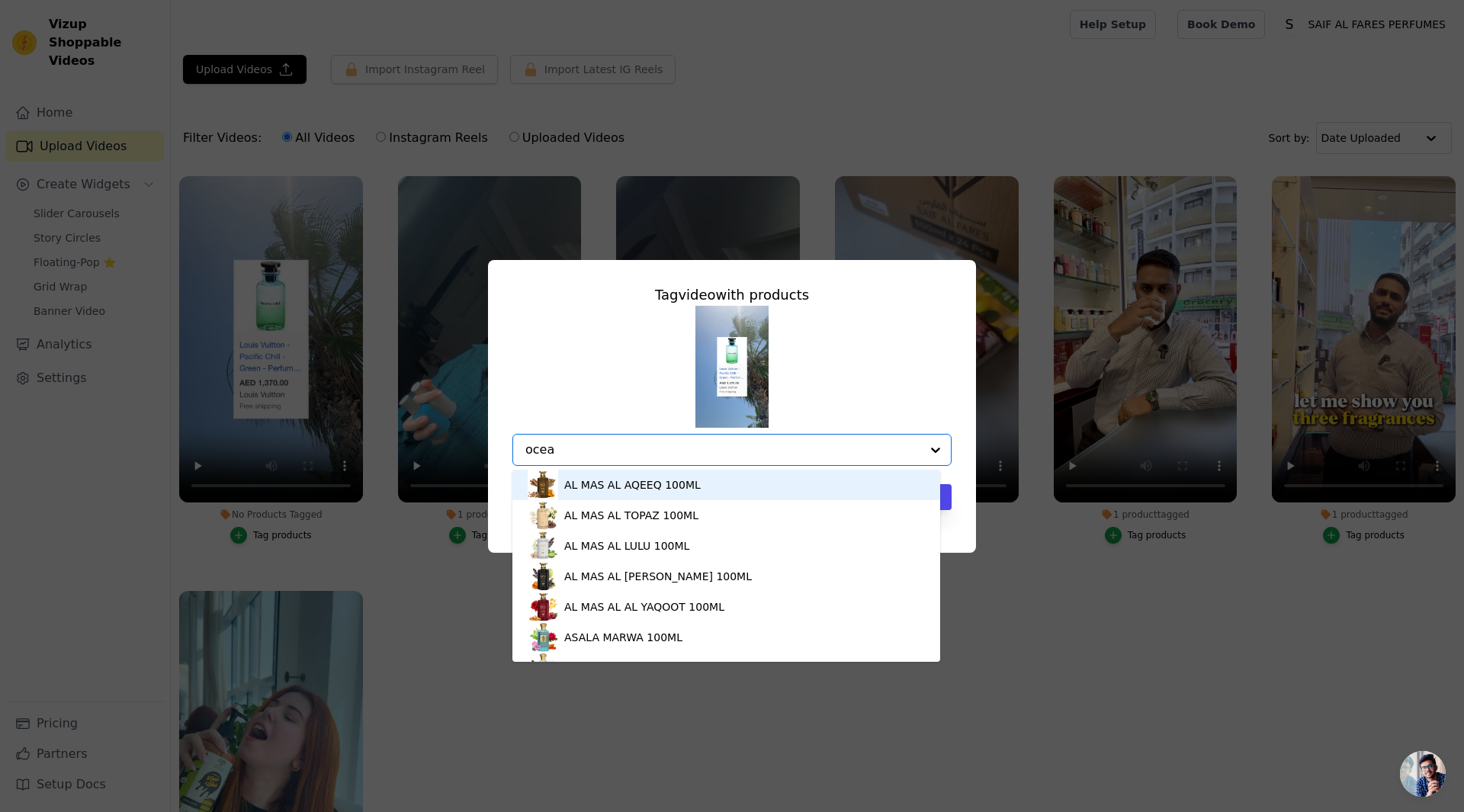
type input "ocean"
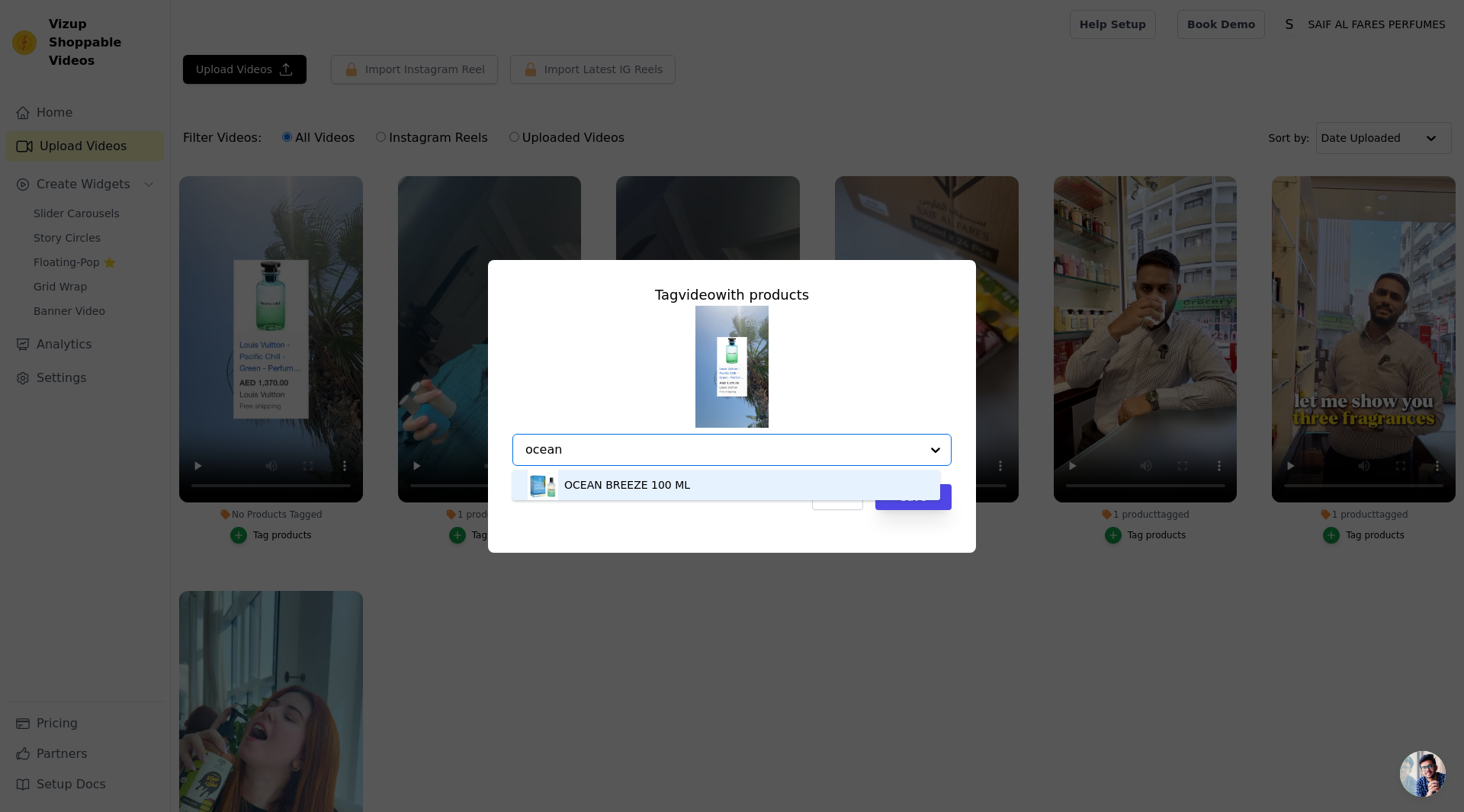
click at [630, 482] on div "OCEAN BREEZE 100 ML" at bounding box center [627, 485] width 126 height 15
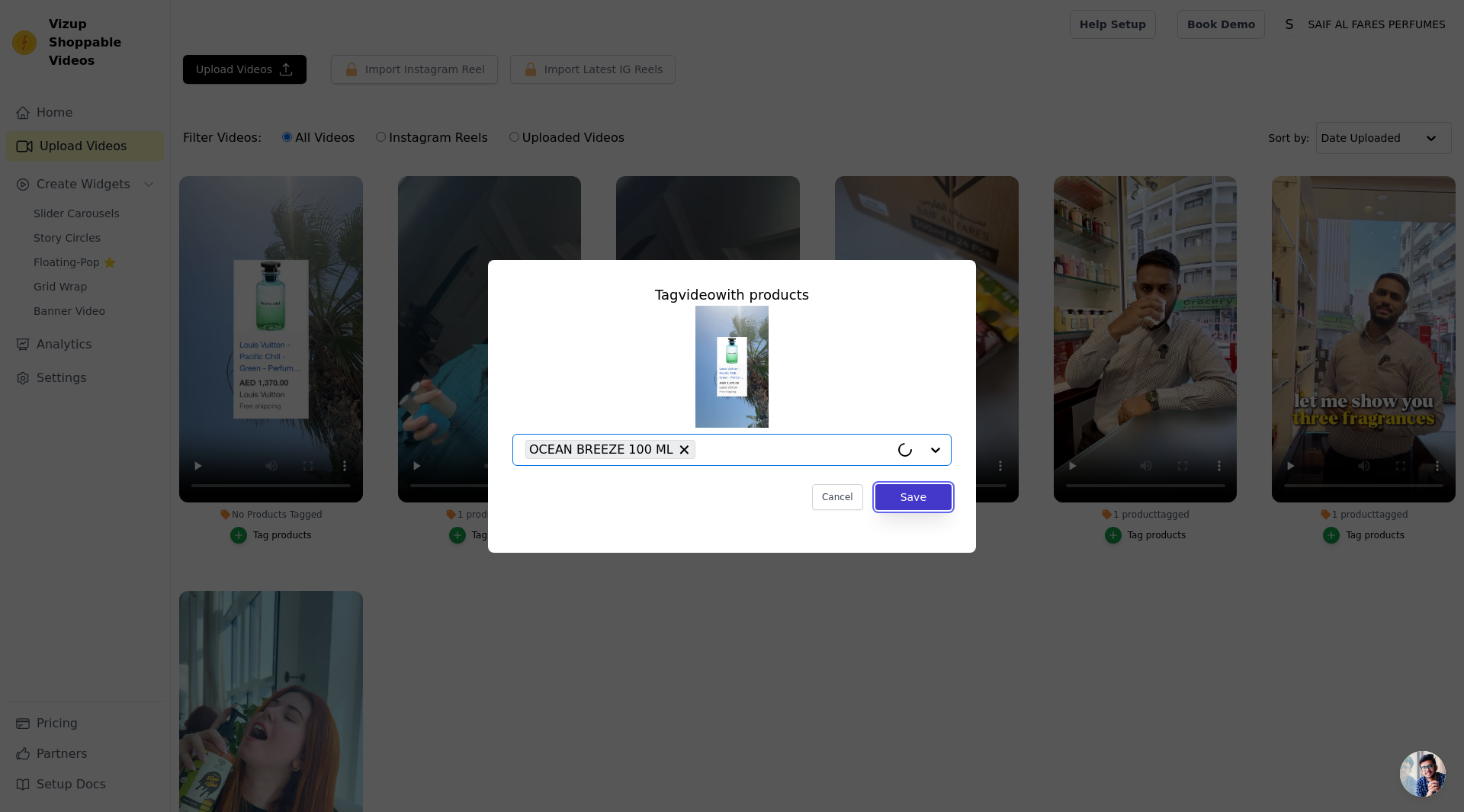
click at [924, 498] on button "Save" at bounding box center [913, 498] width 76 height 26
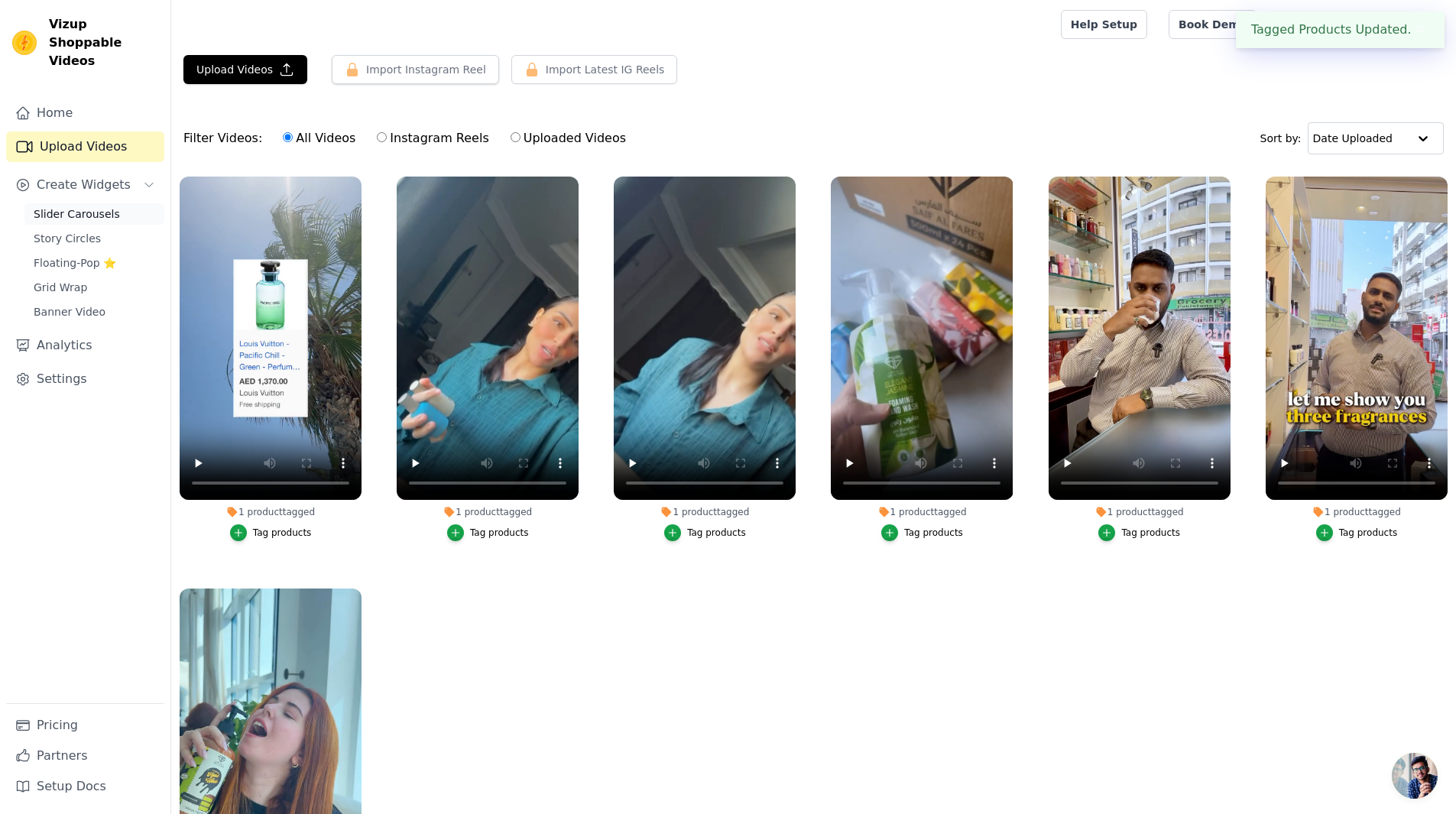
click at [61, 204] on link "Slider Carousels" at bounding box center [95, 214] width 140 height 22
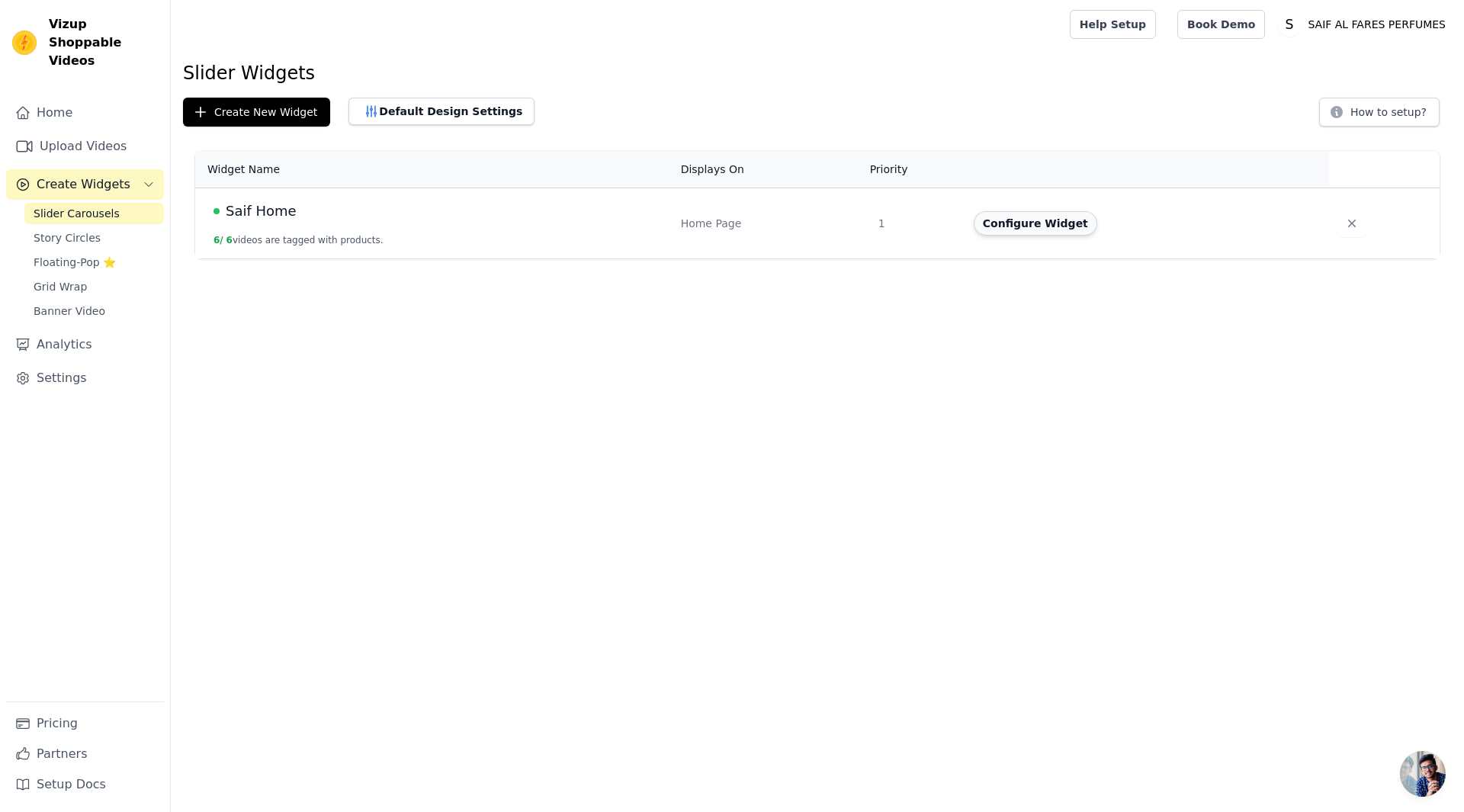
click at [1009, 214] on button "Configure Widget" at bounding box center [1035, 223] width 123 height 25
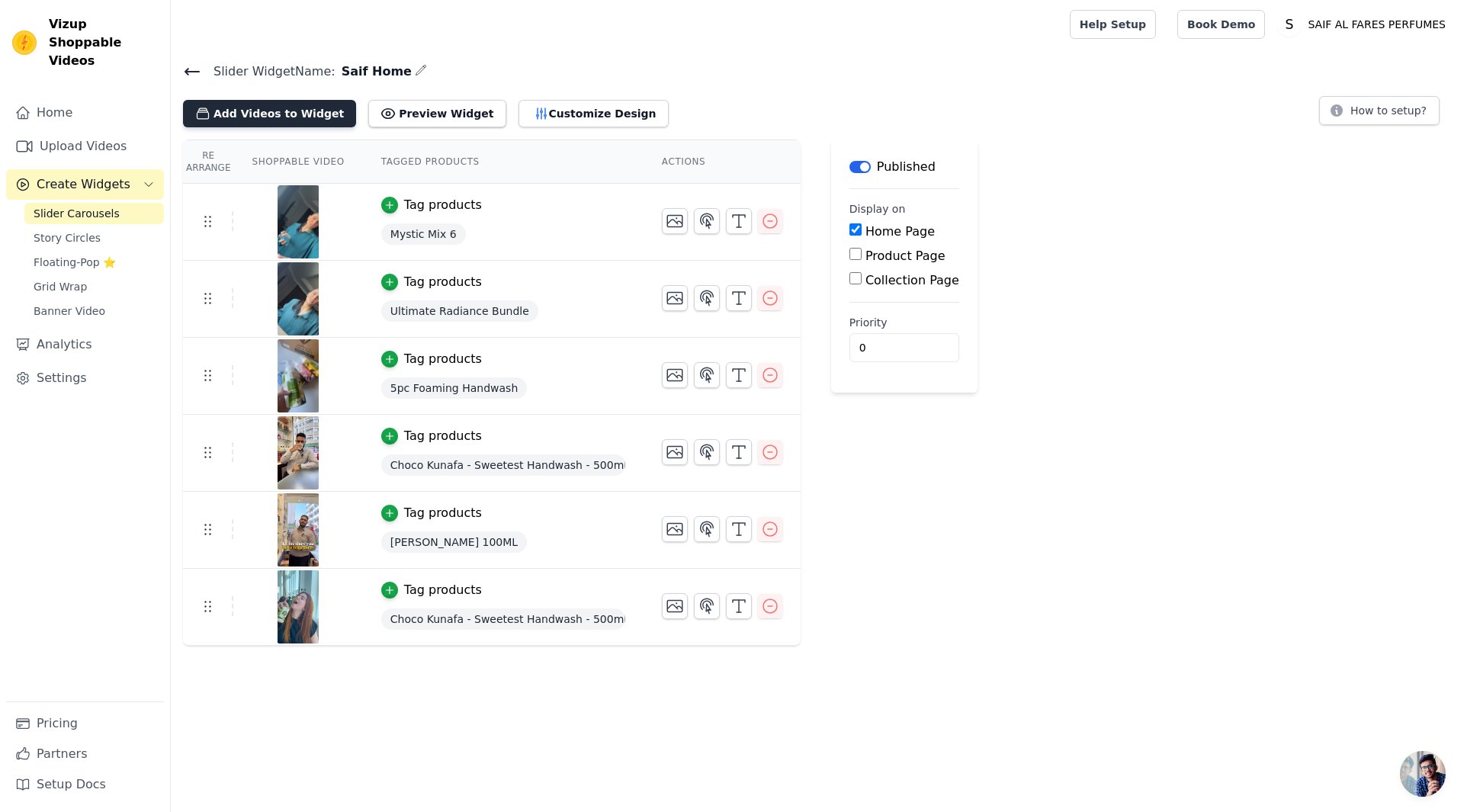
click at [294, 111] on button "Add Videos to Widget" at bounding box center [270, 113] width 173 height 28
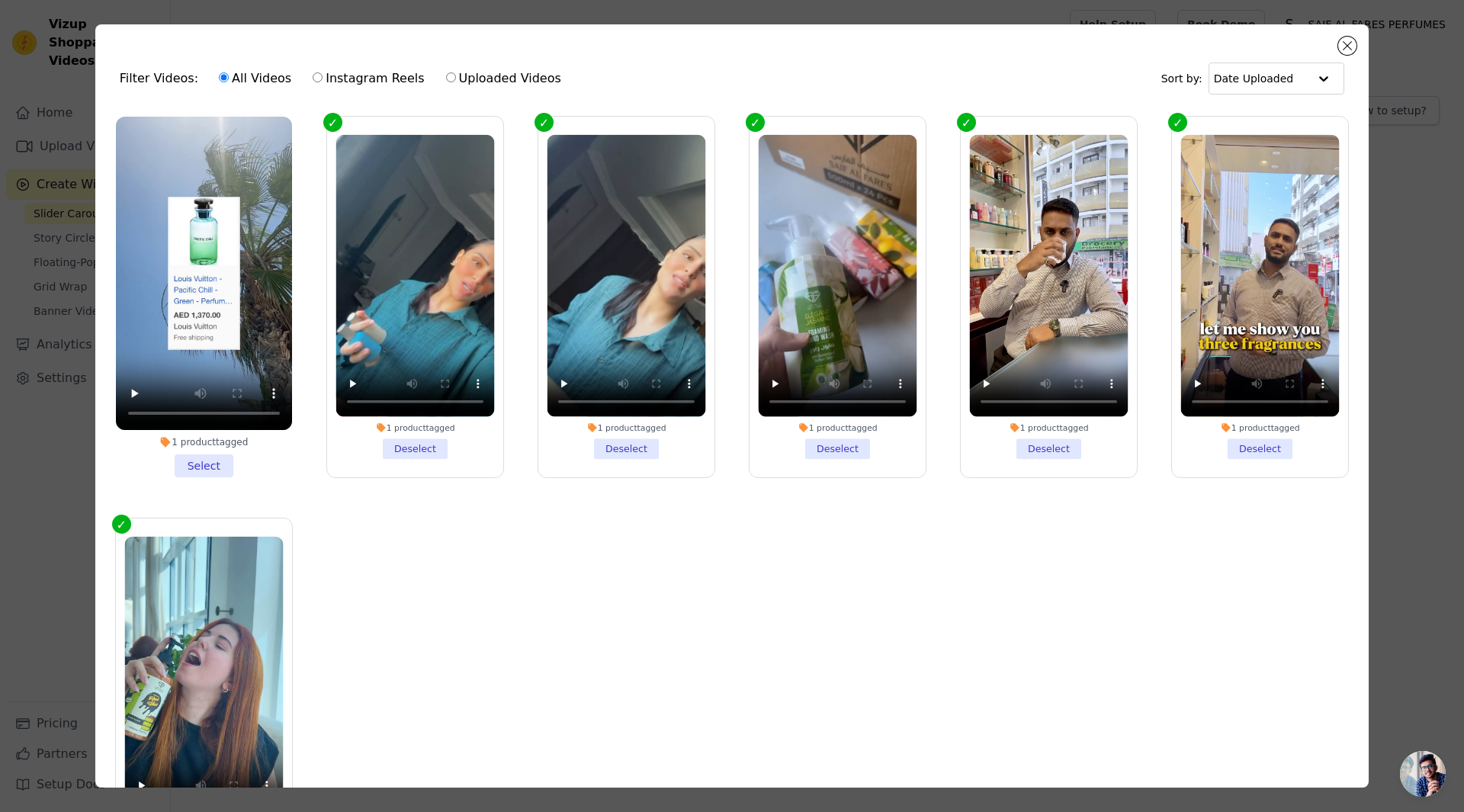
click at [206, 468] on li "1 product tagged Select" at bounding box center [204, 297] width 176 height 360
click at [0, 0] on input "1 product tagged Select" at bounding box center [0, 0] width 0 height 0
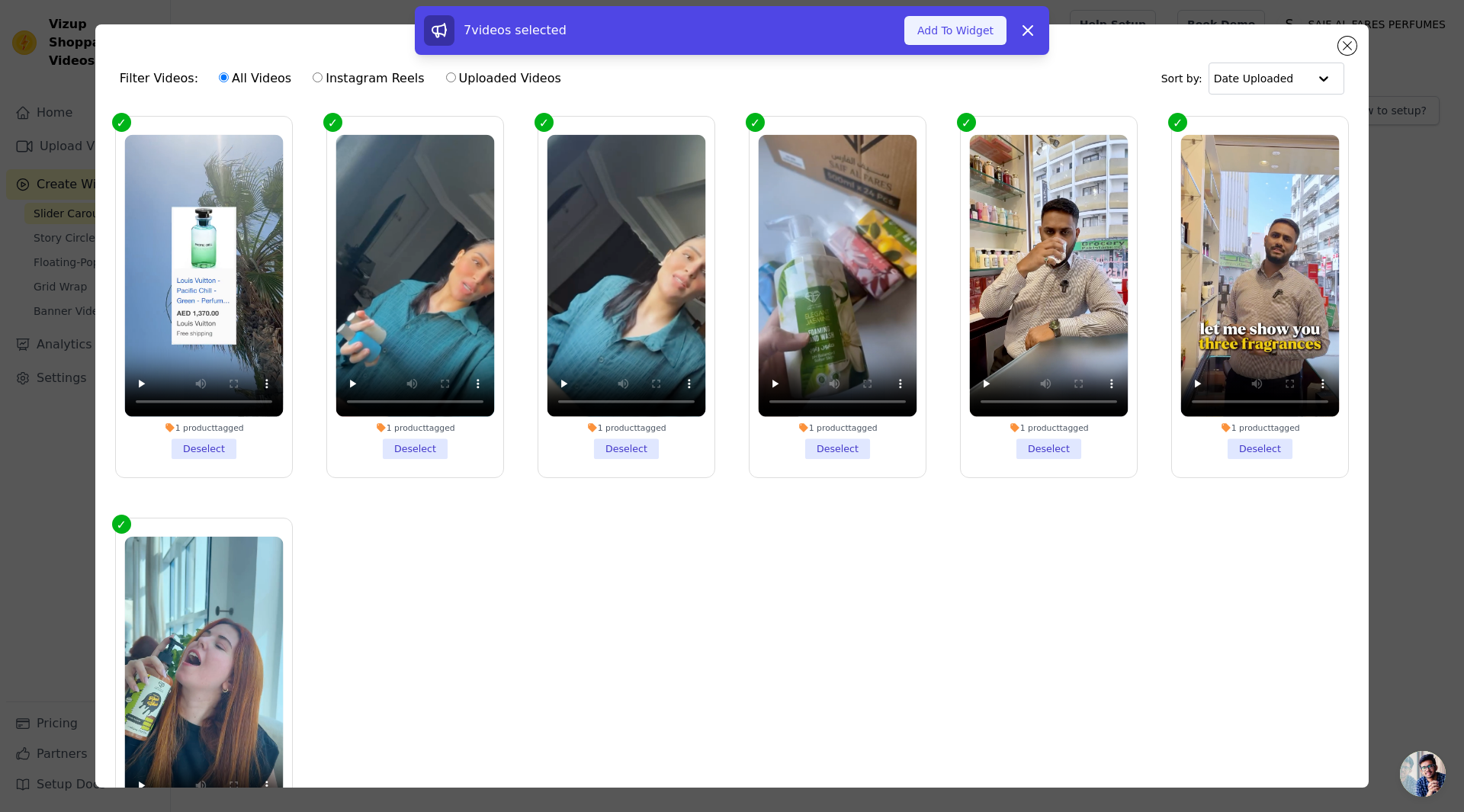
click at [947, 34] on button "Add To Widget" at bounding box center [955, 31] width 102 height 29
